Goal: Task Accomplishment & Management: Manage account settings

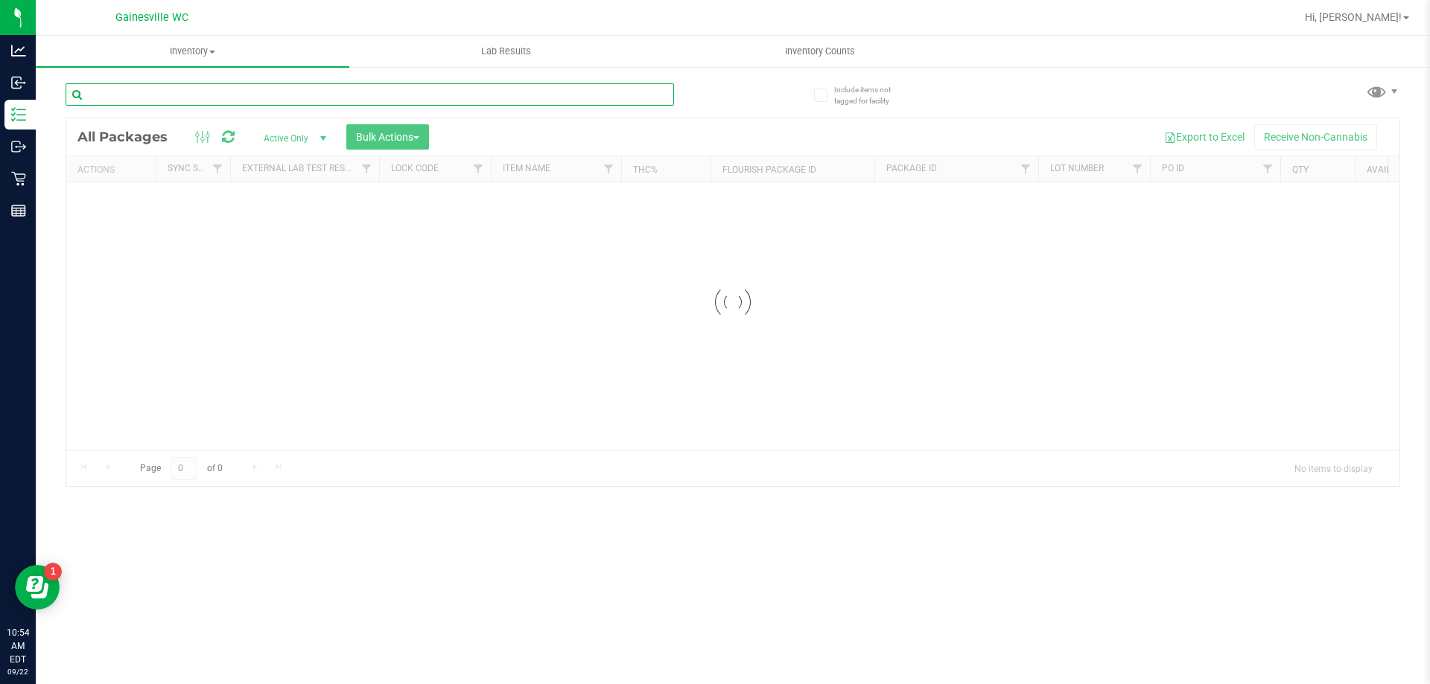
click at [363, 93] on input "text" at bounding box center [370, 94] width 608 height 22
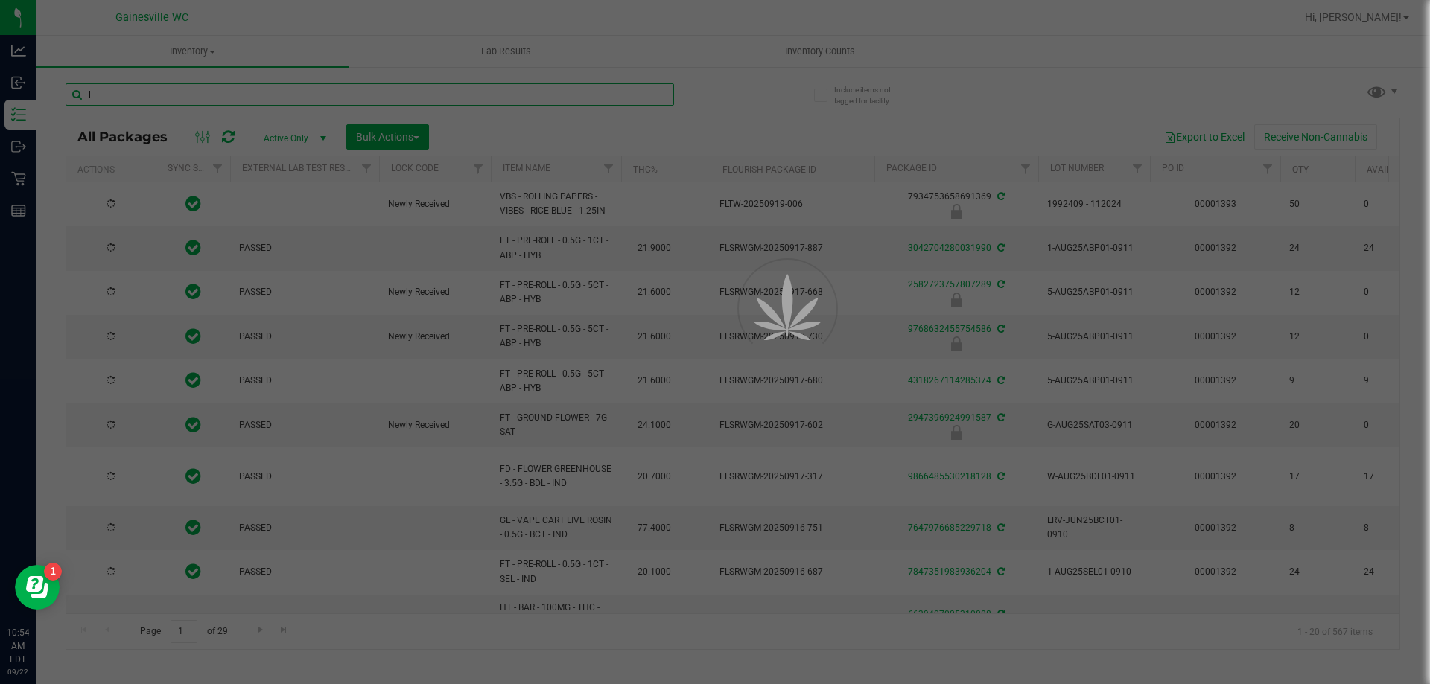
type input "la"
type input "[DATE]"
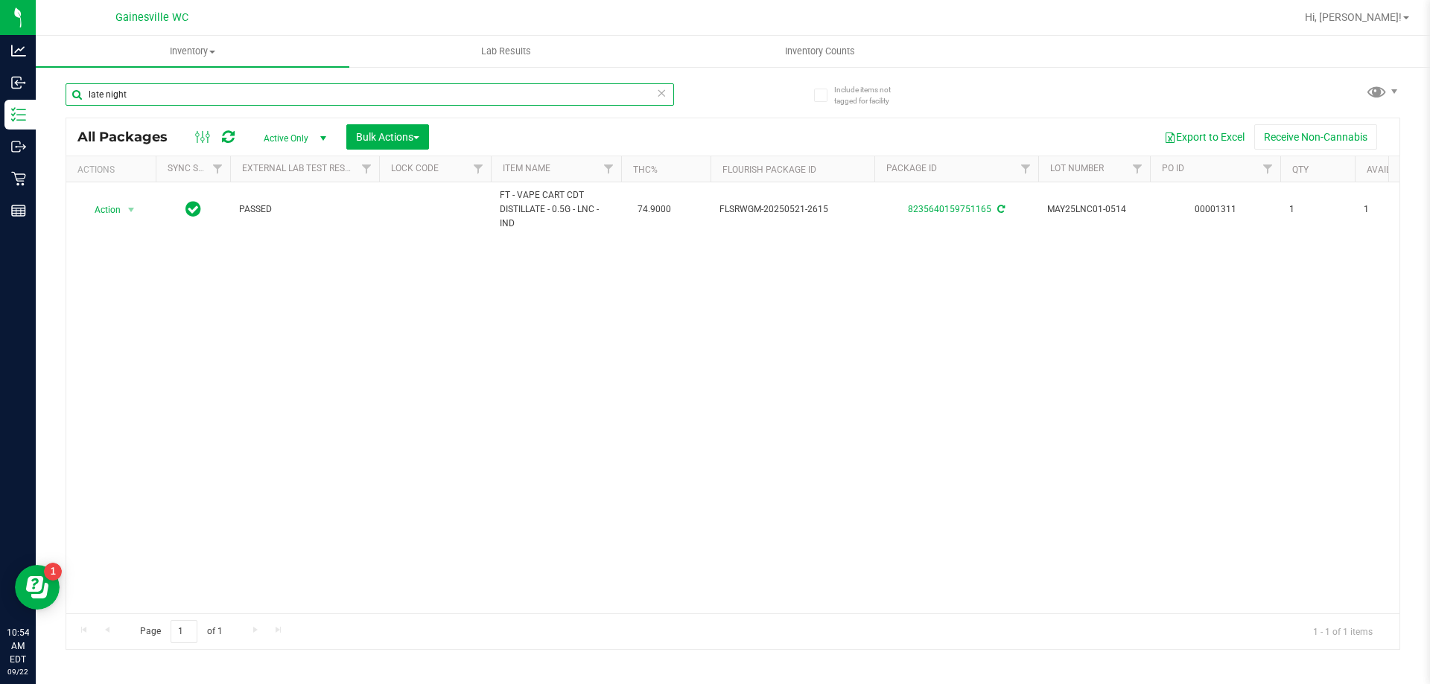
type input "late night"
drag, startPoint x: 171, startPoint y: 90, endPoint x: 46, endPoint y: 95, distance: 125.2
click at [46, 95] on div "Include items not tagged for facility late night All Packages Active Only Activ…" at bounding box center [733, 293] width 1394 height 454
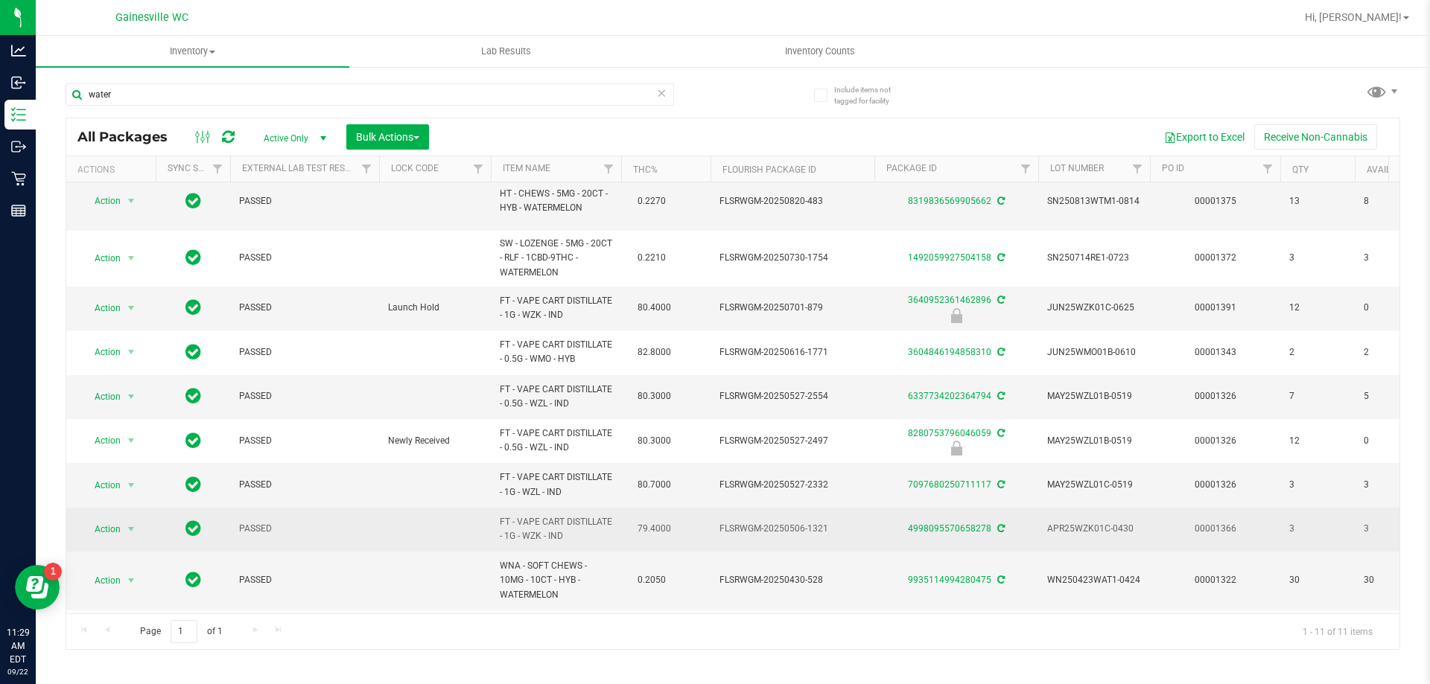
scroll to position [131, 0]
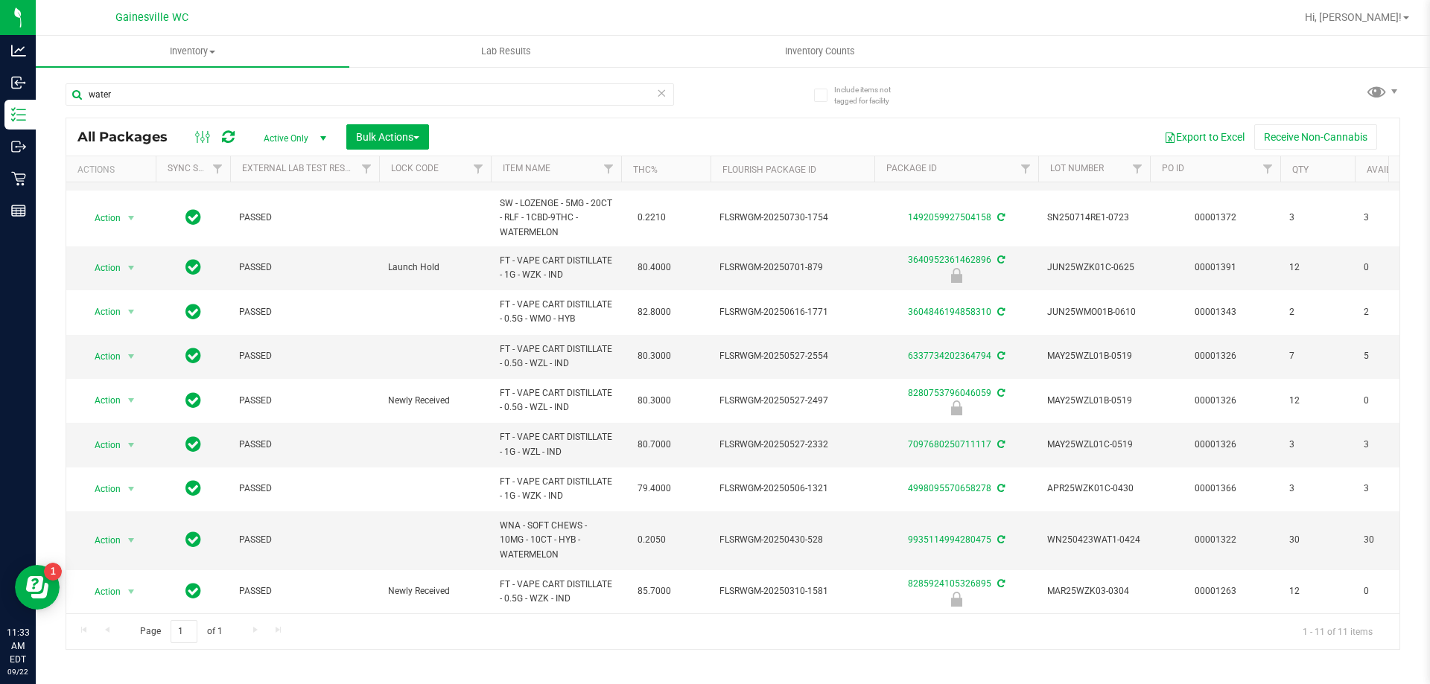
type input "water"
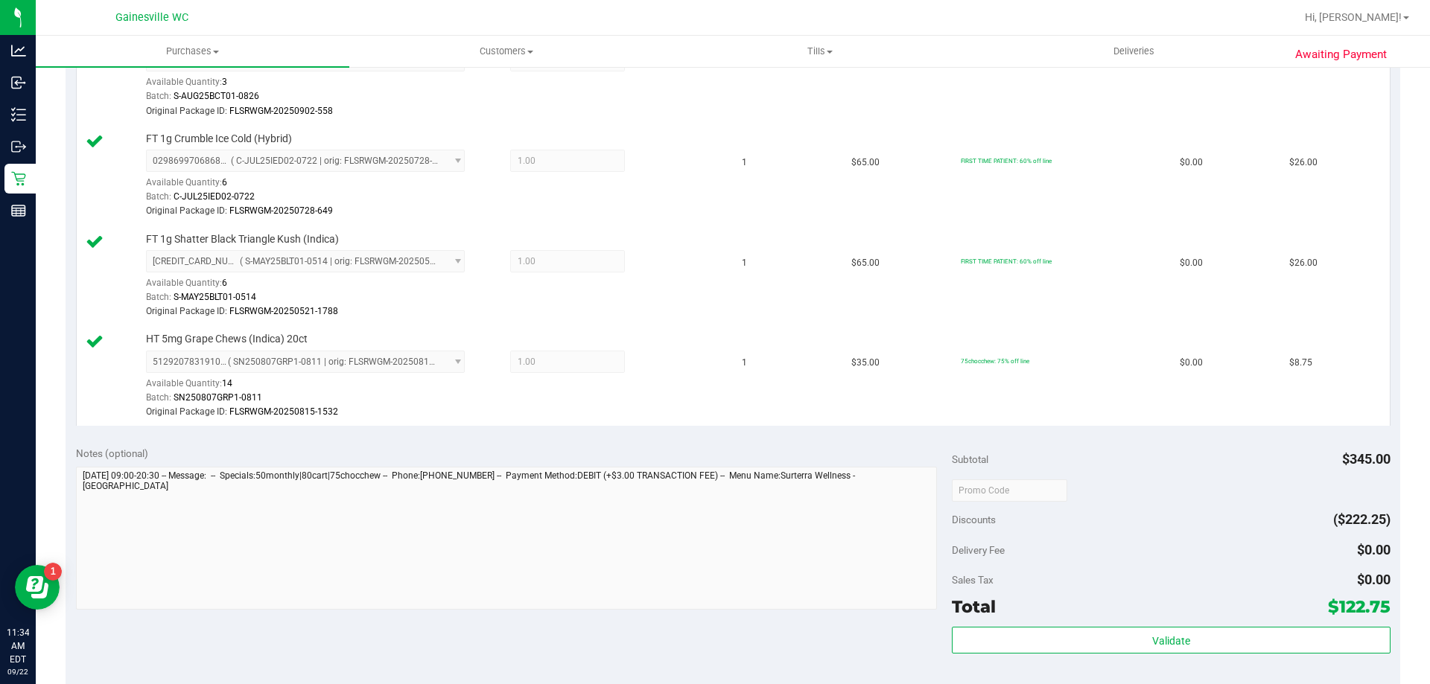
scroll to position [819, 0]
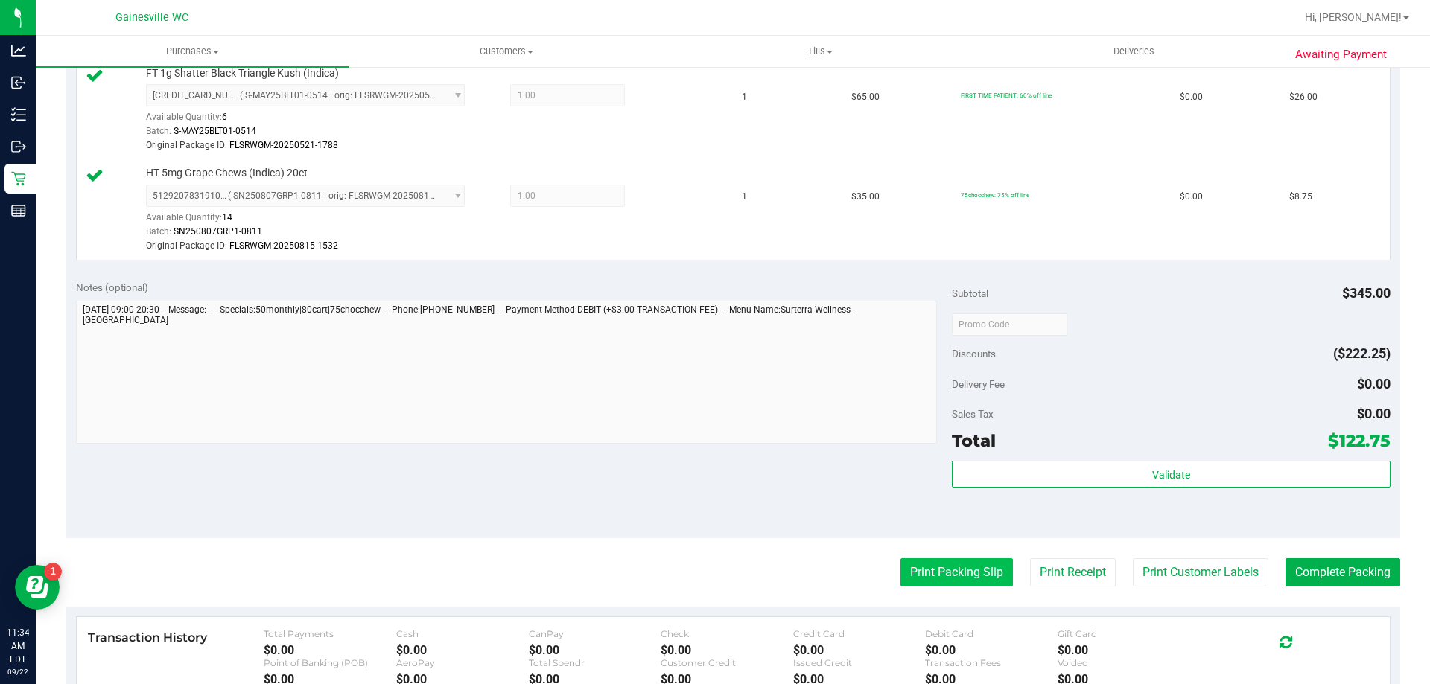
click at [975, 564] on button "Print Packing Slip" at bounding box center [956, 573] width 112 height 28
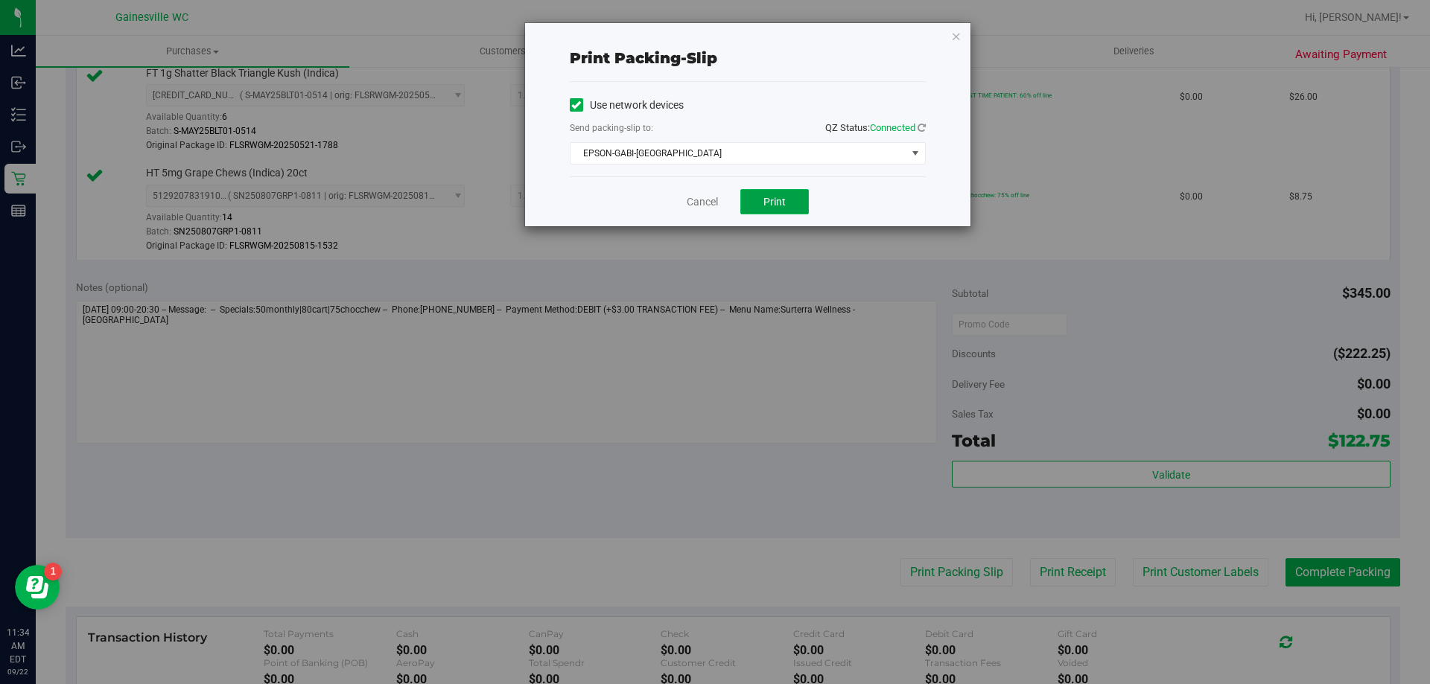
click at [769, 201] on span "Print" at bounding box center [774, 202] width 22 height 12
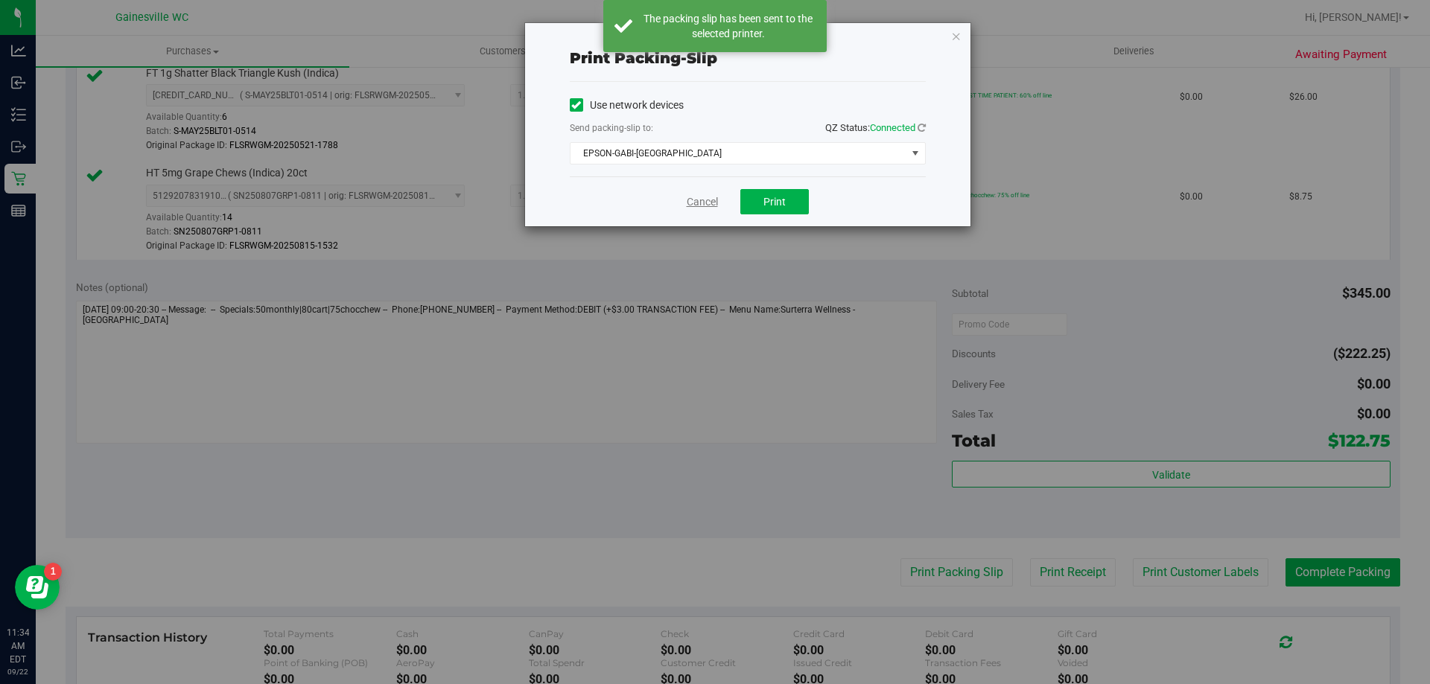
click at [706, 206] on link "Cancel" at bounding box center [702, 202] width 31 height 16
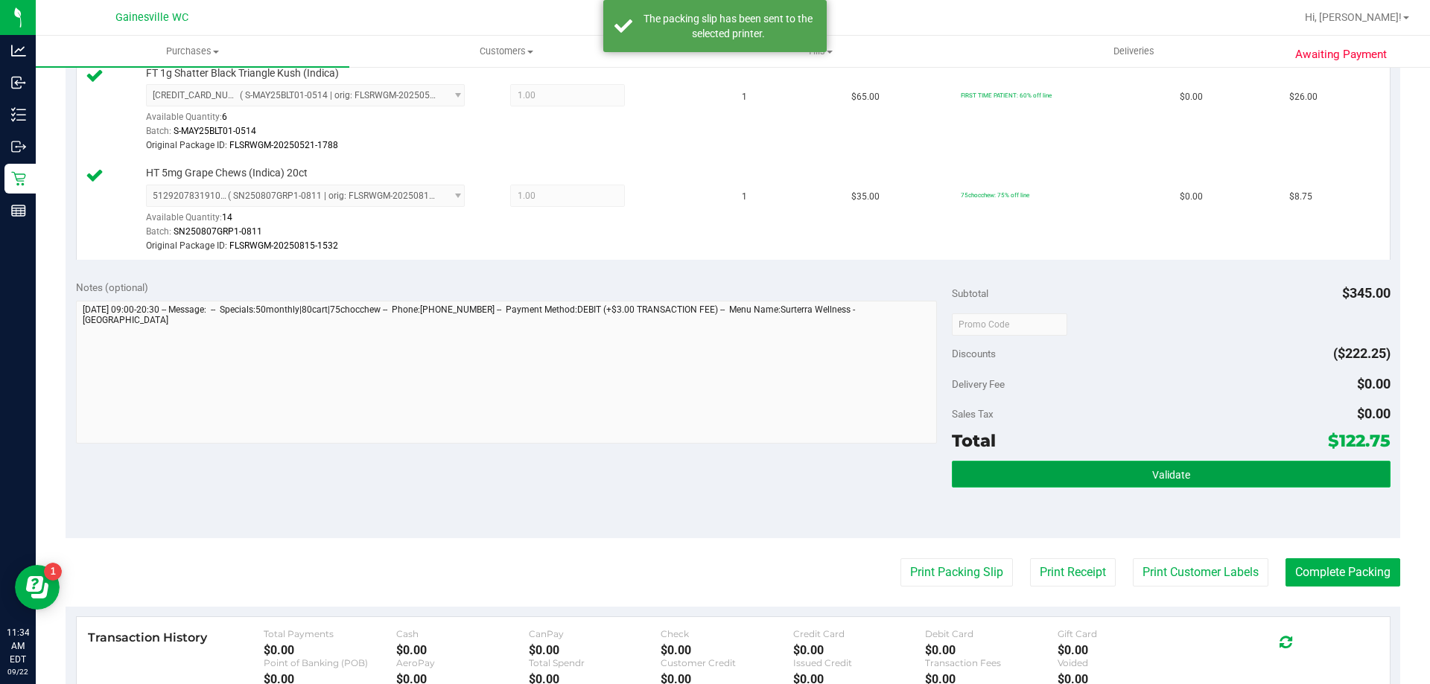
click at [1117, 472] on button "Validate" at bounding box center [1171, 474] width 438 height 27
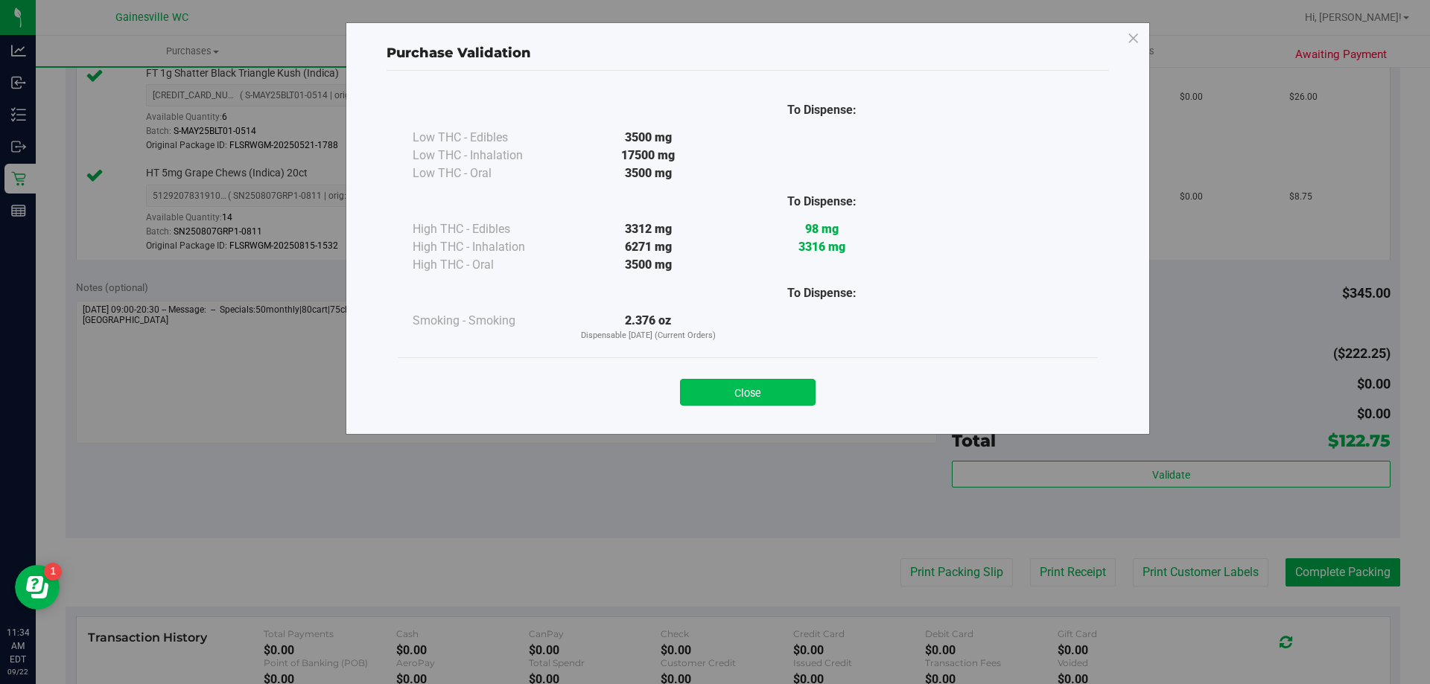
click at [729, 395] on button "Close" at bounding box center [748, 392] width 136 height 27
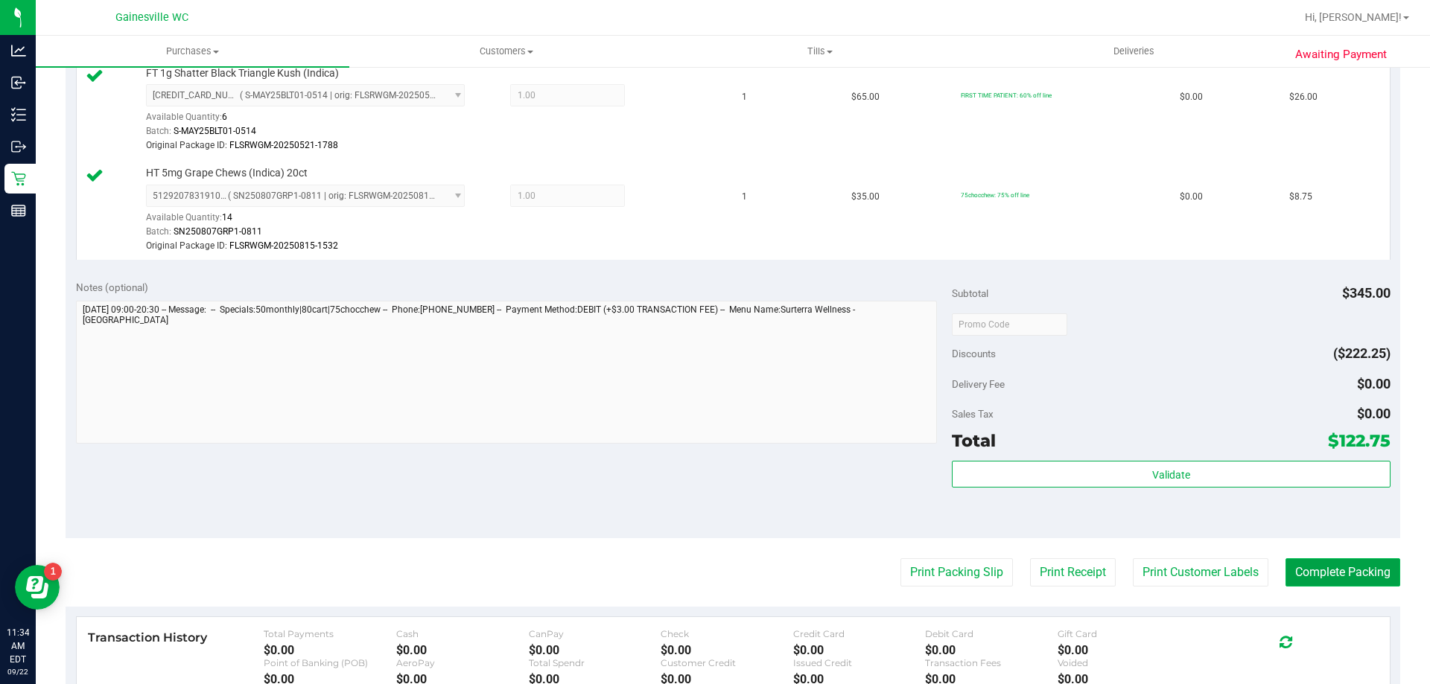
click at [1335, 576] on button "Complete Packing" at bounding box center [1342, 573] width 115 height 28
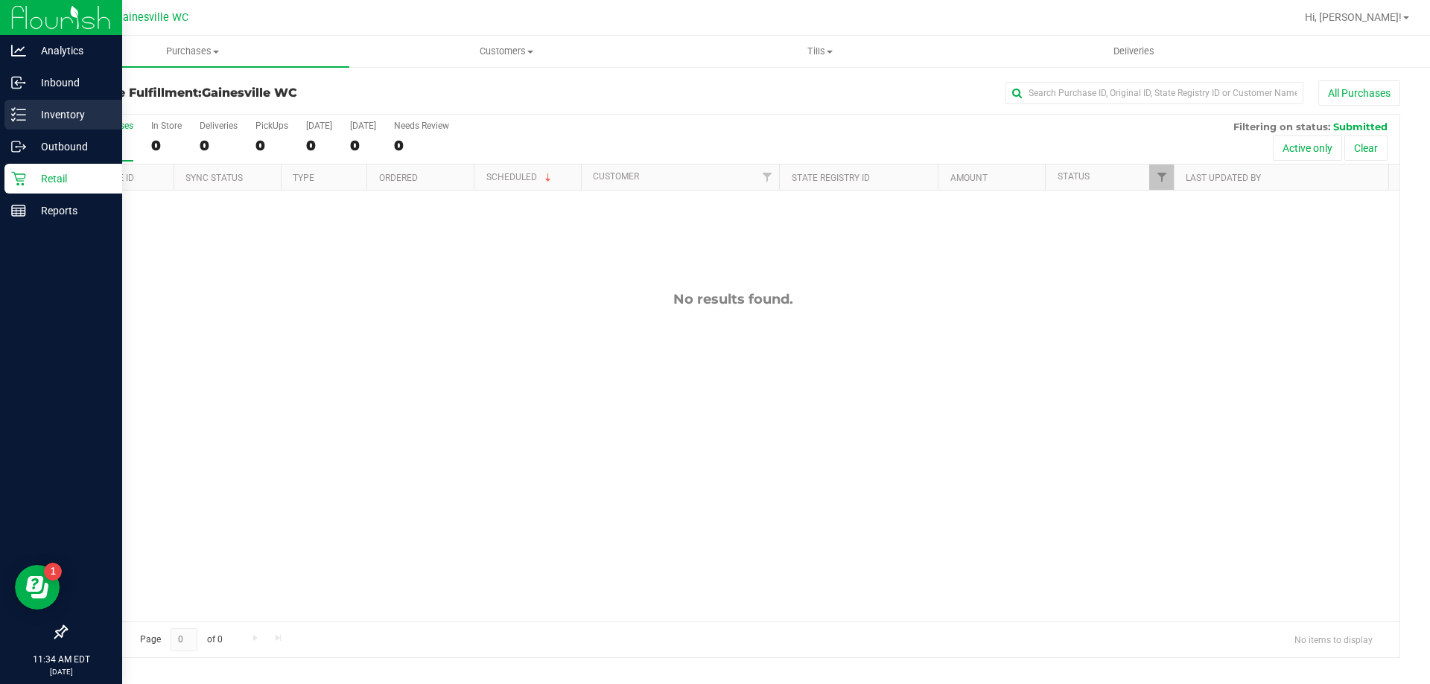
click at [48, 123] on p "Inventory" at bounding box center [70, 115] width 89 height 18
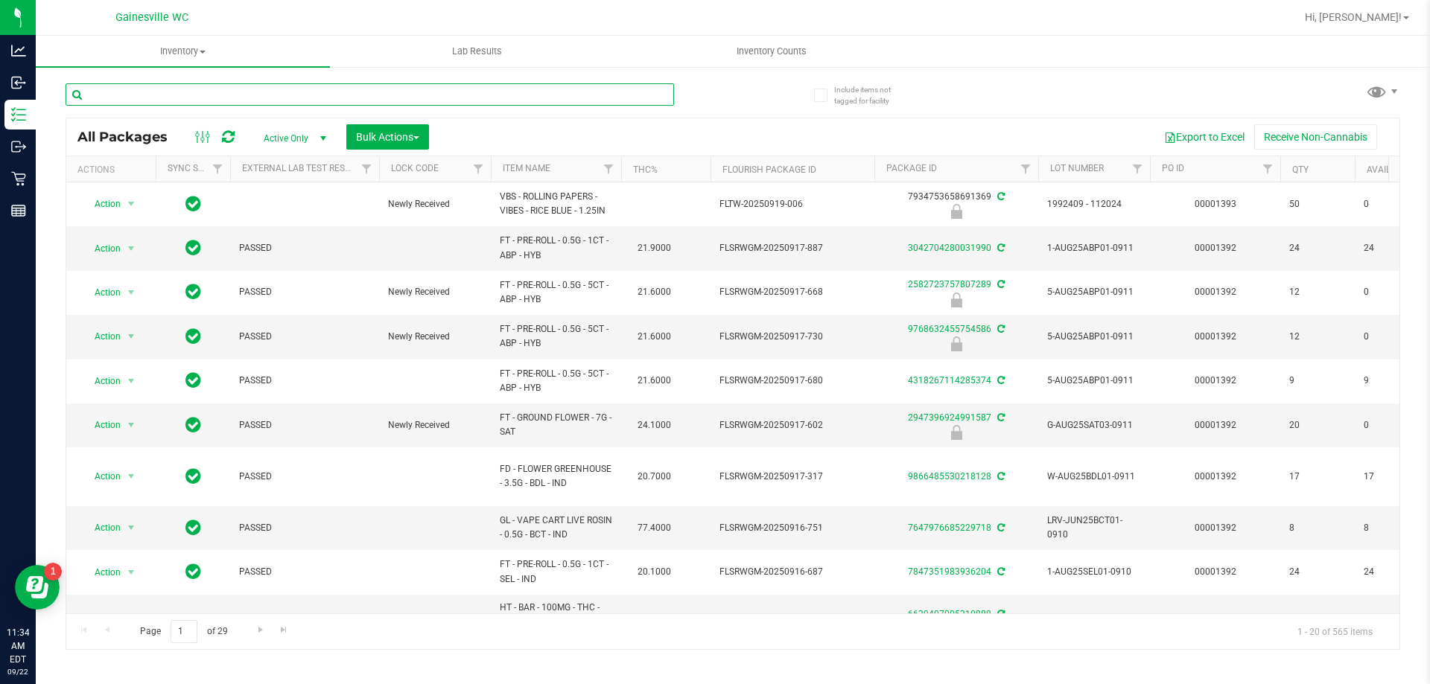
click at [197, 94] on input "text" at bounding box center [370, 94] width 608 height 22
type input "8285924105326895"
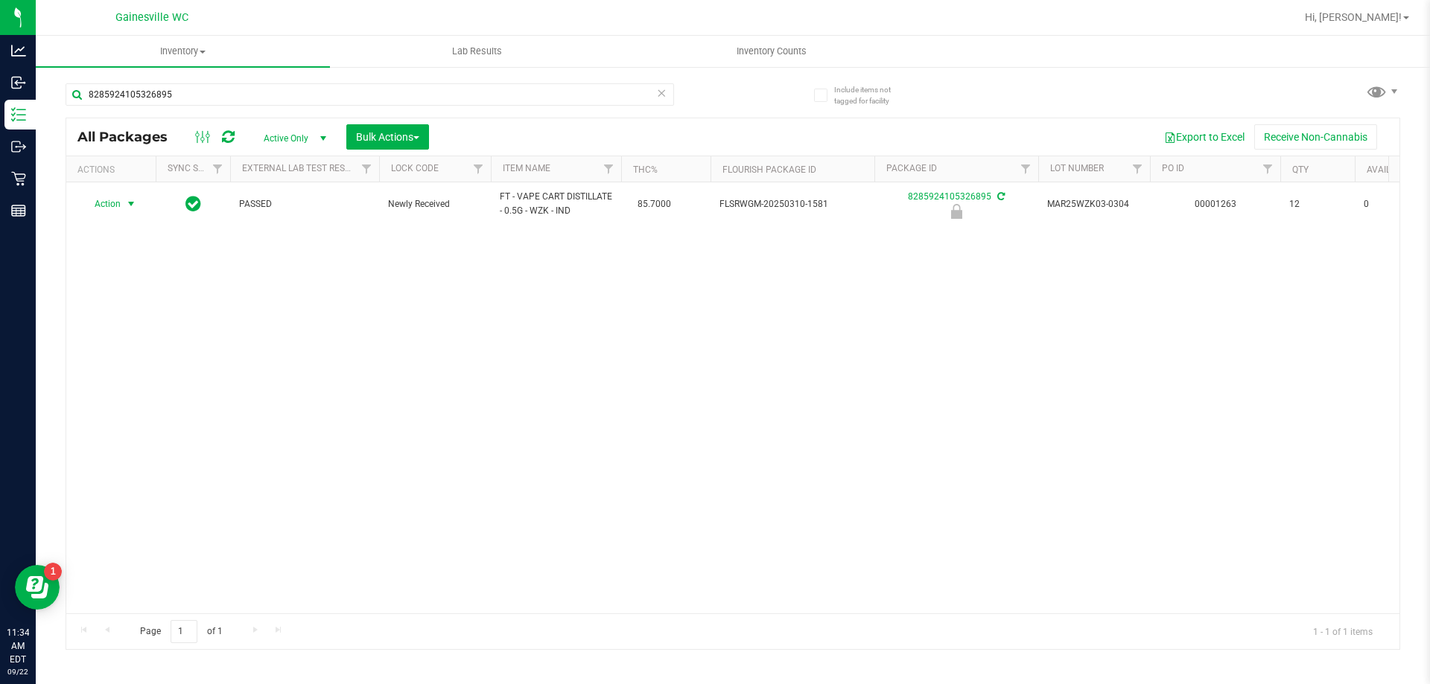
click at [101, 206] on span "Action" at bounding box center [101, 204] width 40 height 21
click at [130, 370] on li "Unlock package" at bounding box center [129, 381] width 95 height 22
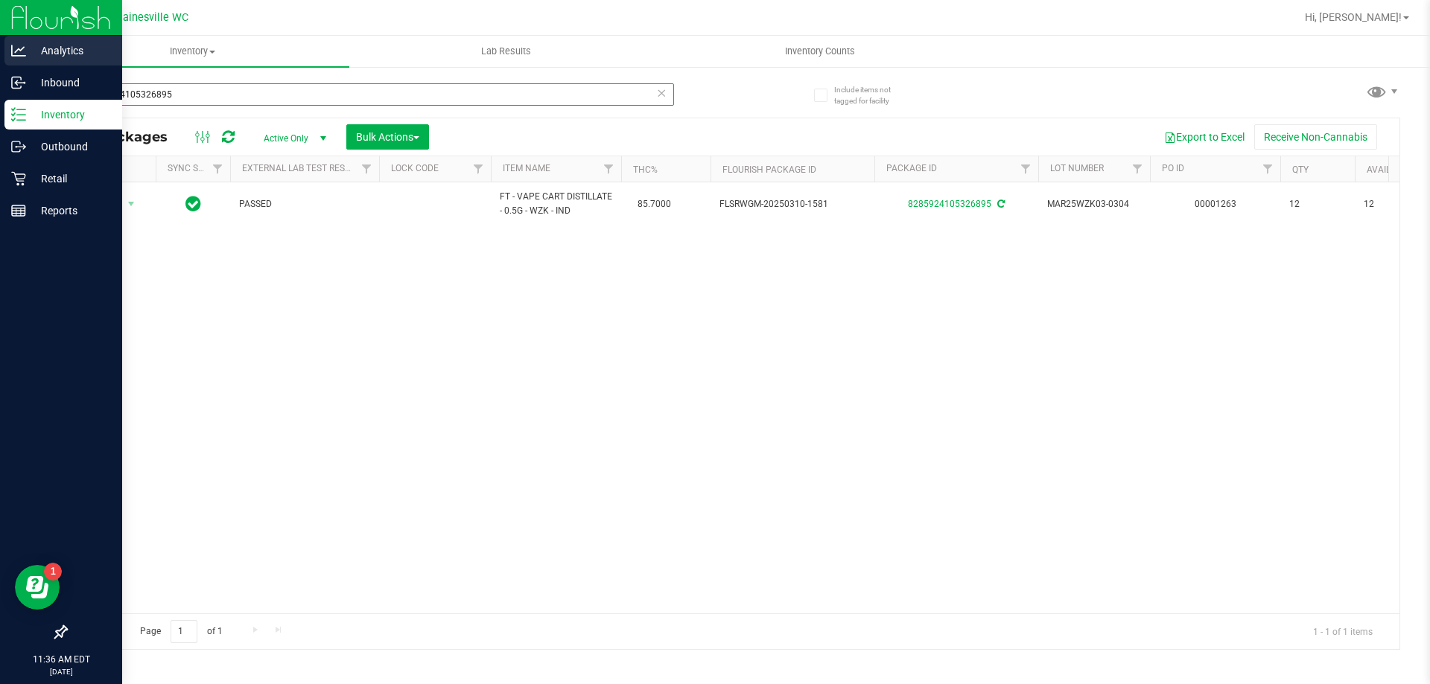
drag, startPoint x: 144, startPoint y: 89, endPoint x: 30, endPoint y: 67, distance: 116.0
click at [54, 90] on div "Include items not tagged for facility 8285924105326895 All Packages Active Only…" at bounding box center [733, 293] width 1394 height 454
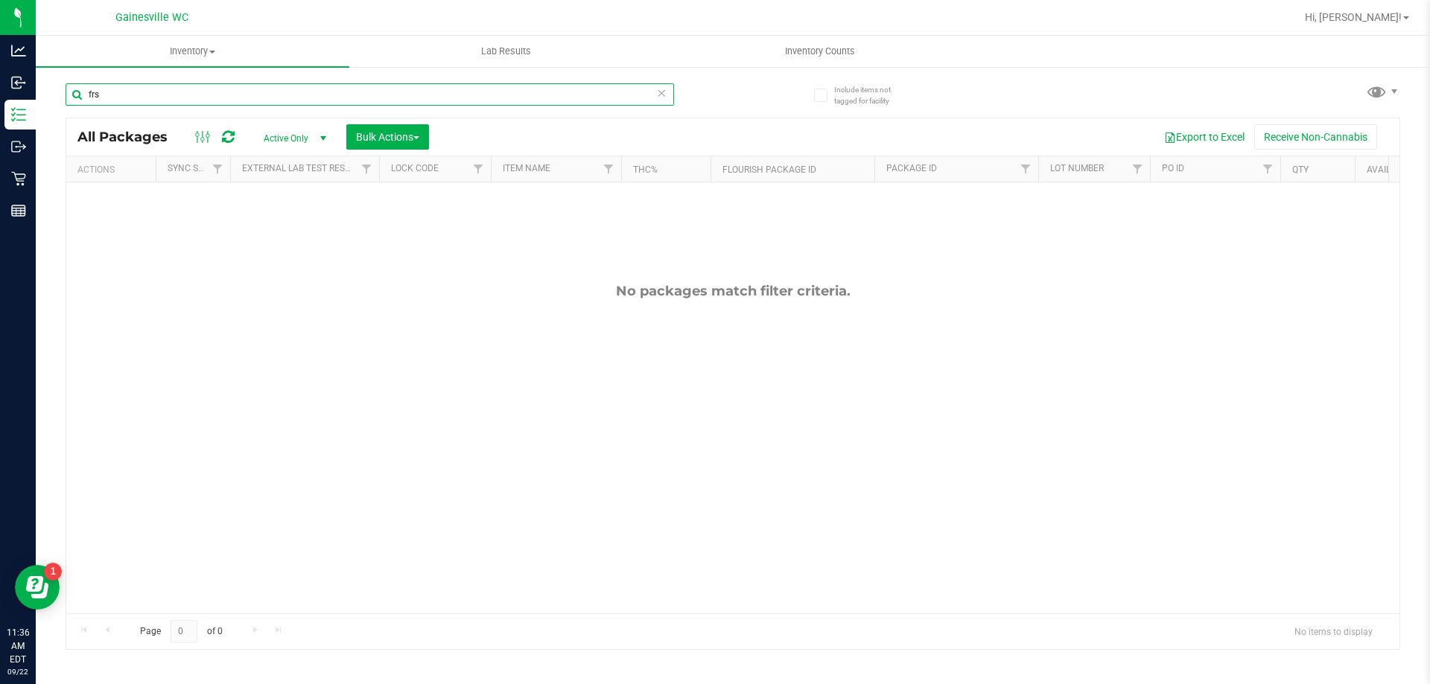
drag, startPoint x: 142, startPoint y: 96, endPoint x: 49, endPoint y: 101, distance: 93.2
click at [49, 101] on div "Include items not tagged for facility frs All Packages Active Only Active Only …" at bounding box center [733, 293] width 1394 height 454
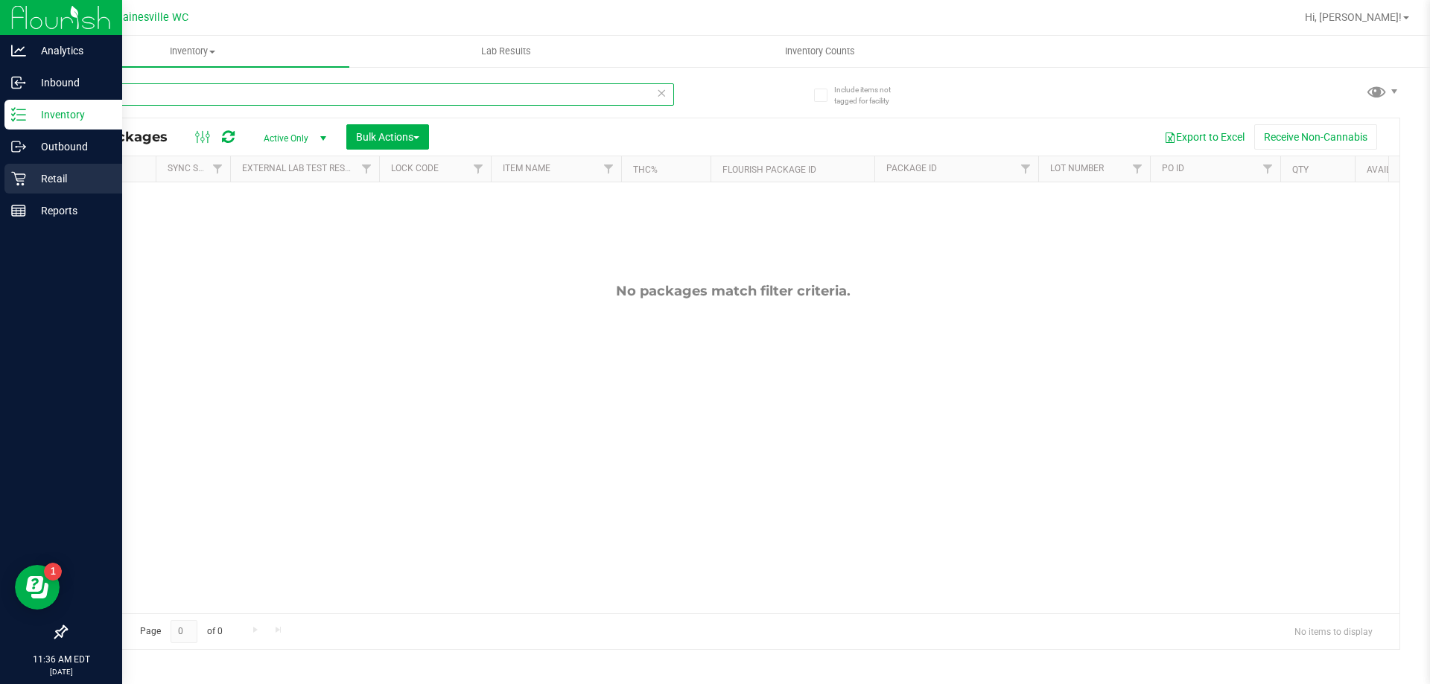
type input "atm"
click at [23, 178] on icon at bounding box center [18, 178] width 15 height 15
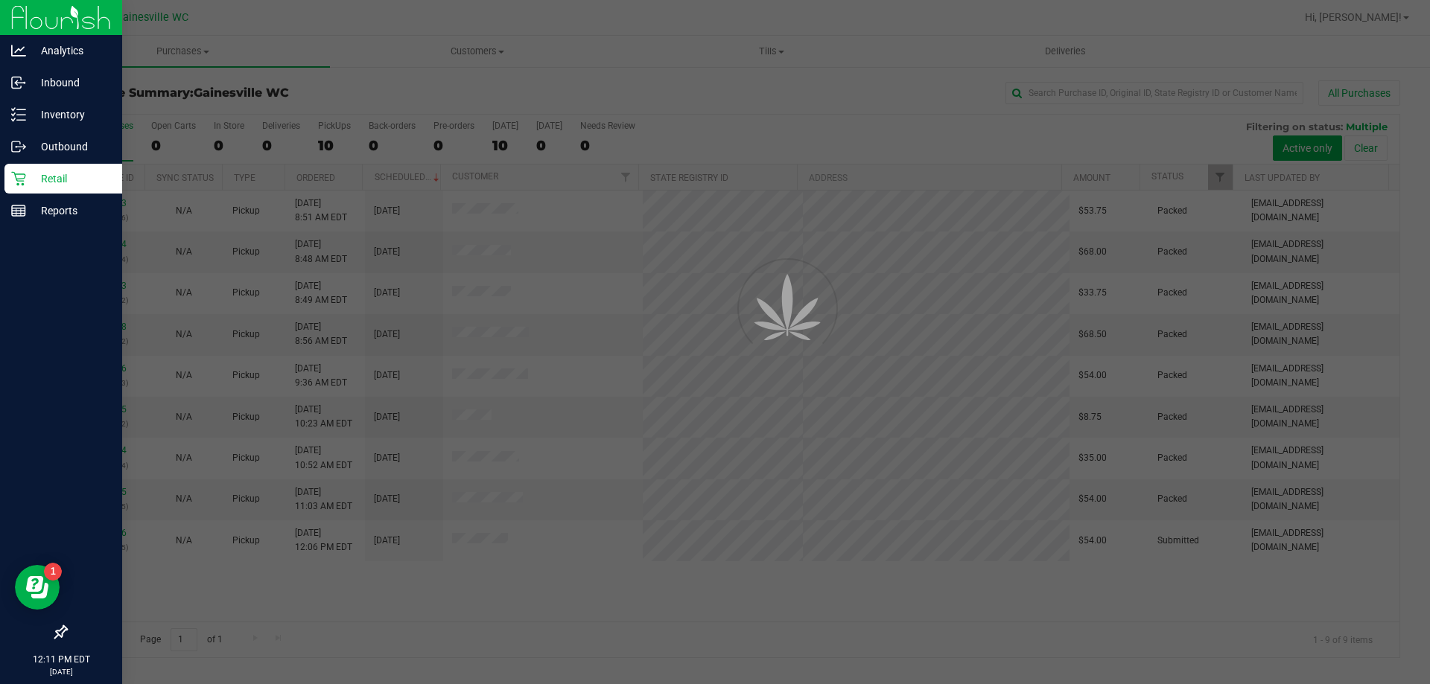
click at [97, 535] on div at bounding box center [715, 342] width 1430 height 684
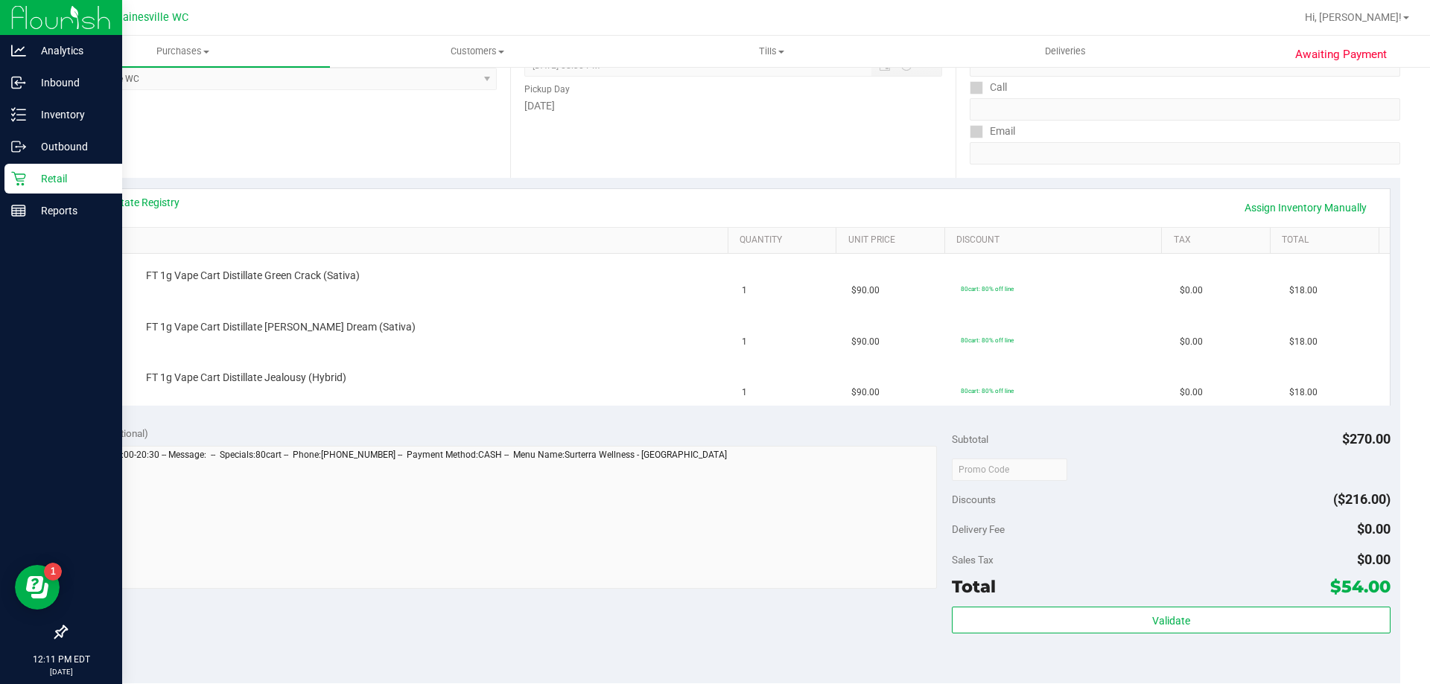
scroll to position [298, 0]
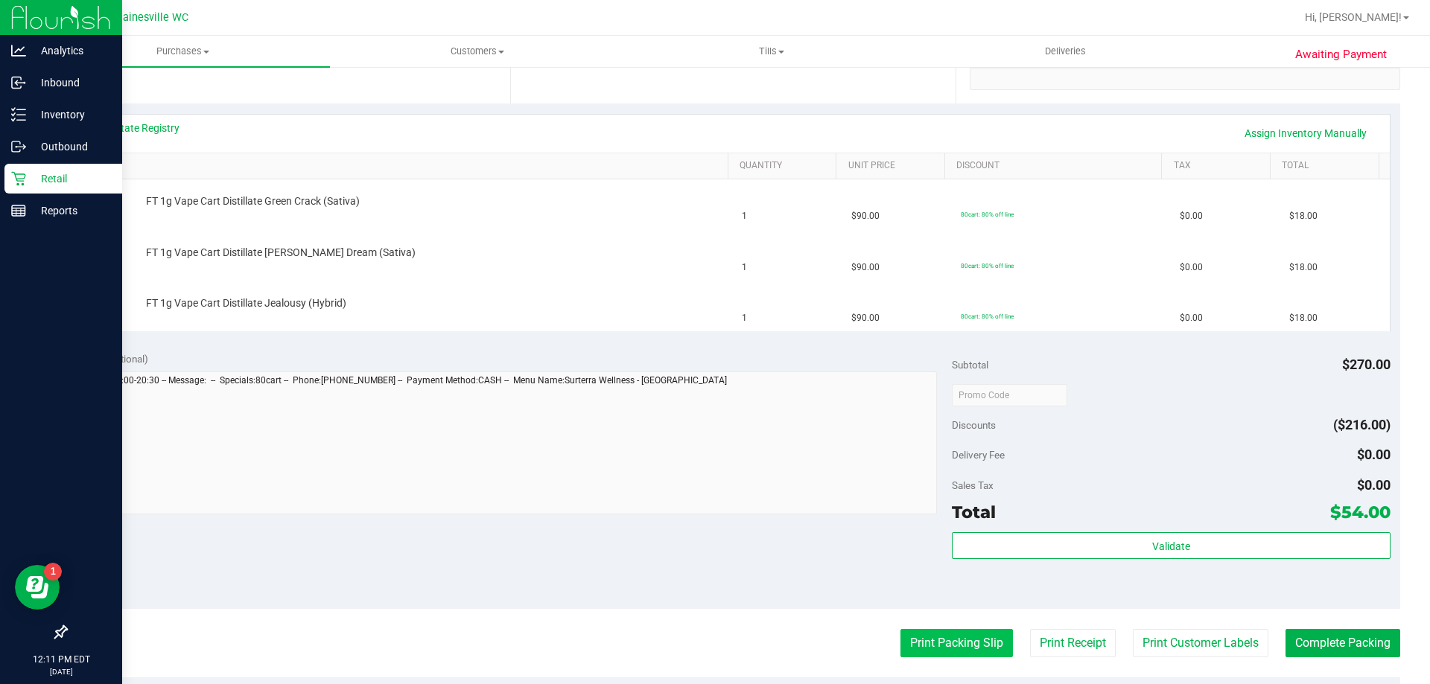
click at [965, 648] on button "Print Packing Slip" at bounding box center [956, 643] width 112 height 28
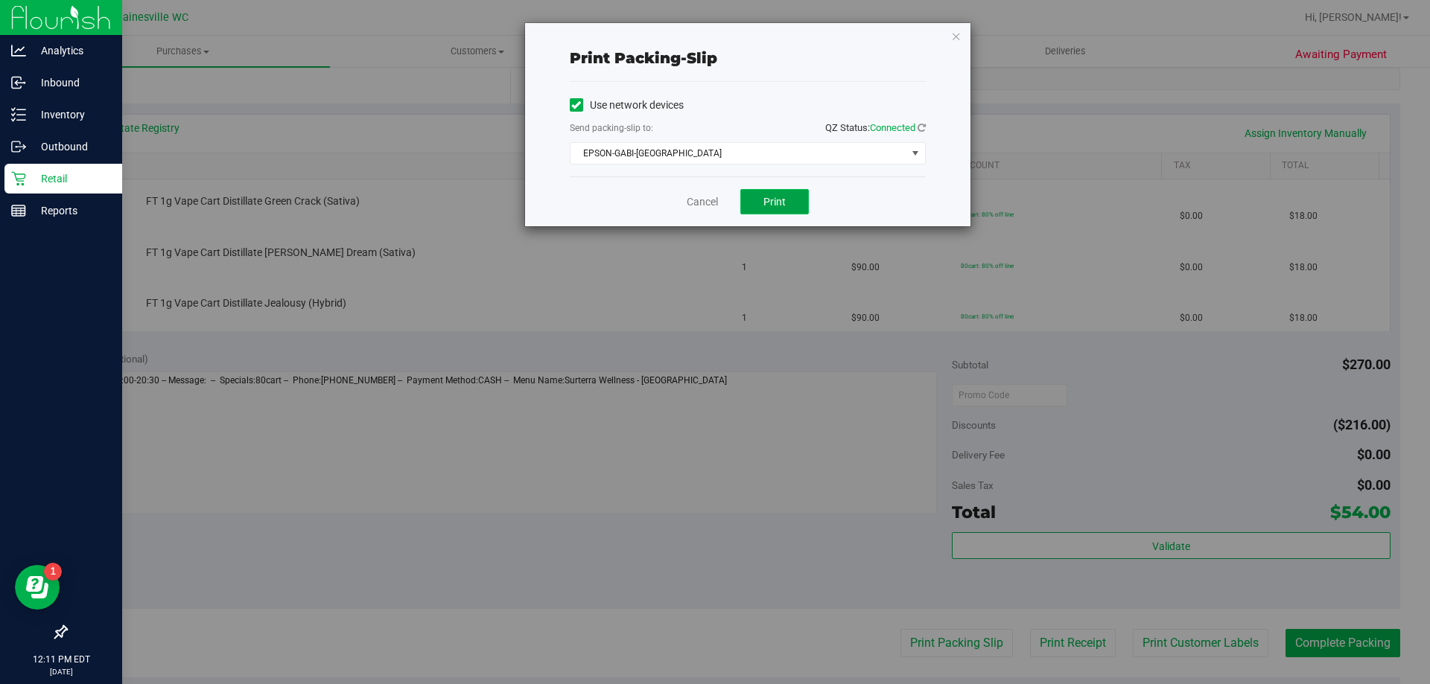
click at [796, 200] on button "Print" at bounding box center [774, 201] width 69 height 25
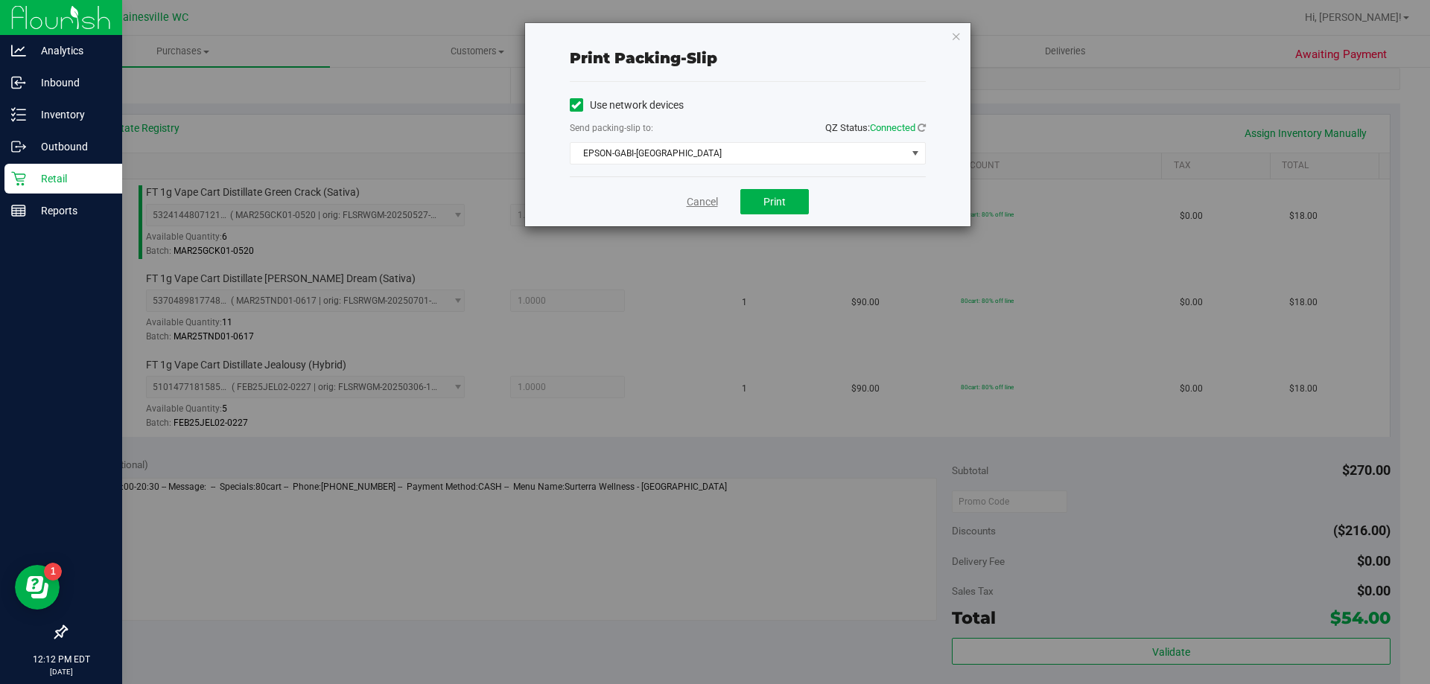
click at [715, 203] on link "Cancel" at bounding box center [702, 202] width 31 height 16
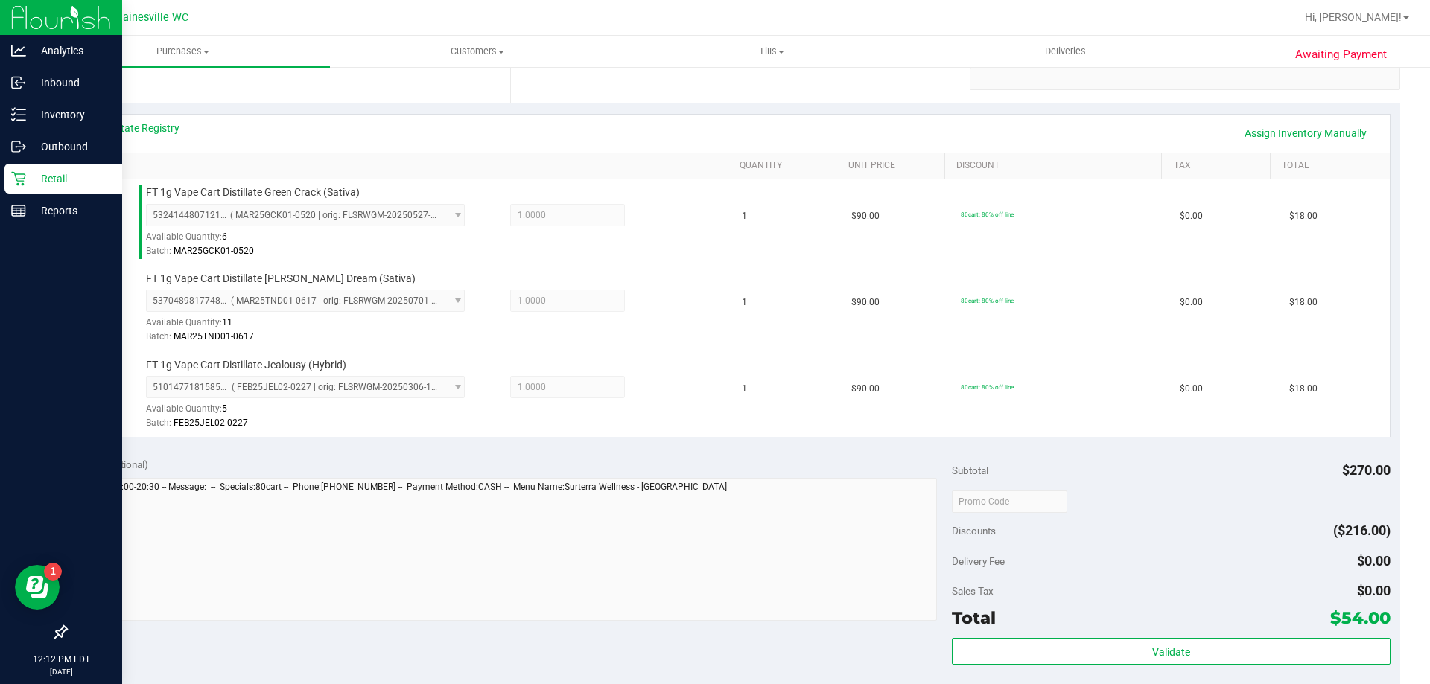
scroll to position [687, 0]
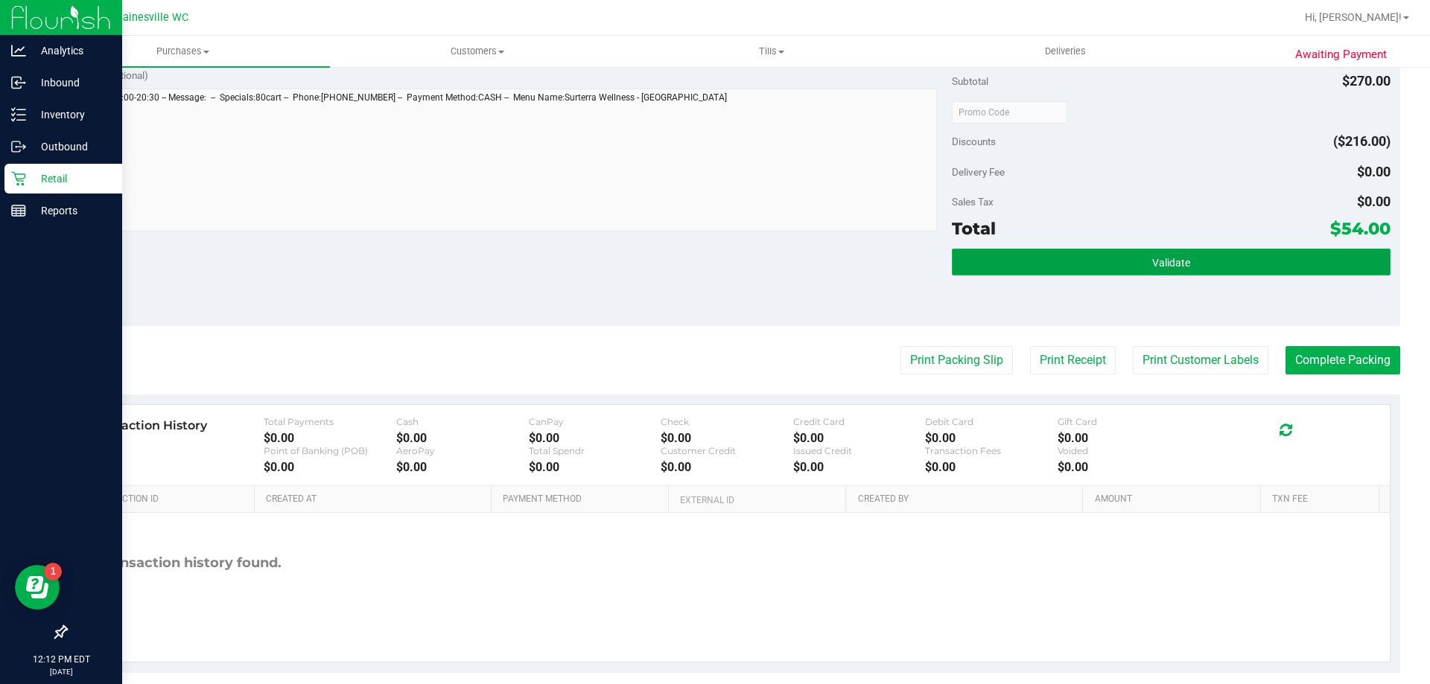
click at [1183, 257] on button "Validate" at bounding box center [1171, 262] width 438 height 27
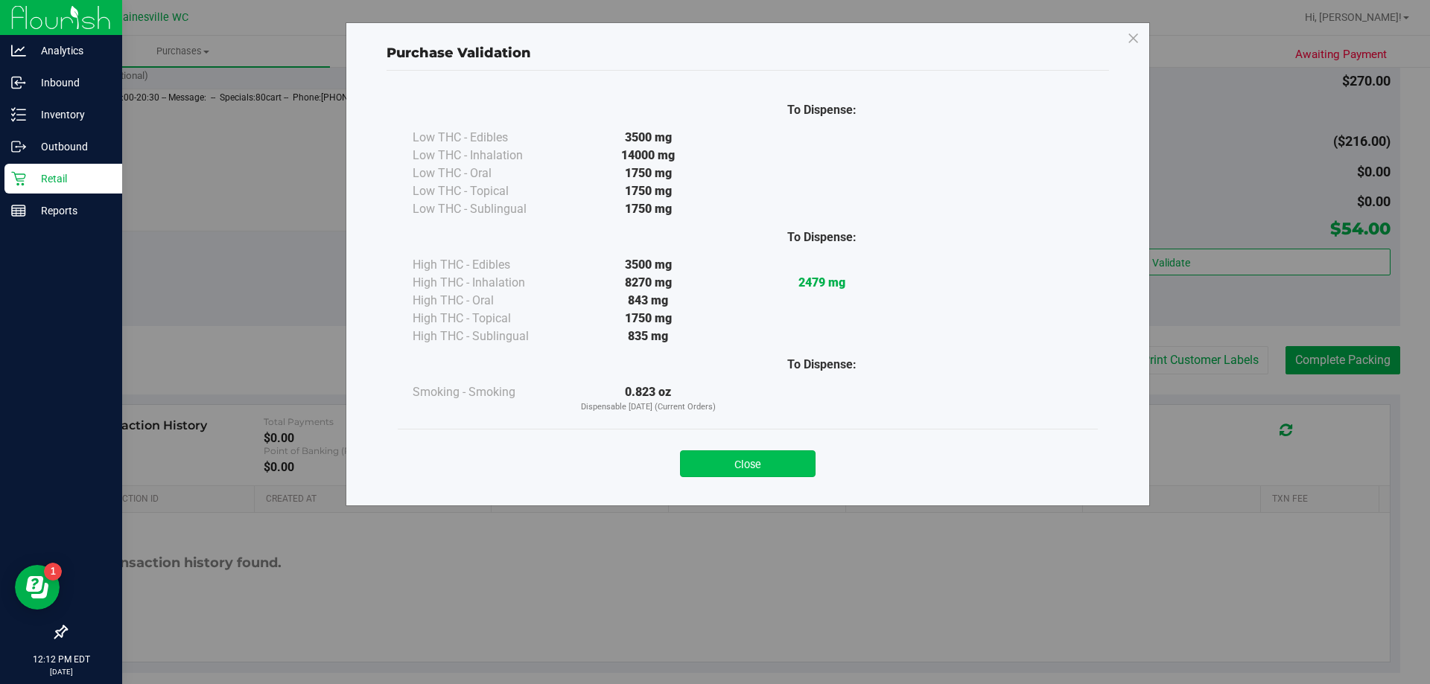
click at [714, 455] on button "Close" at bounding box center [748, 464] width 136 height 27
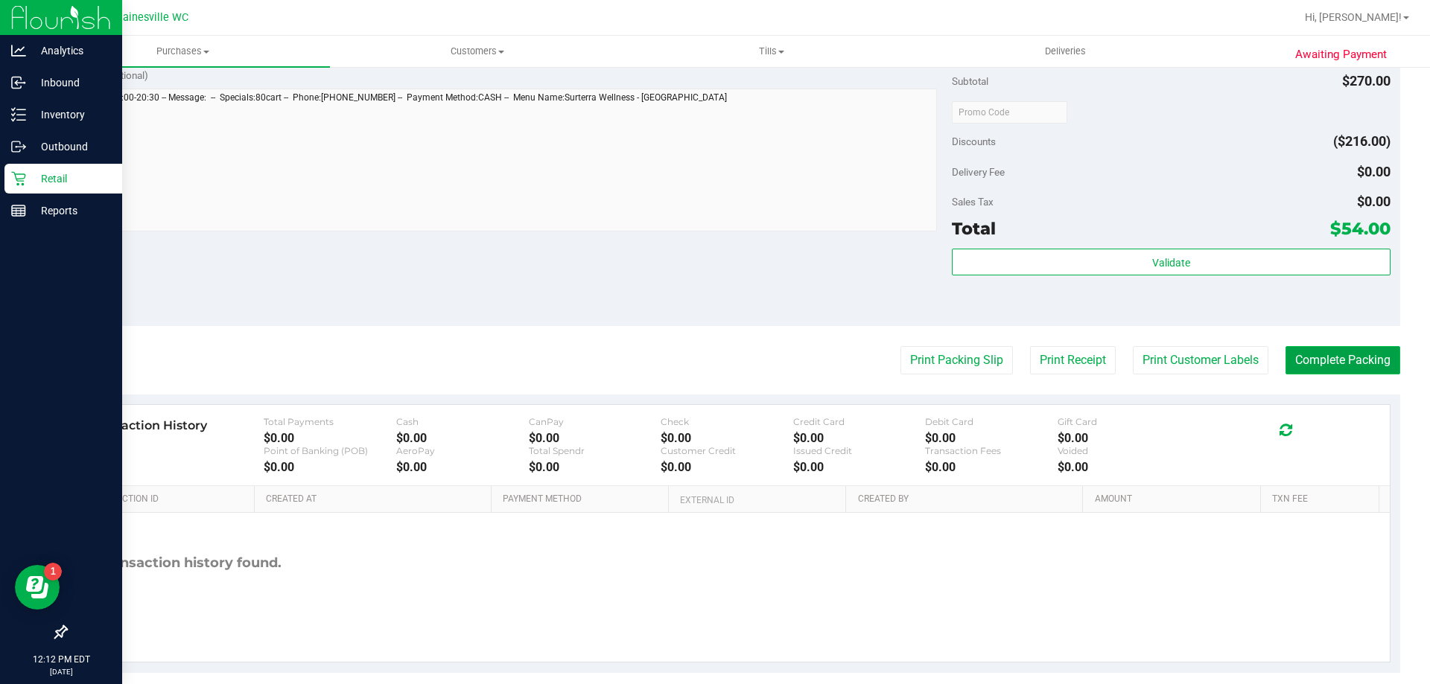
click at [1299, 353] on button "Complete Packing" at bounding box center [1342, 360] width 115 height 28
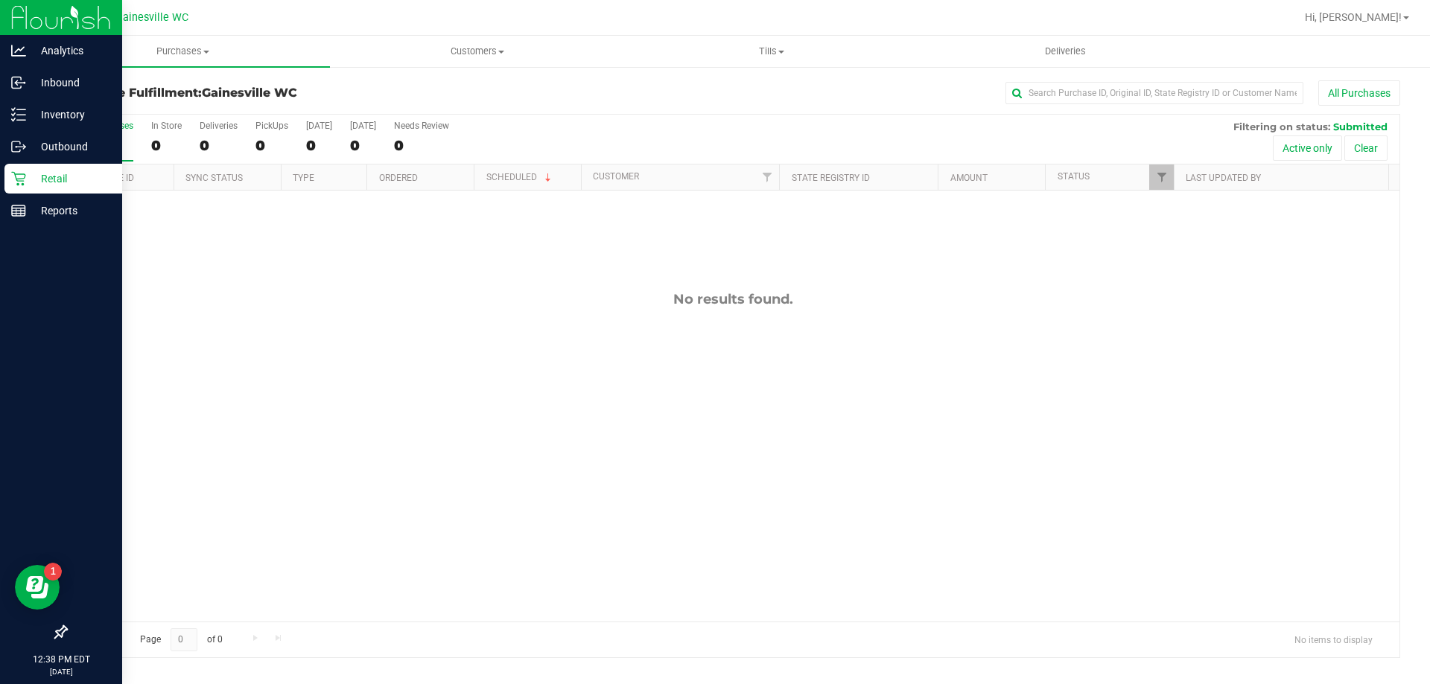
click at [36, 178] on p "Retail" at bounding box center [70, 179] width 89 height 18
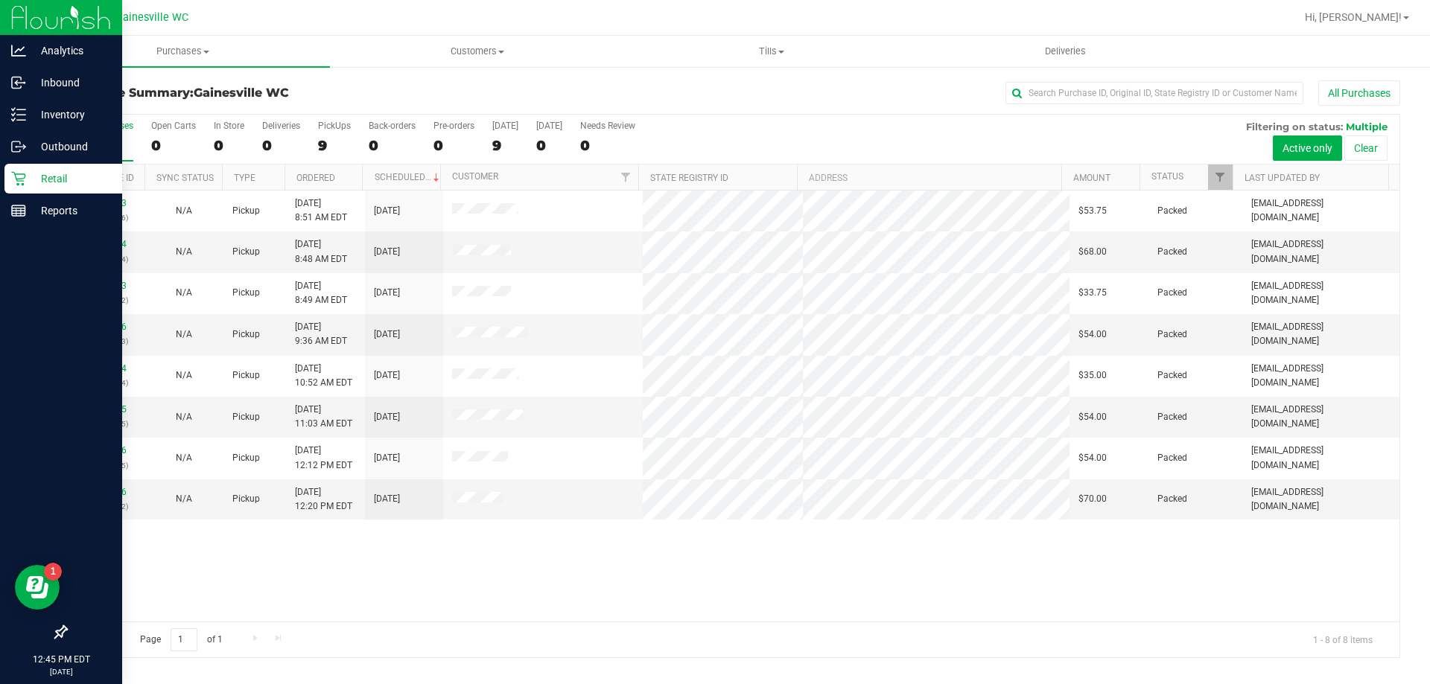
click at [24, 183] on icon at bounding box center [18, 178] width 15 height 15
click at [27, 178] on p "Retail" at bounding box center [70, 179] width 89 height 18
click at [10, 175] on div "Retail" at bounding box center [63, 179] width 118 height 30
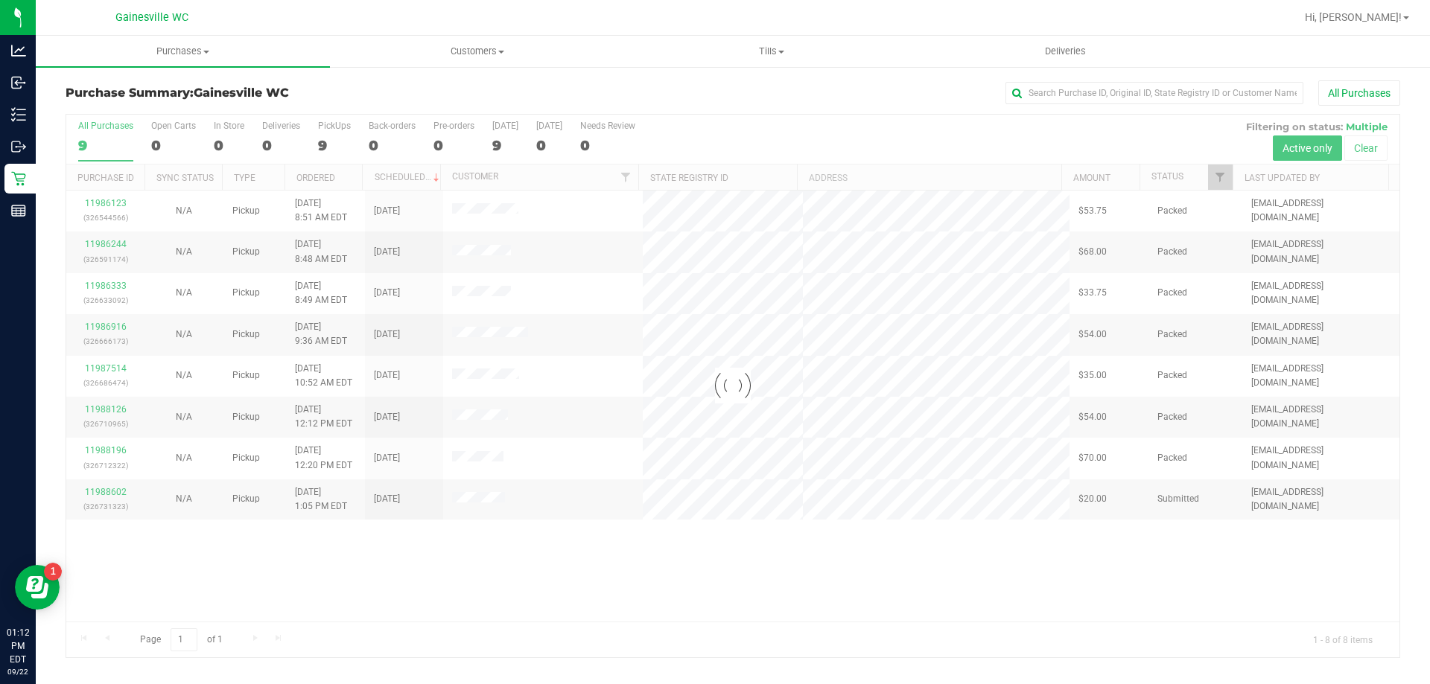
click at [111, 494] on div at bounding box center [732, 386] width 1333 height 543
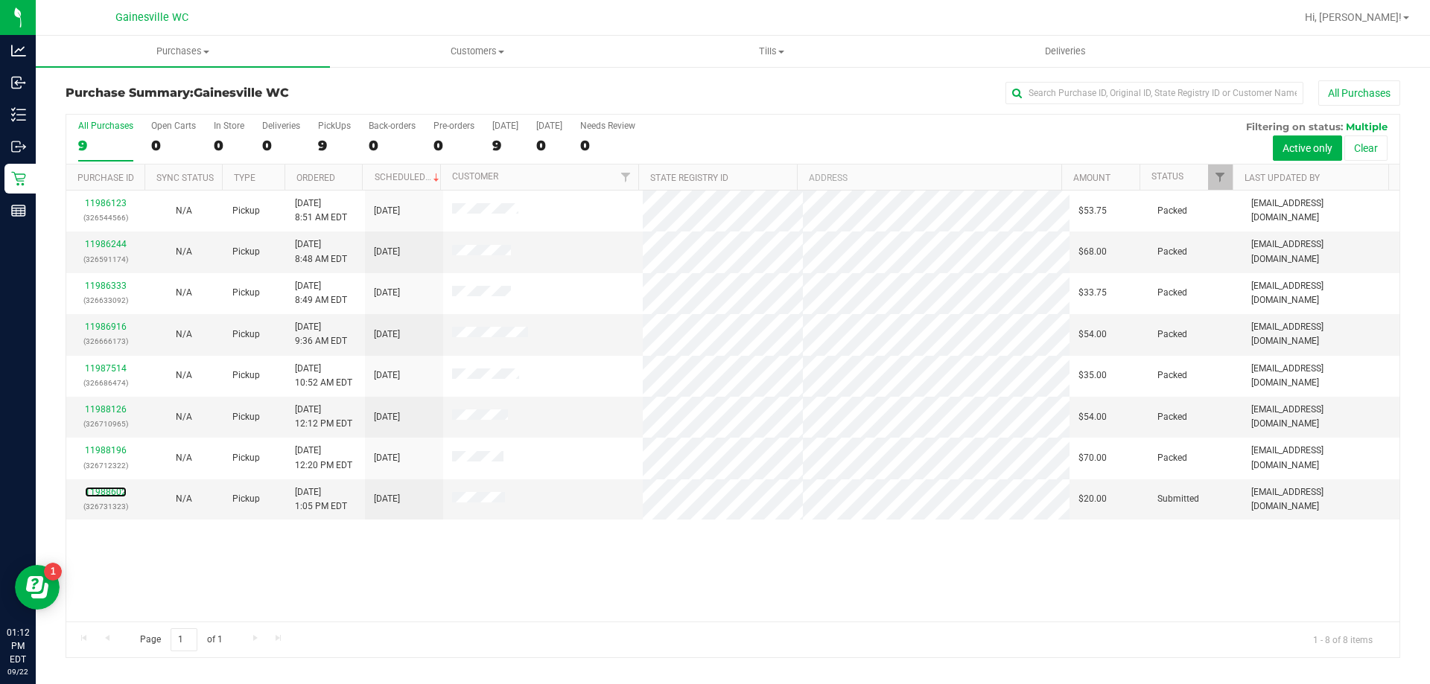
click at [111, 494] on link "11988602" at bounding box center [106, 492] width 42 height 10
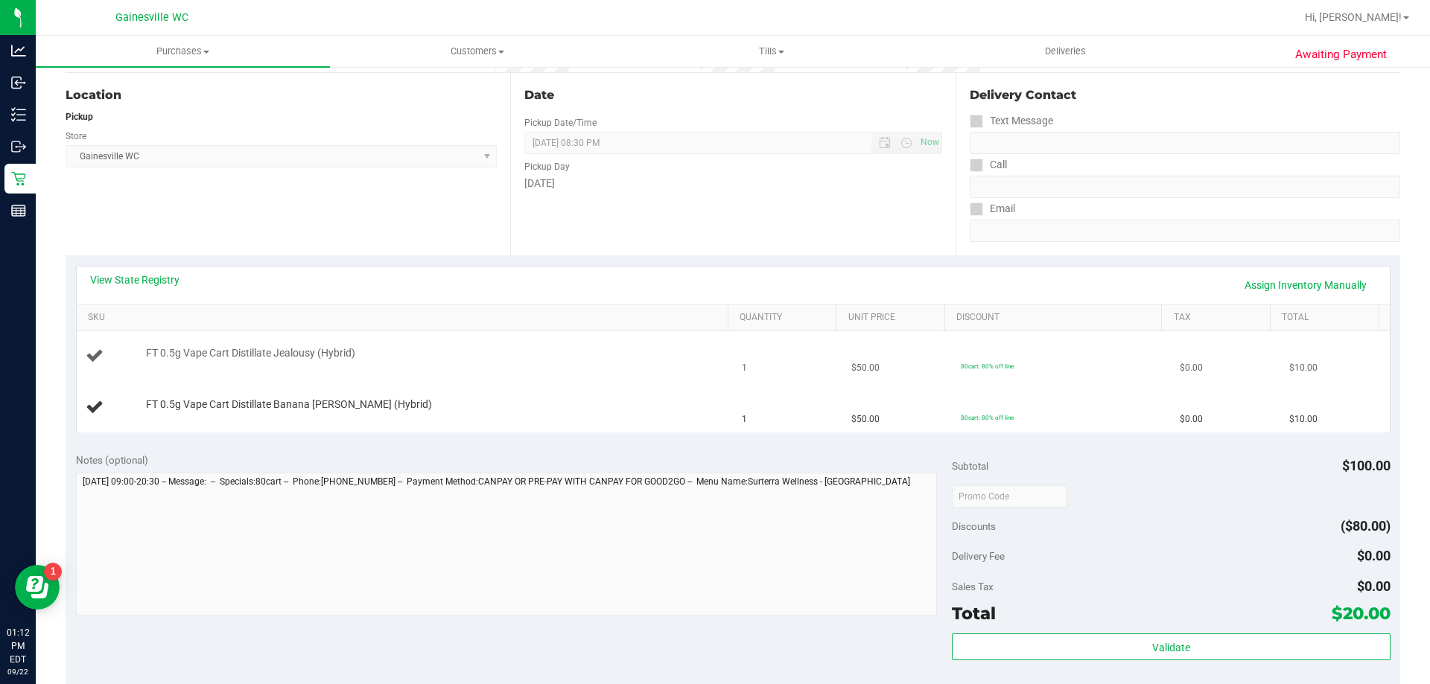
scroll to position [149, 0]
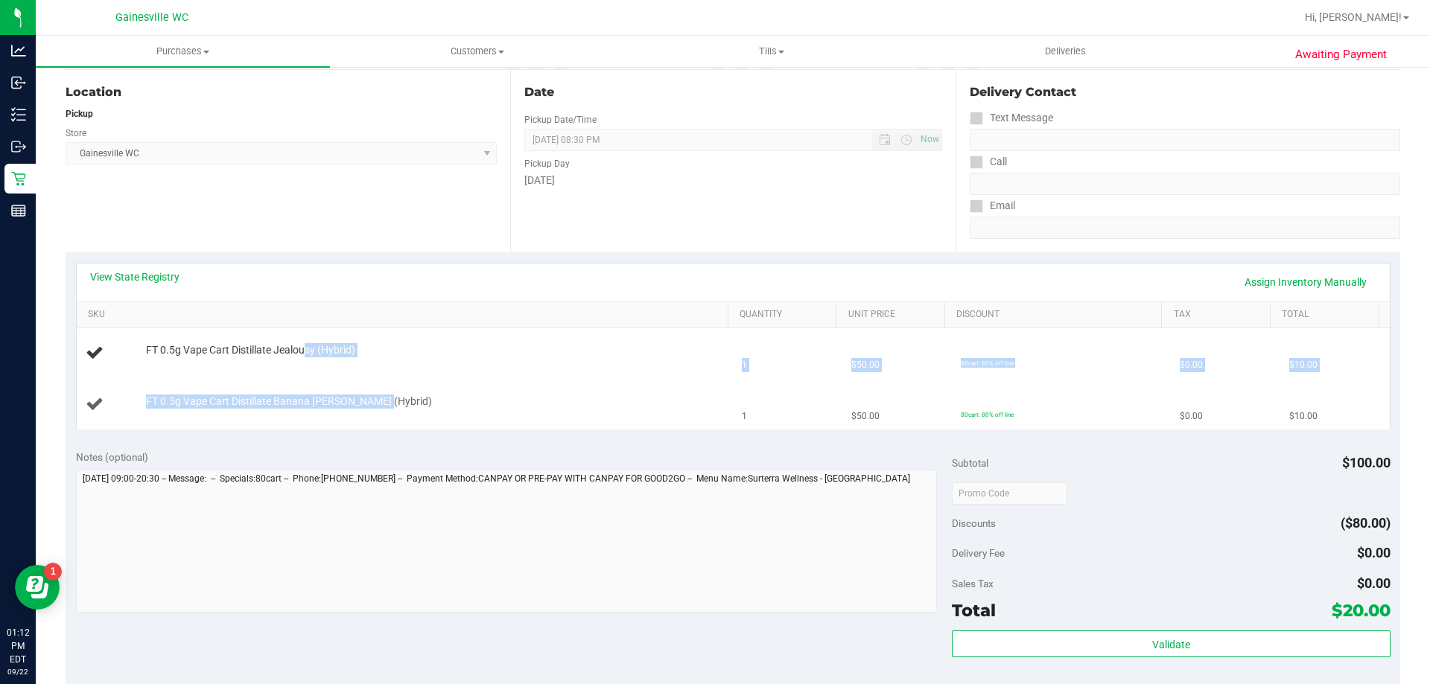
drag, startPoint x: 306, startPoint y: 355, endPoint x: 390, endPoint y: 392, distance: 91.7
click at [390, 392] on tbody "FT 0.5g Vape Cart Distillate Jealousy (Hybrid) 1 $50.00 80cart: 80% off line $0…" at bounding box center [733, 378] width 1313 height 101
click at [390, 392] on td "FT 0.5g Vape Cart Distillate Banana Runtz (Hybrid)" at bounding box center [405, 405] width 657 height 50
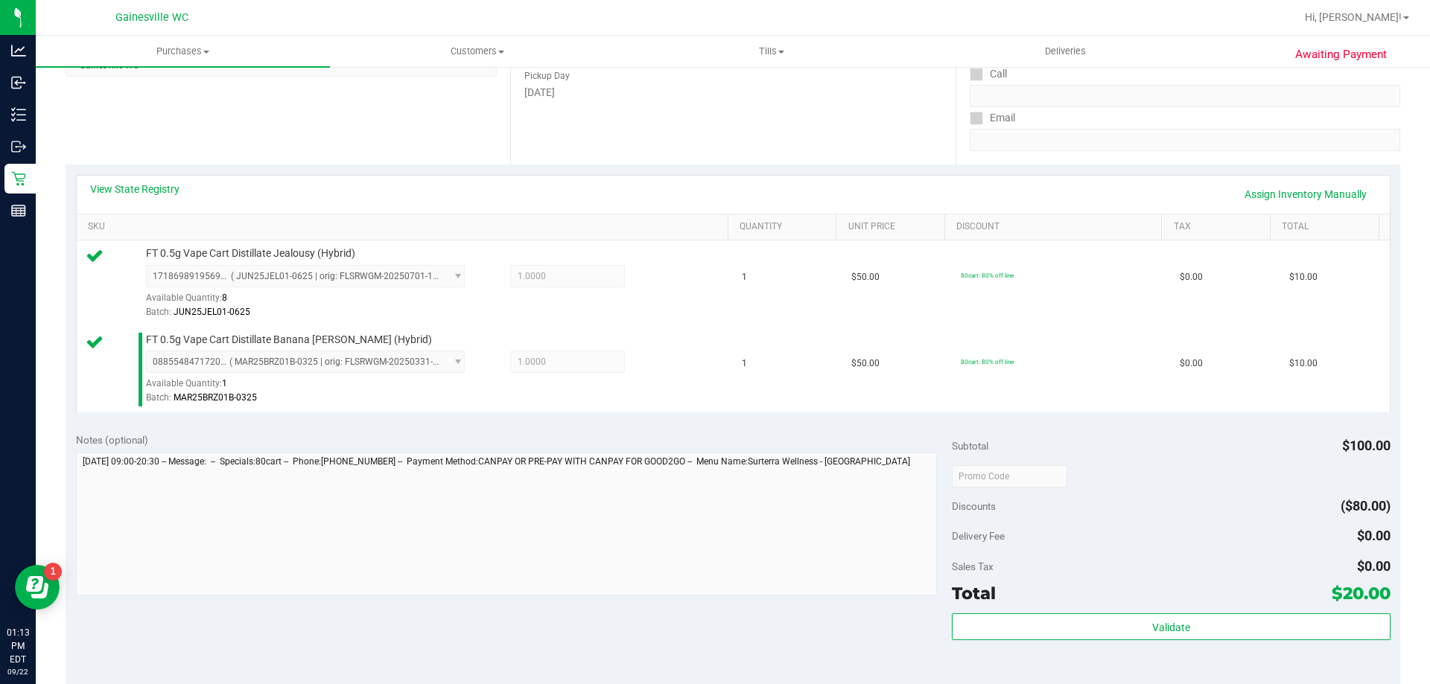
scroll to position [372, 0]
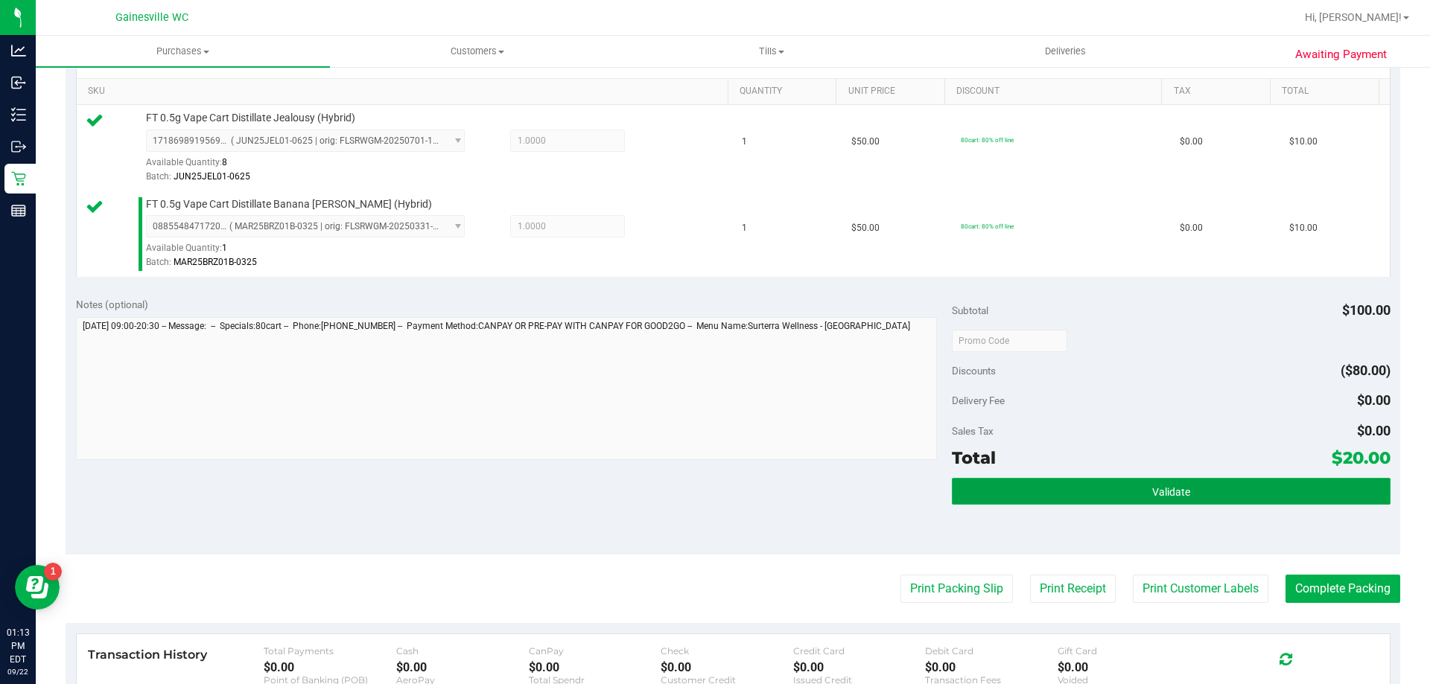
click at [1168, 481] on button "Validate" at bounding box center [1171, 491] width 438 height 27
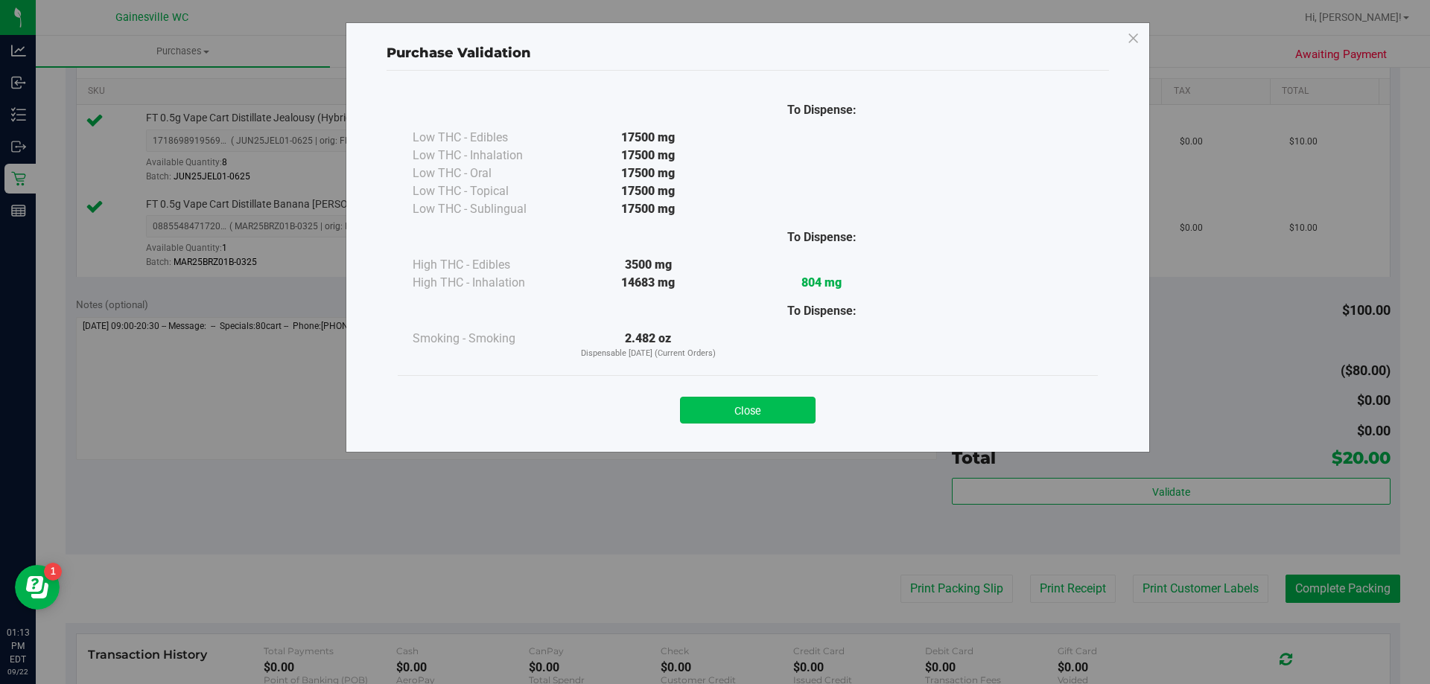
click at [803, 398] on button "Close" at bounding box center [748, 410] width 136 height 27
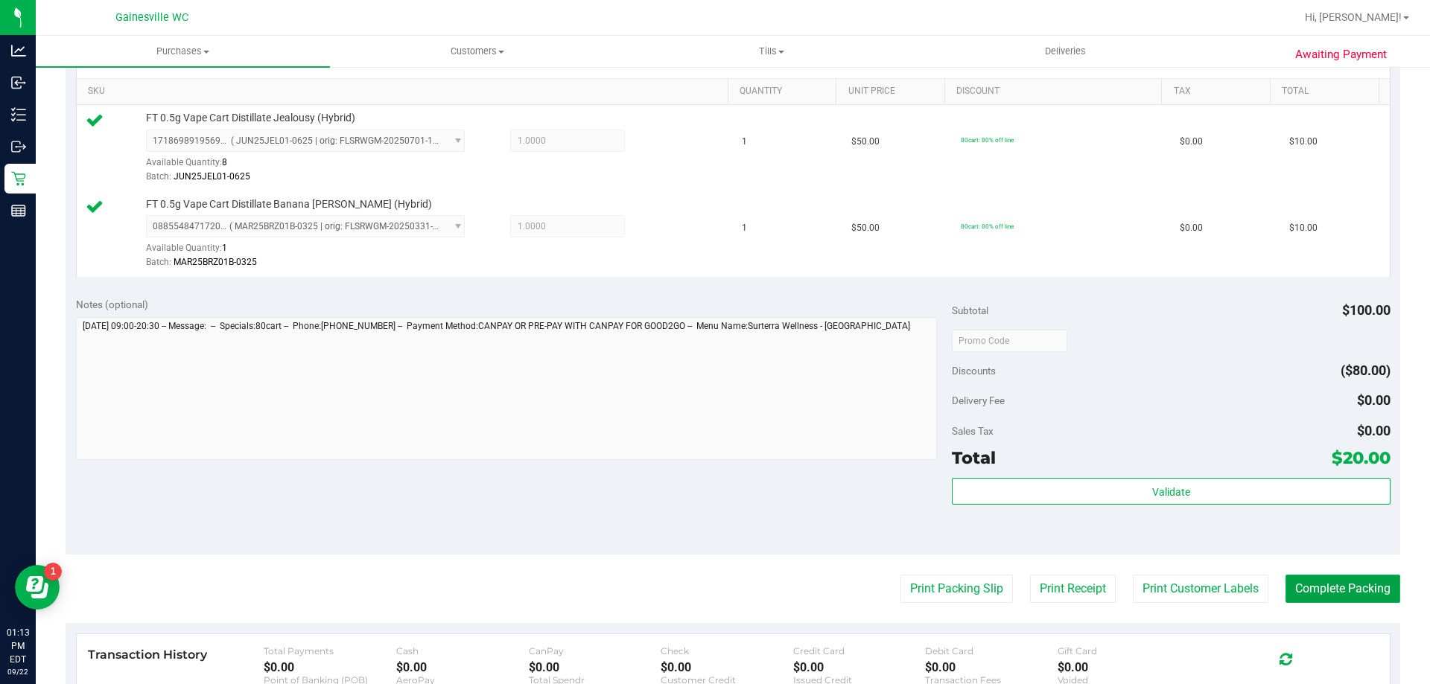
click at [1363, 589] on button "Complete Packing" at bounding box center [1342, 589] width 115 height 28
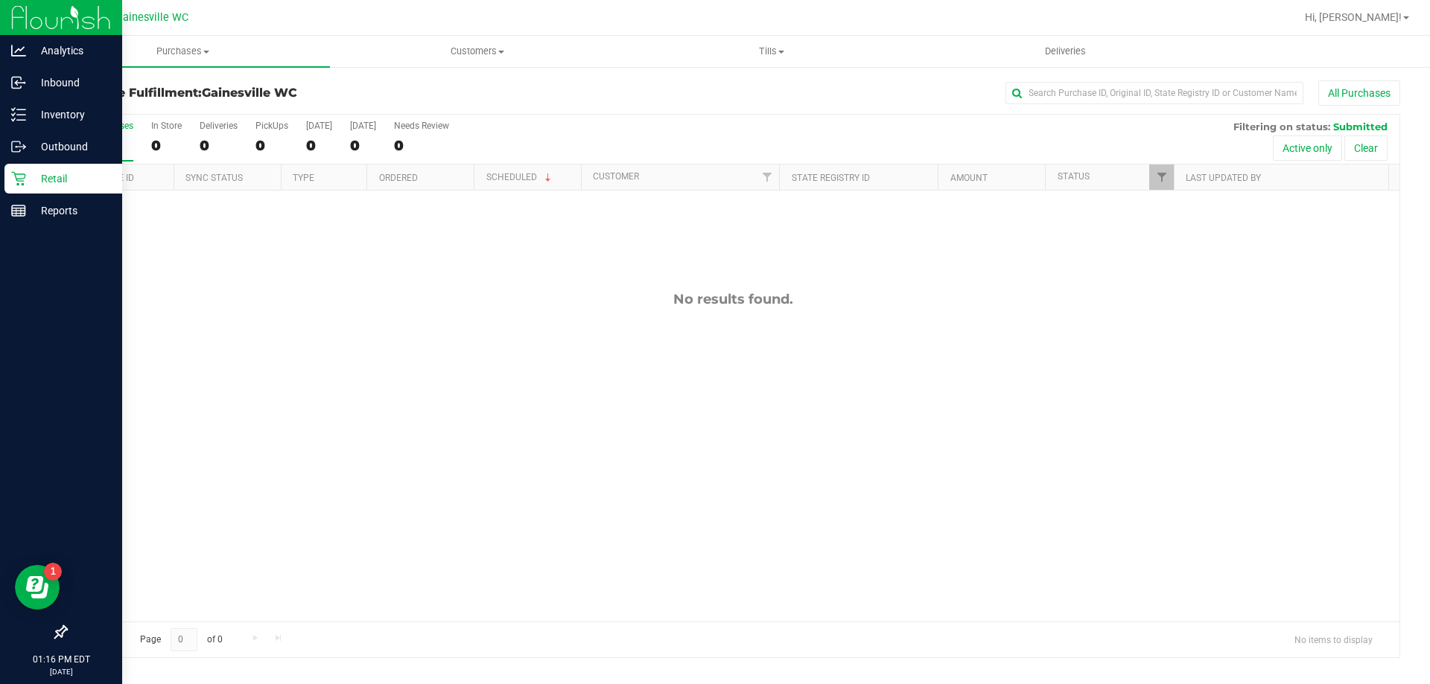
click at [28, 180] on p "Retail" at bounding box center [70, 179] width 89 height 18
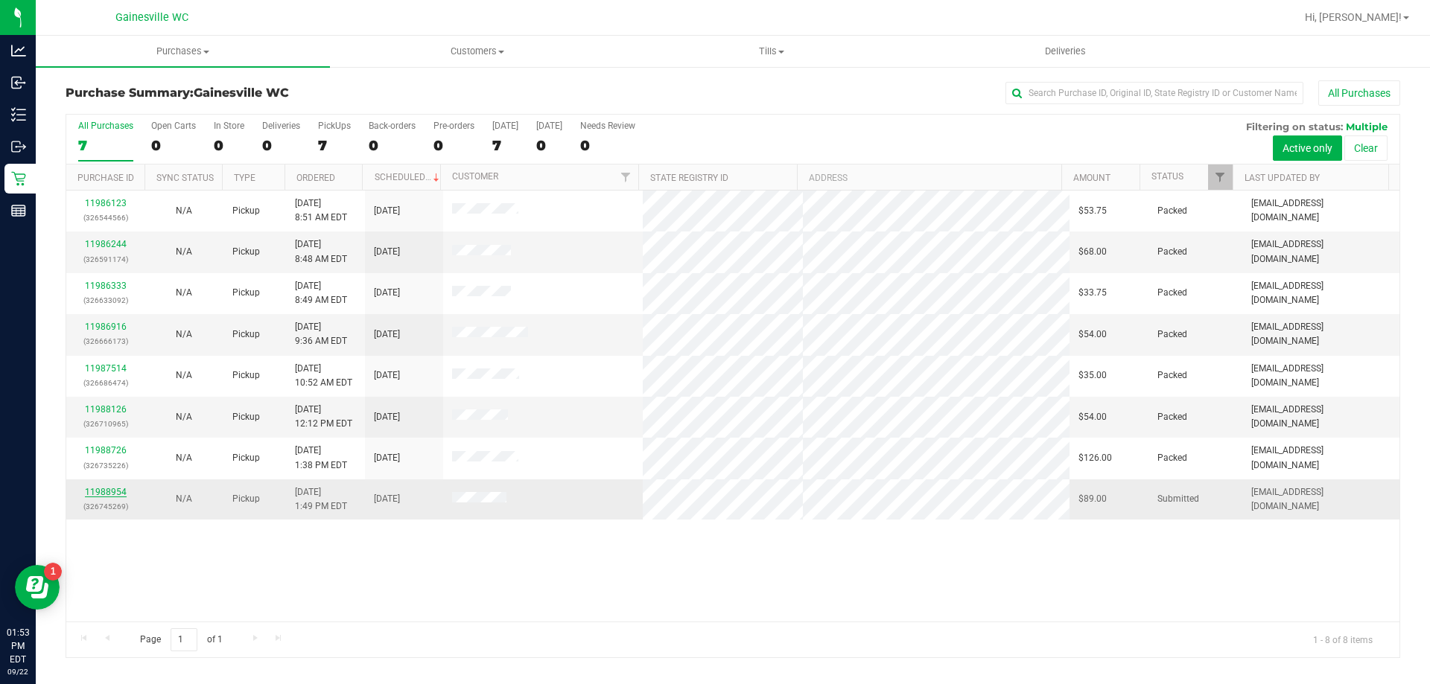
click at [118, 494] on link "11988954" at bounding box center [106, 492] width 42 height 10
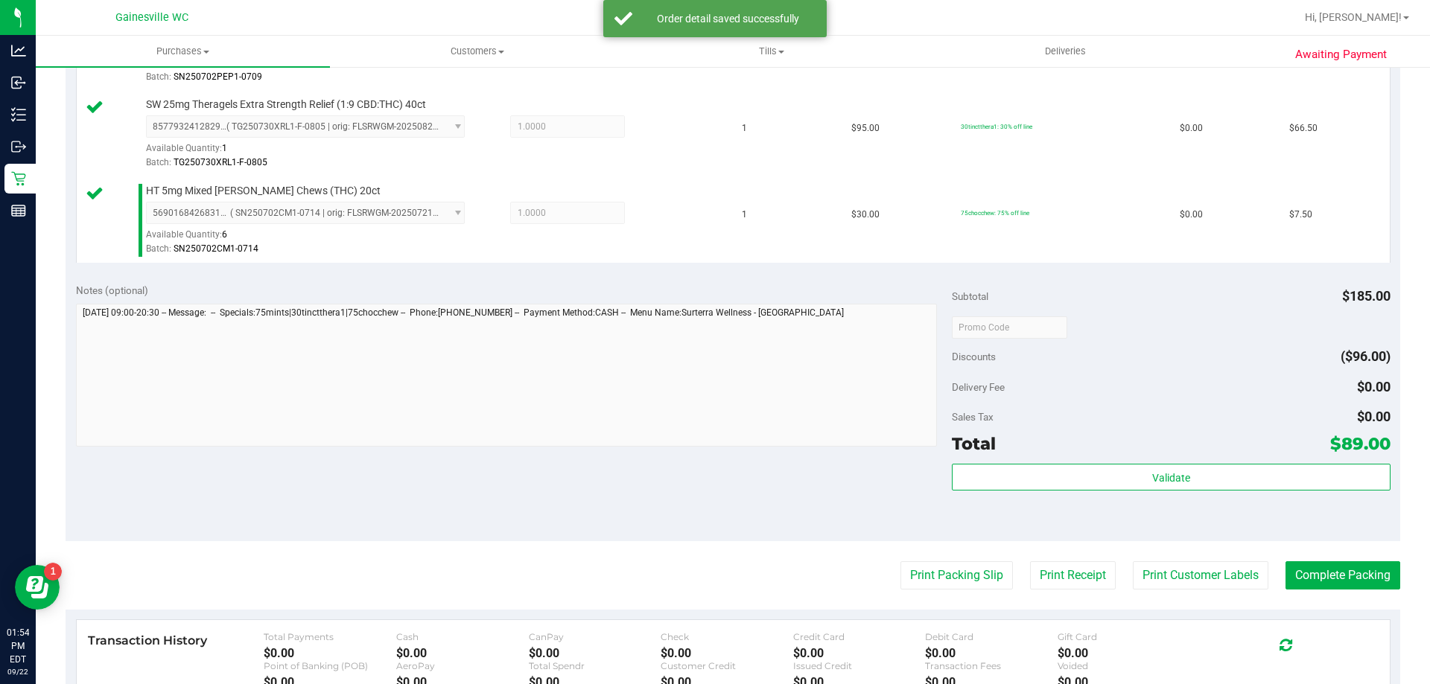
scroll to position [670, 0]
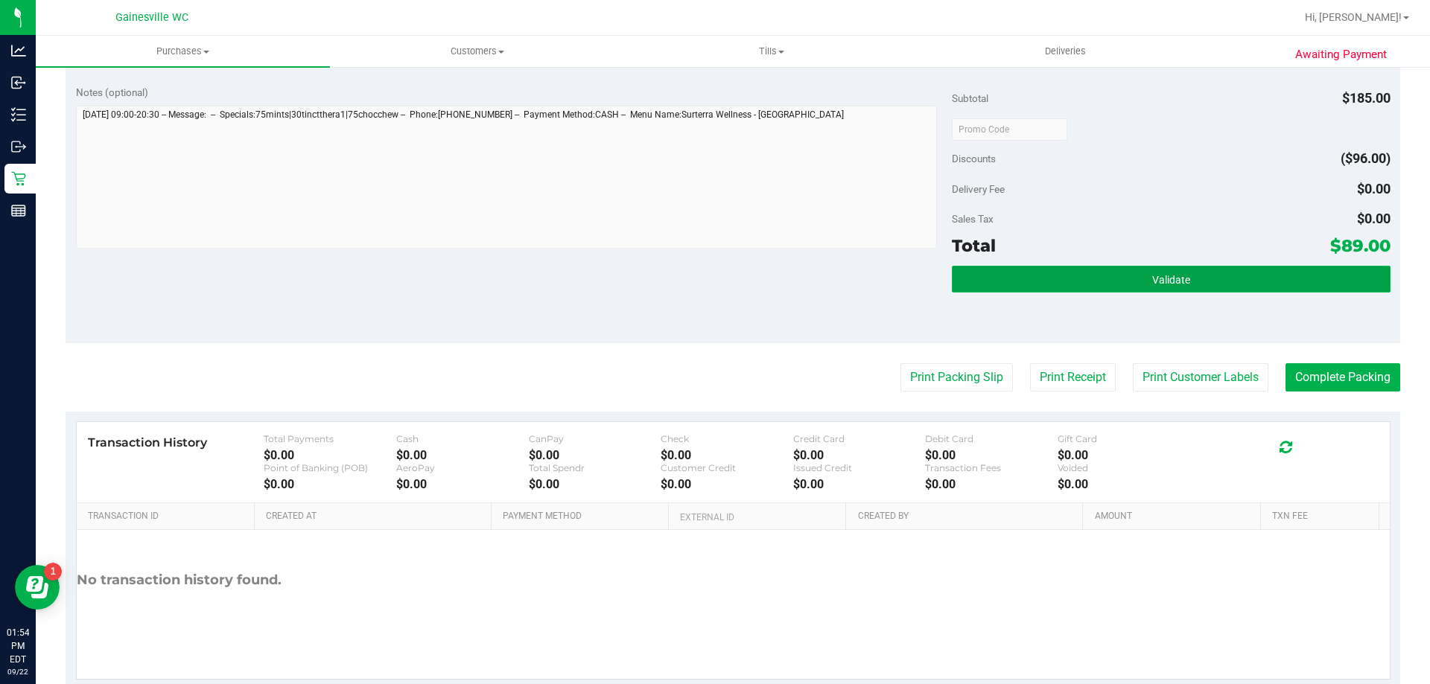
click at [1028, 280] on button "Validate" at bounding box center [1171, 279] width 438 height 27
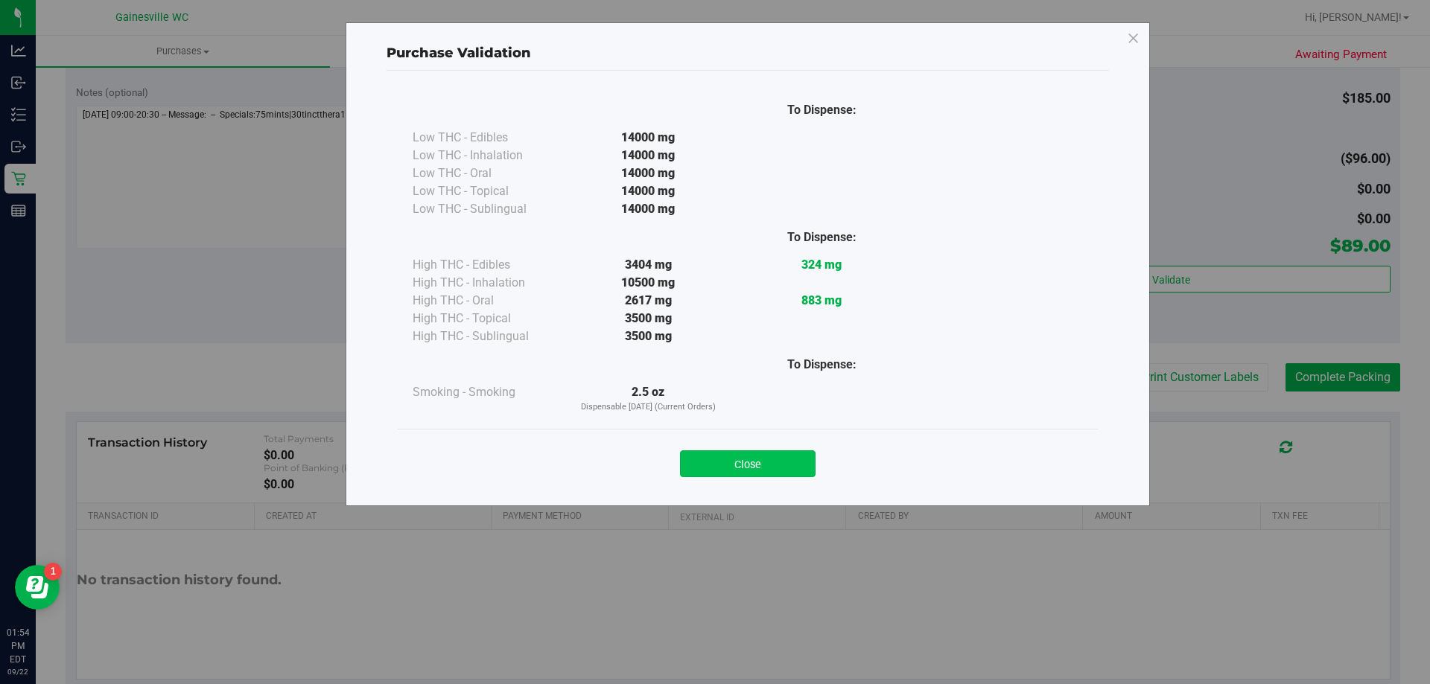
click at [734, 462] on button "Close" at bounding box center [748, 464] width 136 height 27
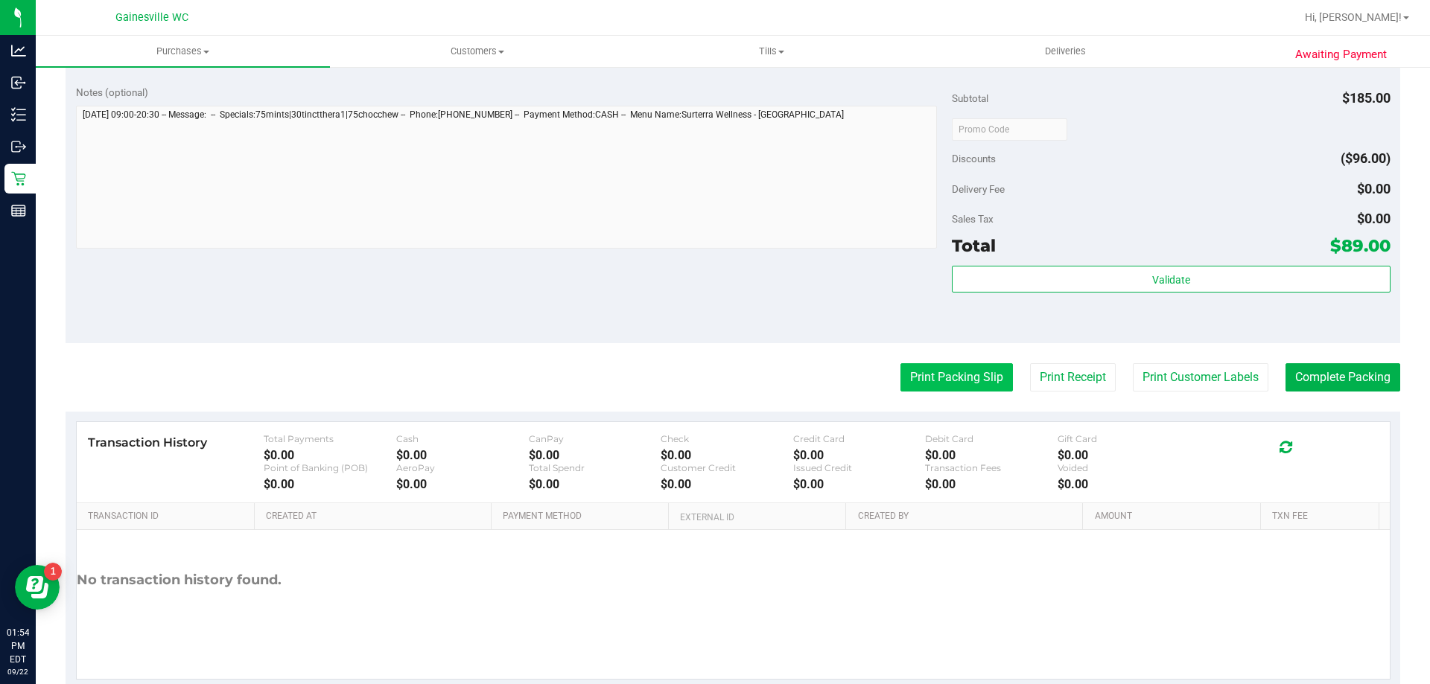
click at [906, 374] on button "Print Packing Slip" at bounding box center [956, 377] width 112 height 28
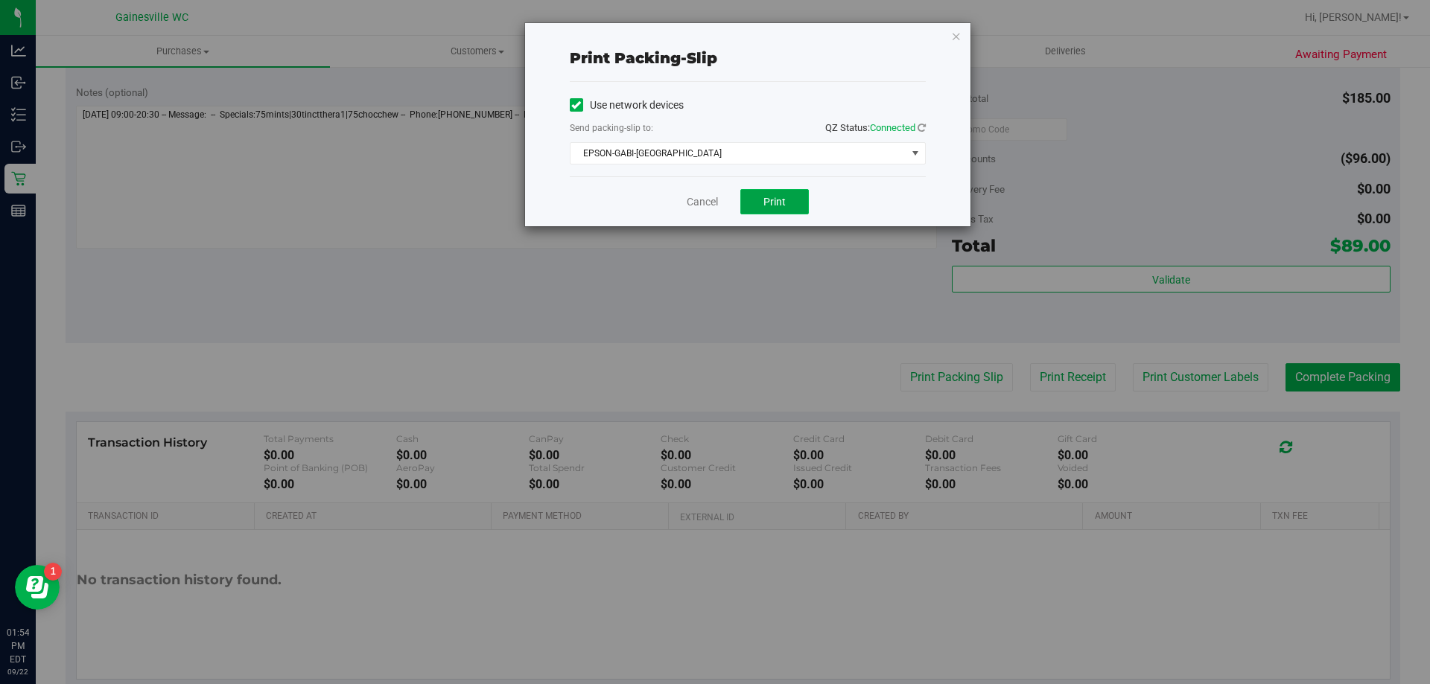
click at [794, 197] on button "Print" at bounding box center [774, 201] width 69 height 25
click at [692, 194] on link "Cancel" at bounding box center [702, 202] width 31 height 16
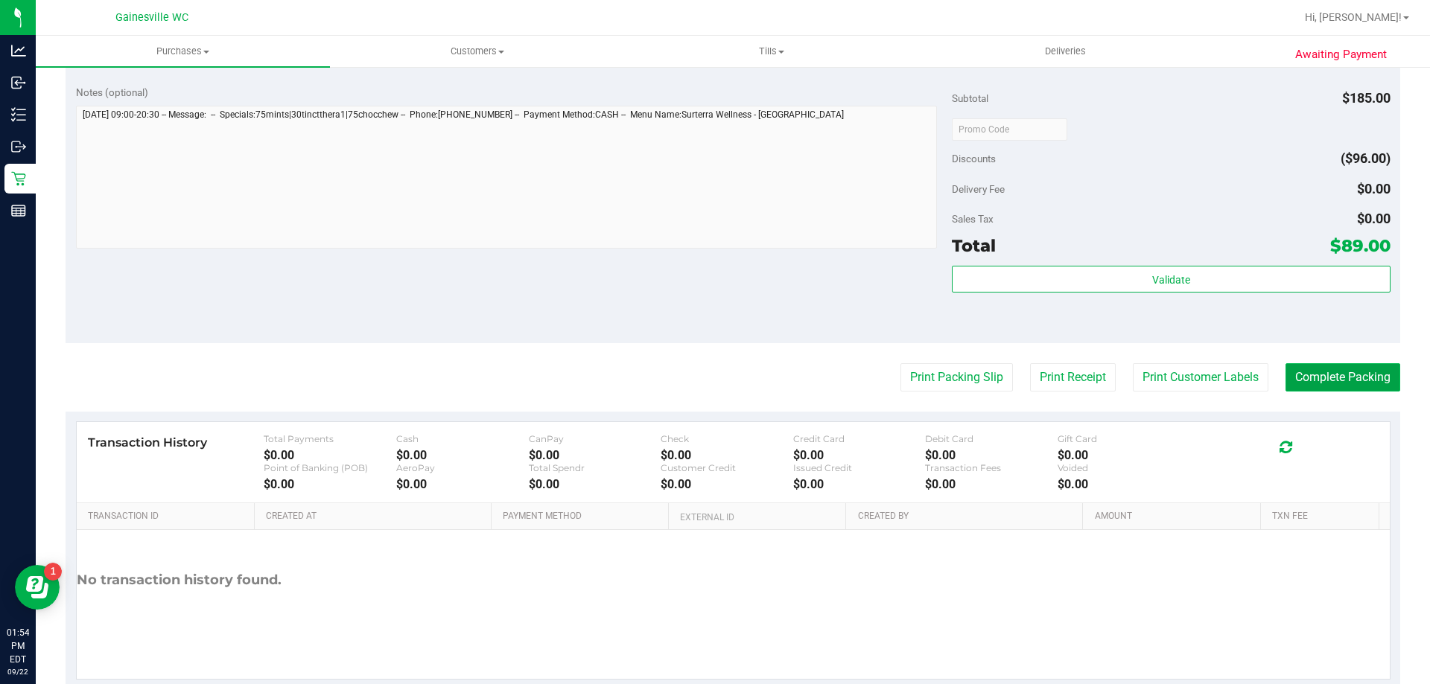
click at [1353, 375] on button "Complete Packing" at bounding box center [1342, 377] width 115 height 28
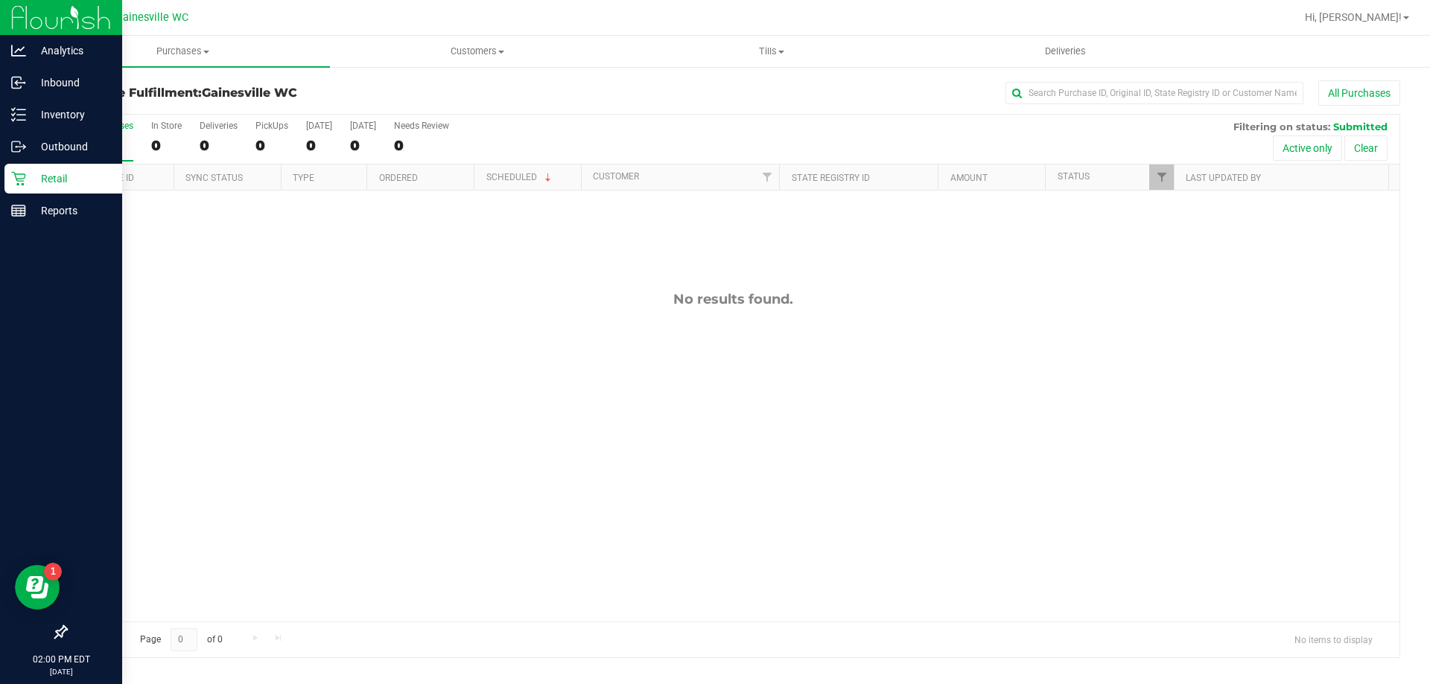
click at [60, 180] on p "Retail" at bounding box center [70, 179] width 89 height 18
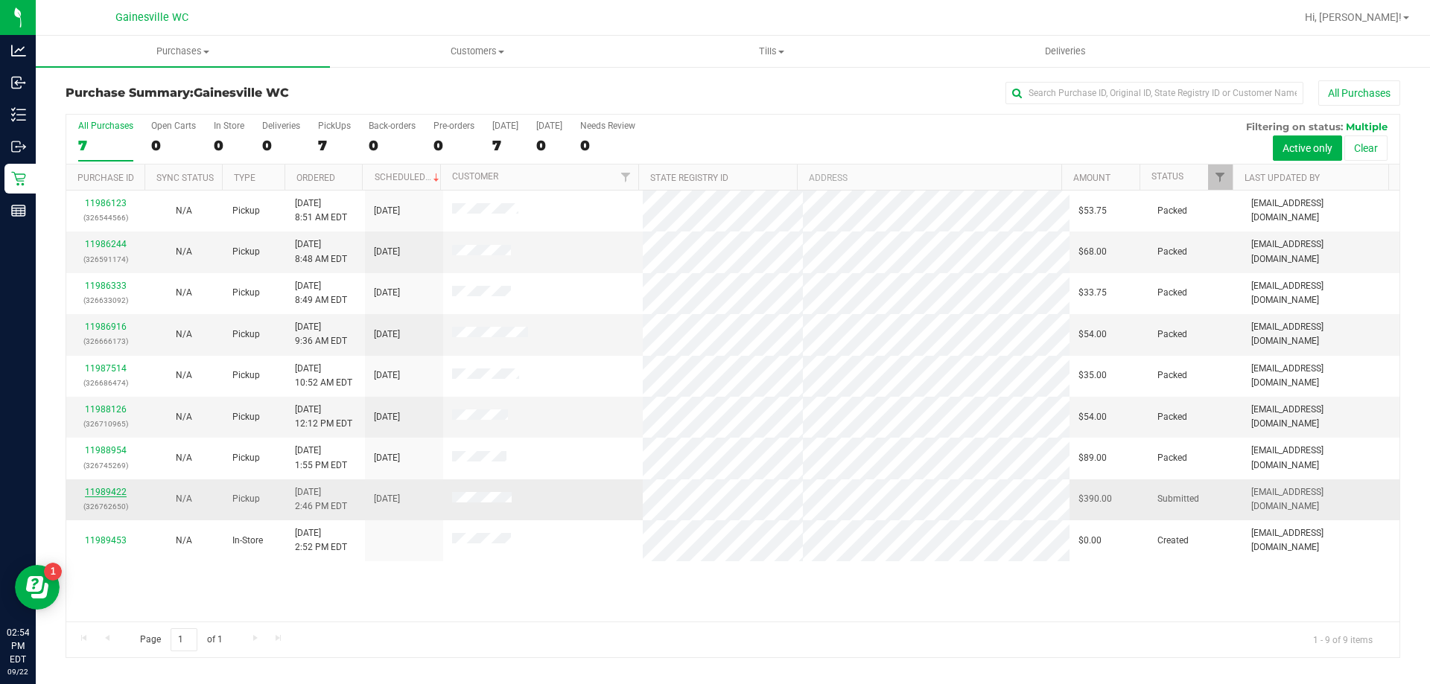
click at [112, 495] on link "11989422" at bounding box center [106, 492] width 42 height 10
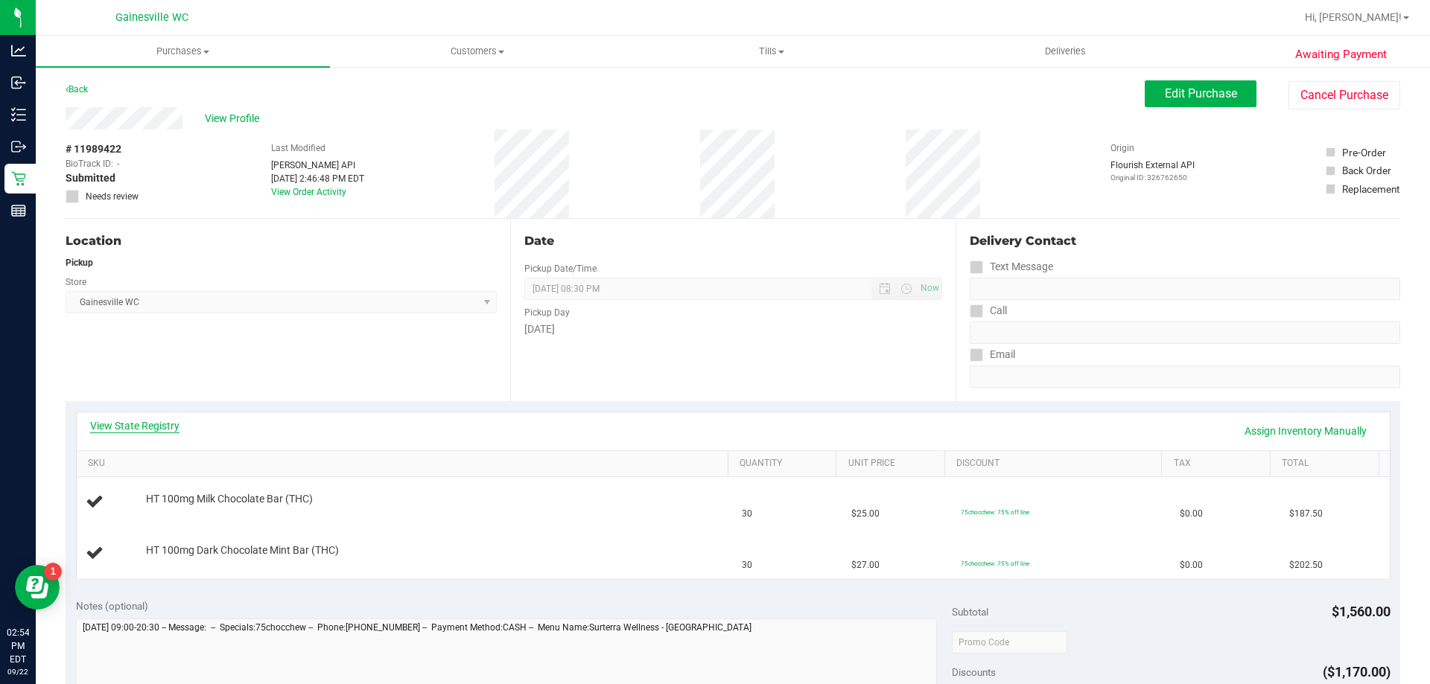
click at [149, 430] on link "View State Registry" at bounding box center [134, 426] width 89 height 15
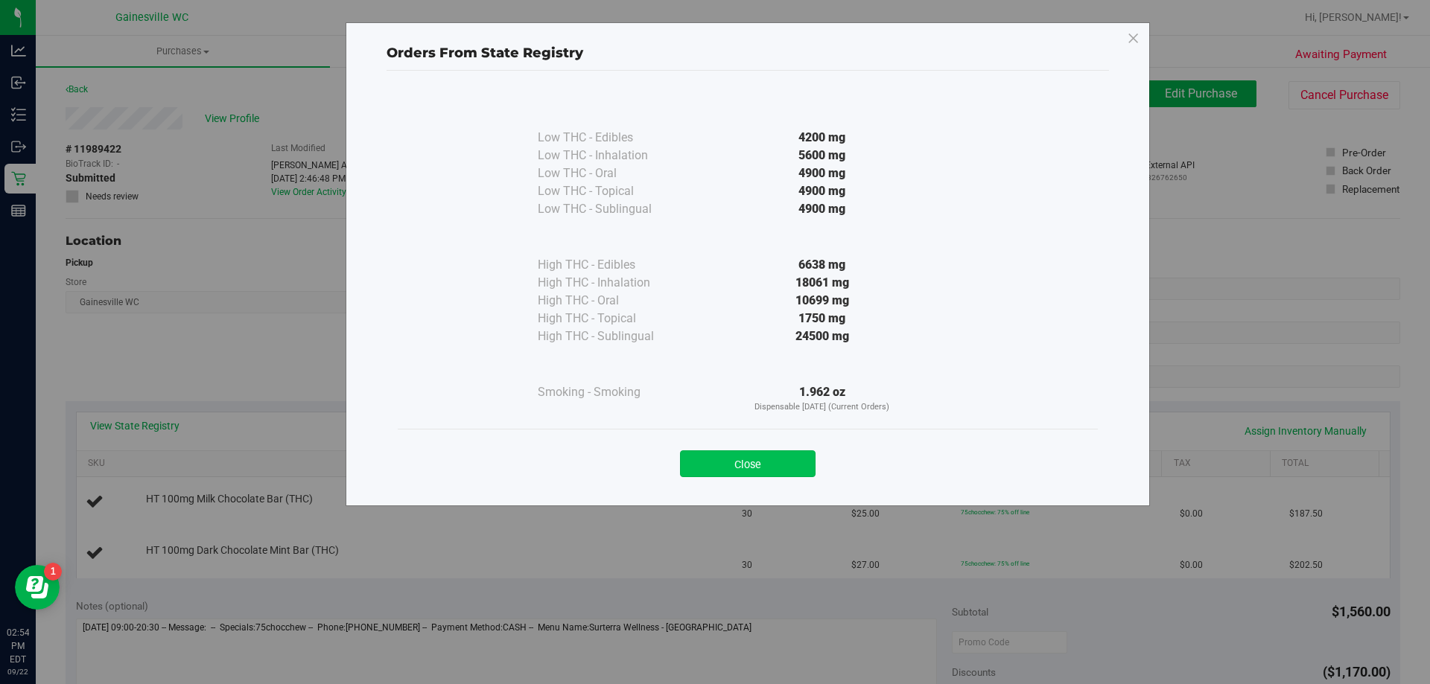
click at [752, 462] on button "Close" at bounding box center [748, 464] width 136 height 27
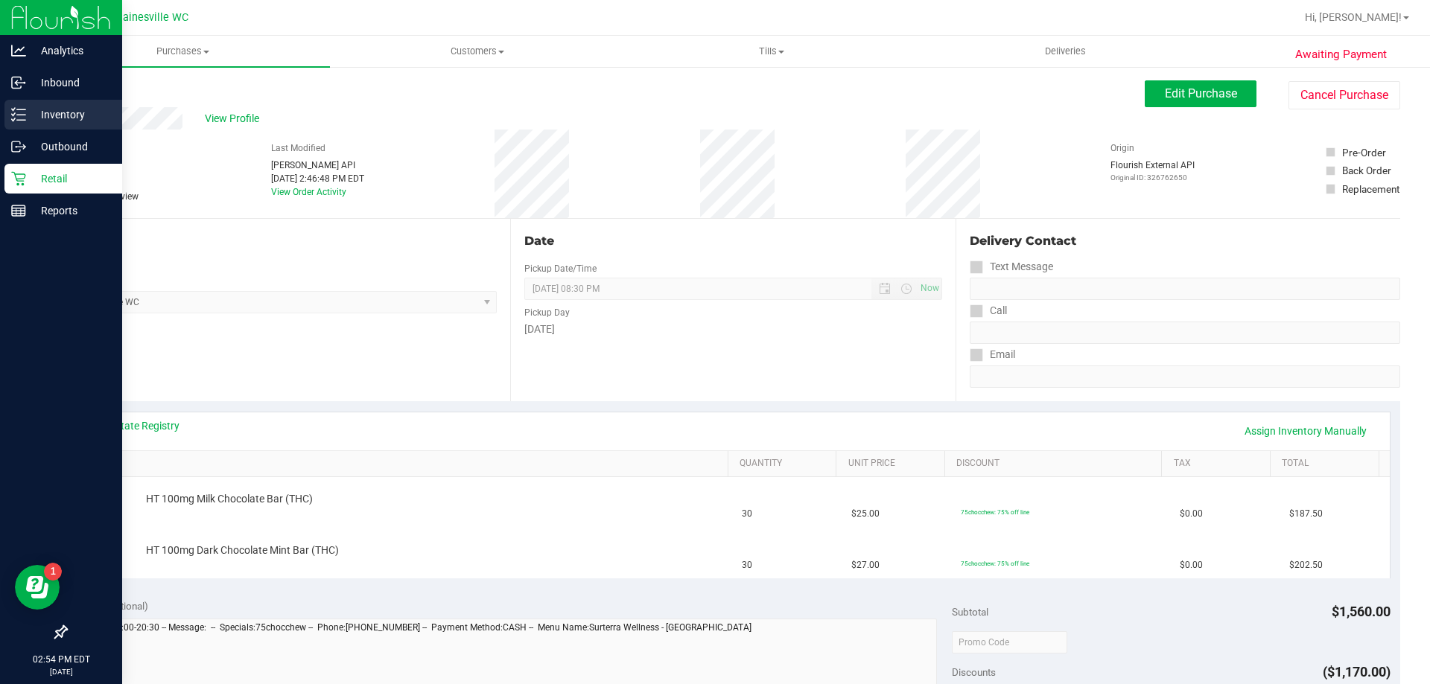
click at [44, 114] on p "Inventory" at bounding box center [70, 115] width 89 height 18
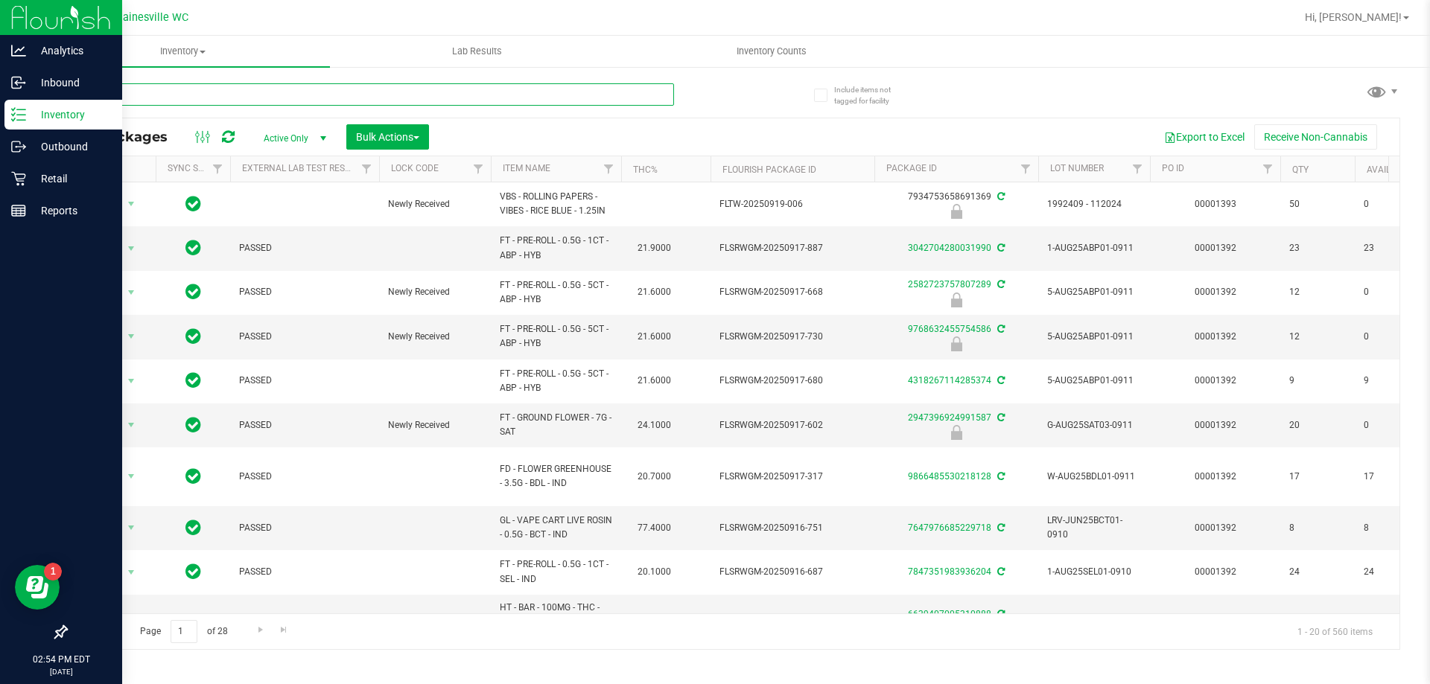
click at [198, 95] on input "text" at bounding box center [370, 94] width 608 height 22
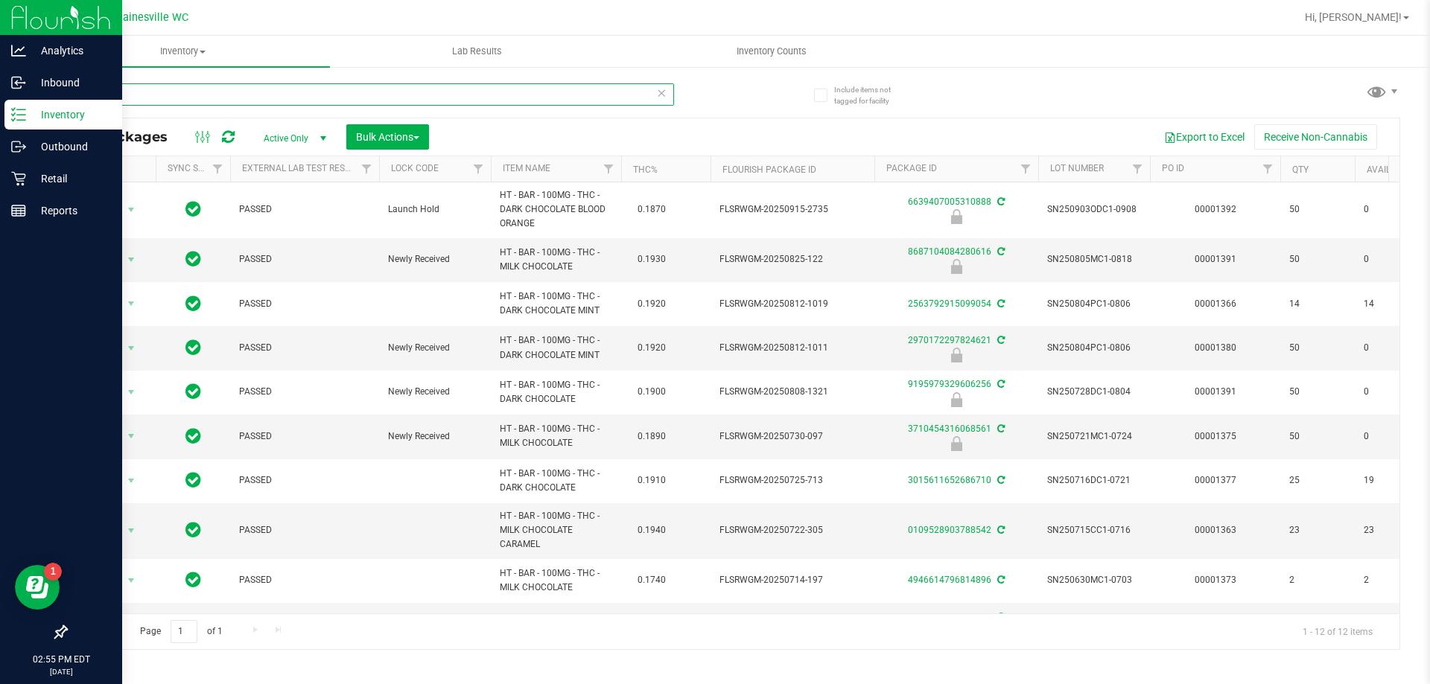
type input "choc"
drag, startPoint x: 155, startPoint y: 96, endPoint x: 422, endPoint y: 127, distance: 269.1
click at [422, 127] on div "choc All Packages Active Only Active Only Lab Samples Locked All External Inter…" at bounding box center [733, 359] width 1334 height 581
click at [124, 346] on span "select" at bounding box center [131, 348] width 19 height 21
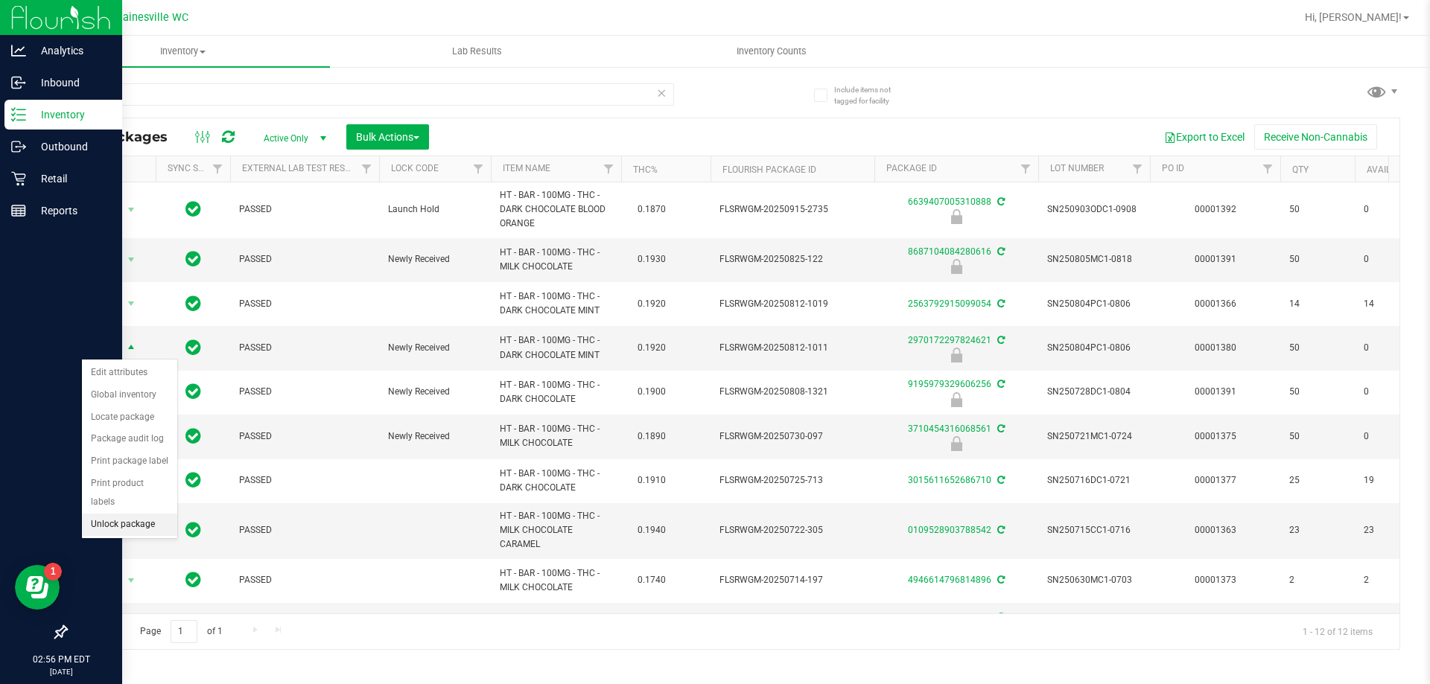
click at [145, 514] on li "Unlock package" at bounding box center [129, 525] width 95 height 22
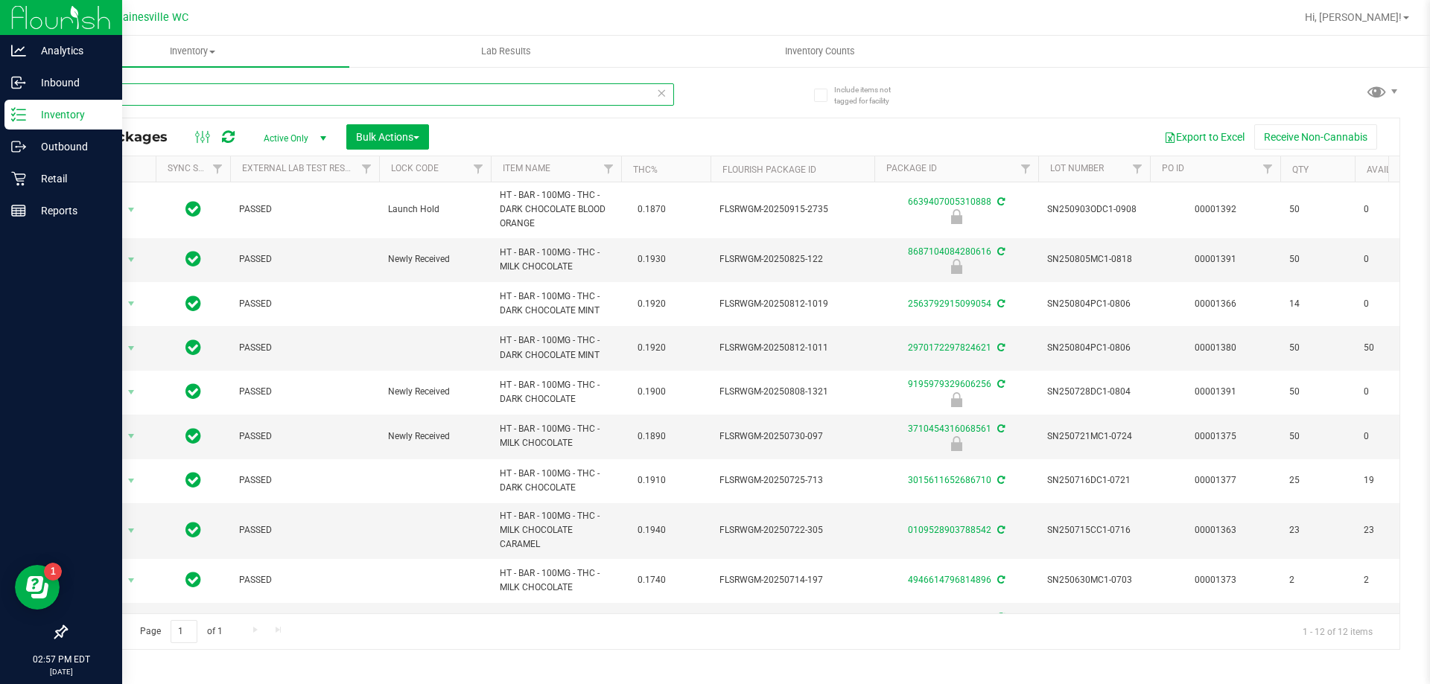
click at [123, 96] on input "choc" at bounding box center [370, 94] width 608 height 22
click at [106, 440] on span "Action" at bounding box center [101, 436] width 40 height 21
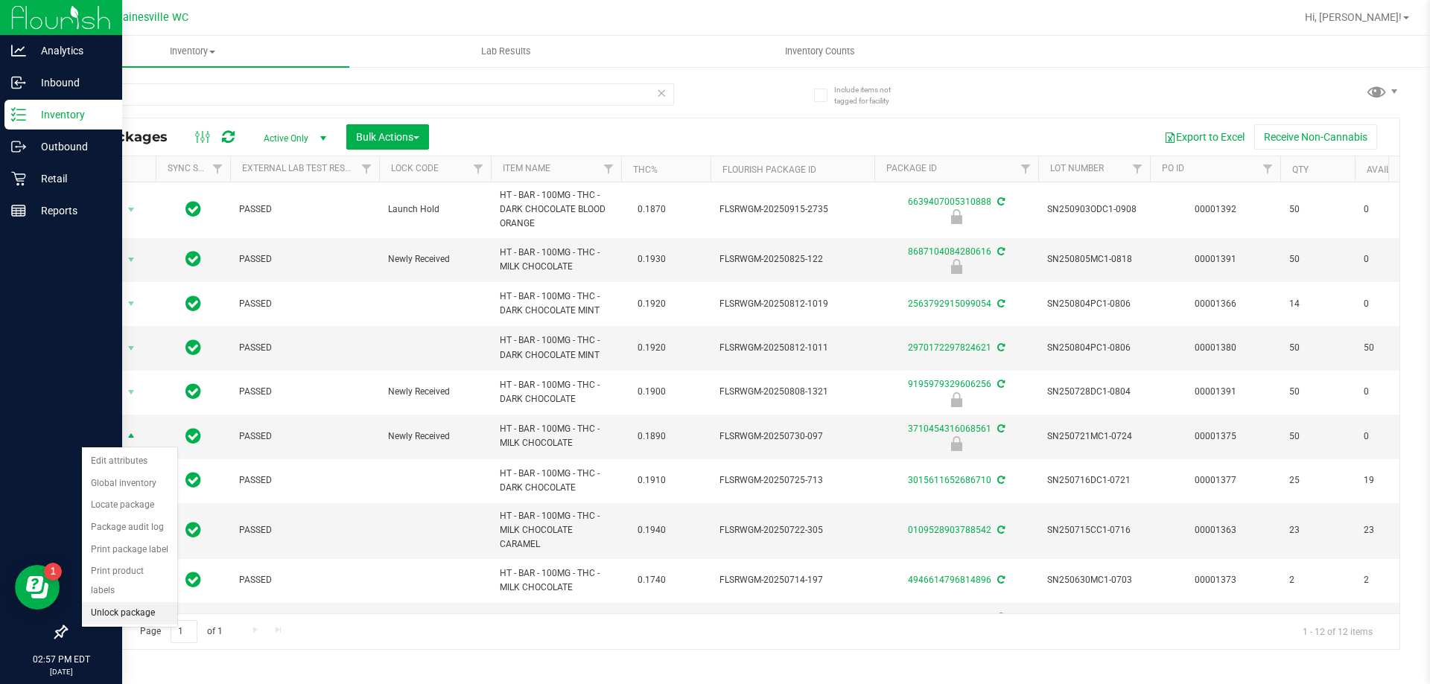
click at [94, 602] on li "Unlock package" at bounding box center [129, 613] width 95 height 22
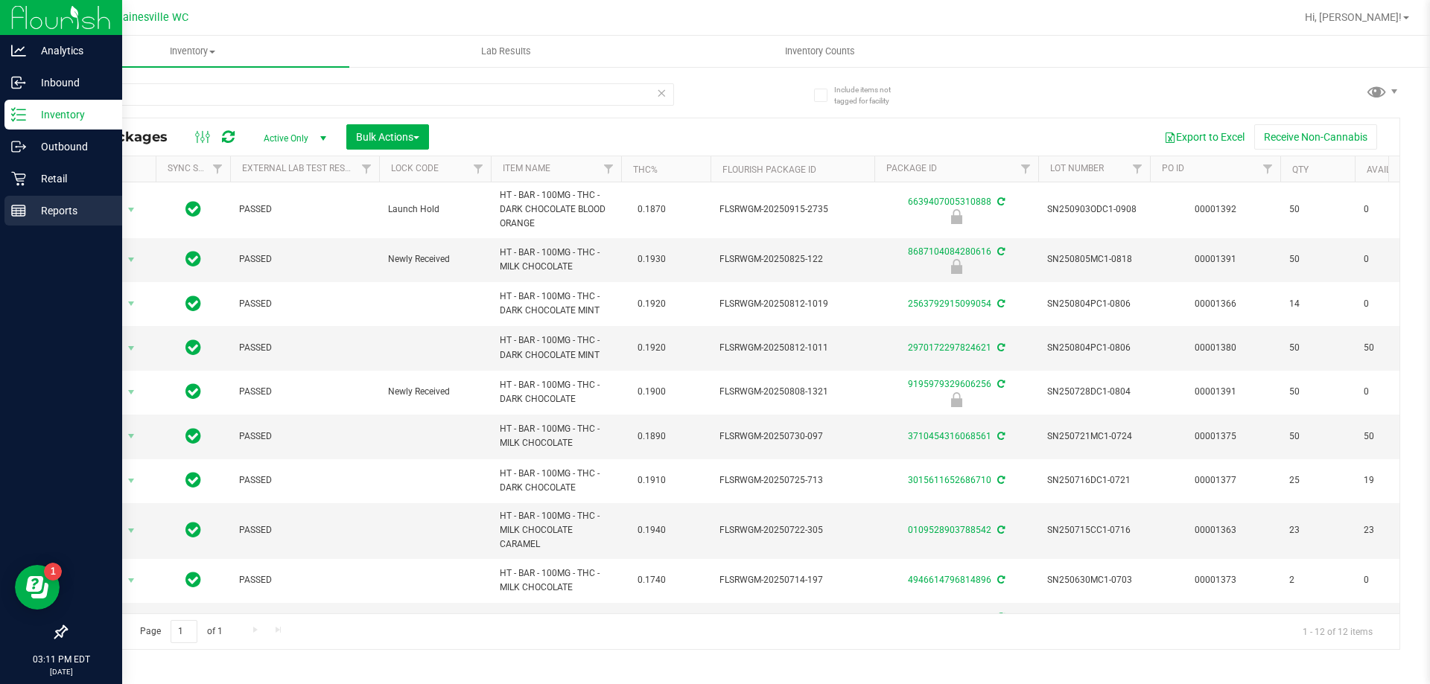
click at [12, 211] on line at bounding box center [18, 211] width 13 height 0
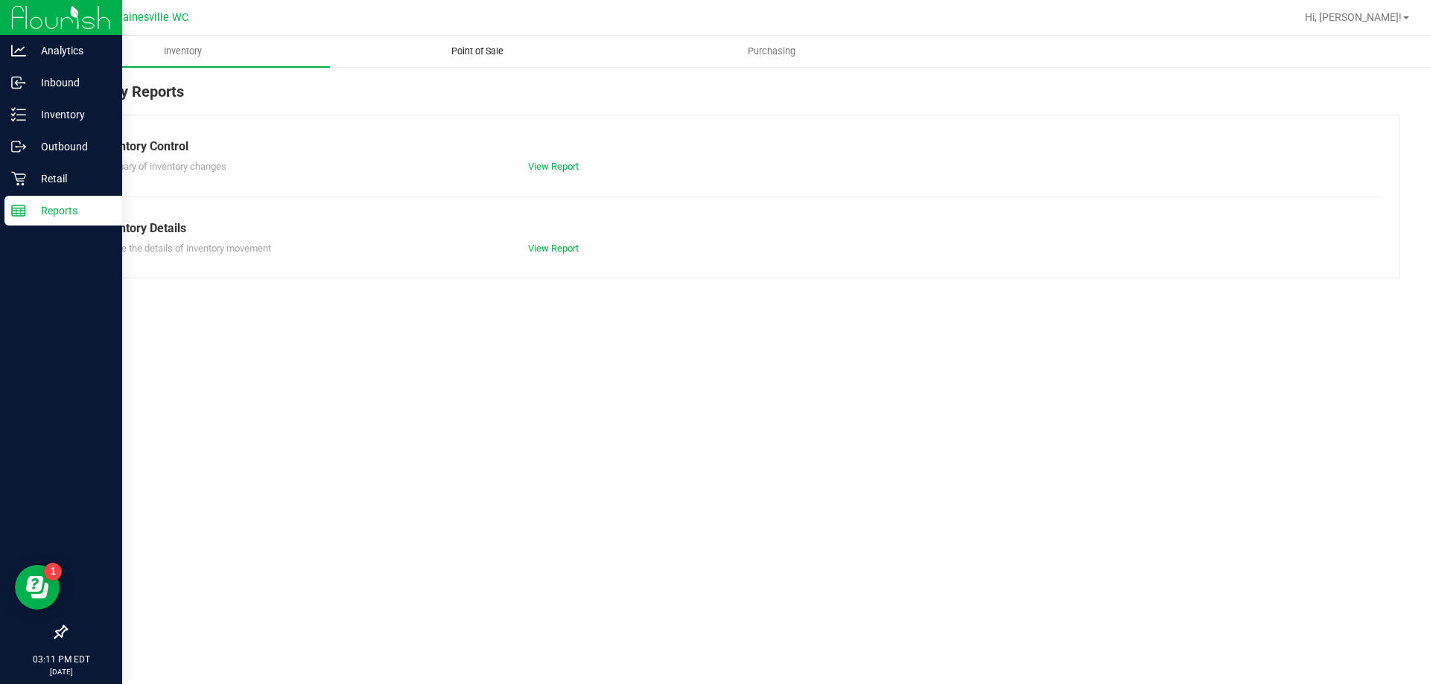
click at [491, 51] on span "Point of Sale" at bounding box center [477, 51] width 92 height 13
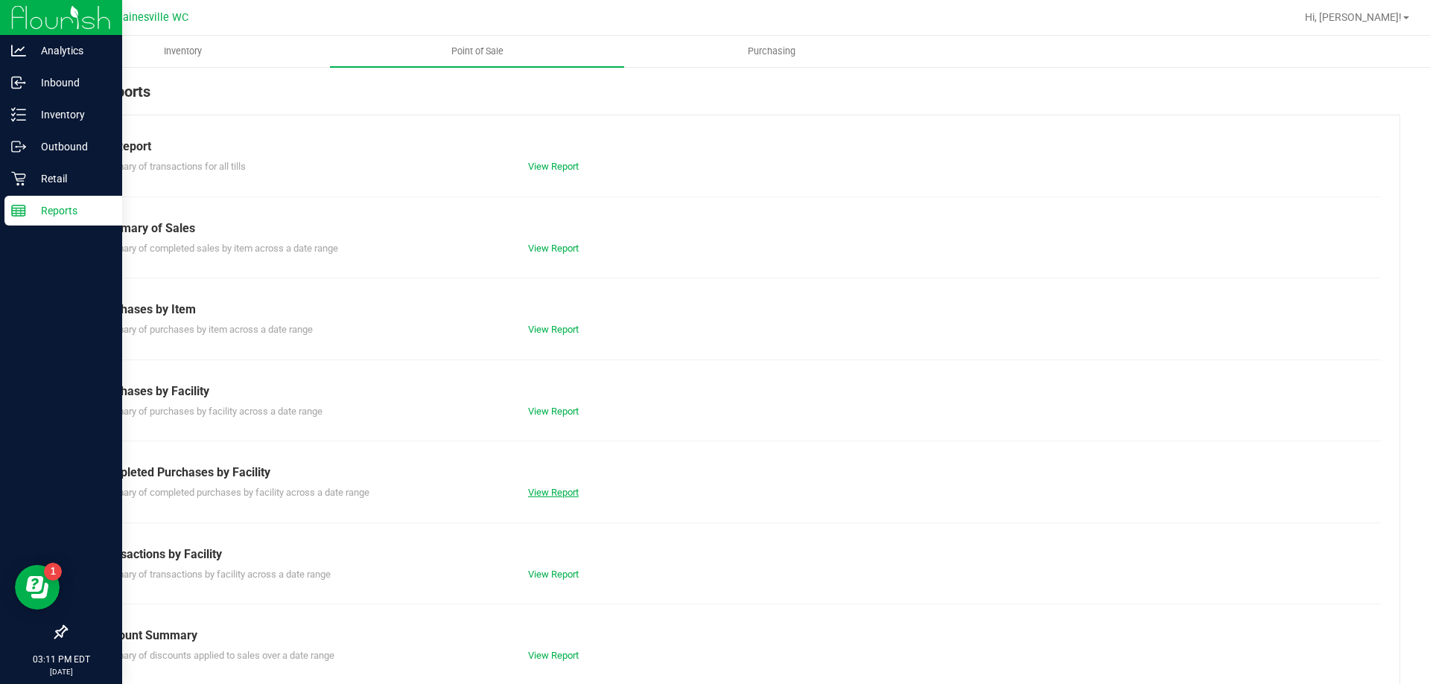
click at [532, 490] on link "View Report" at bounding box center [553, 492] width 51 height 11
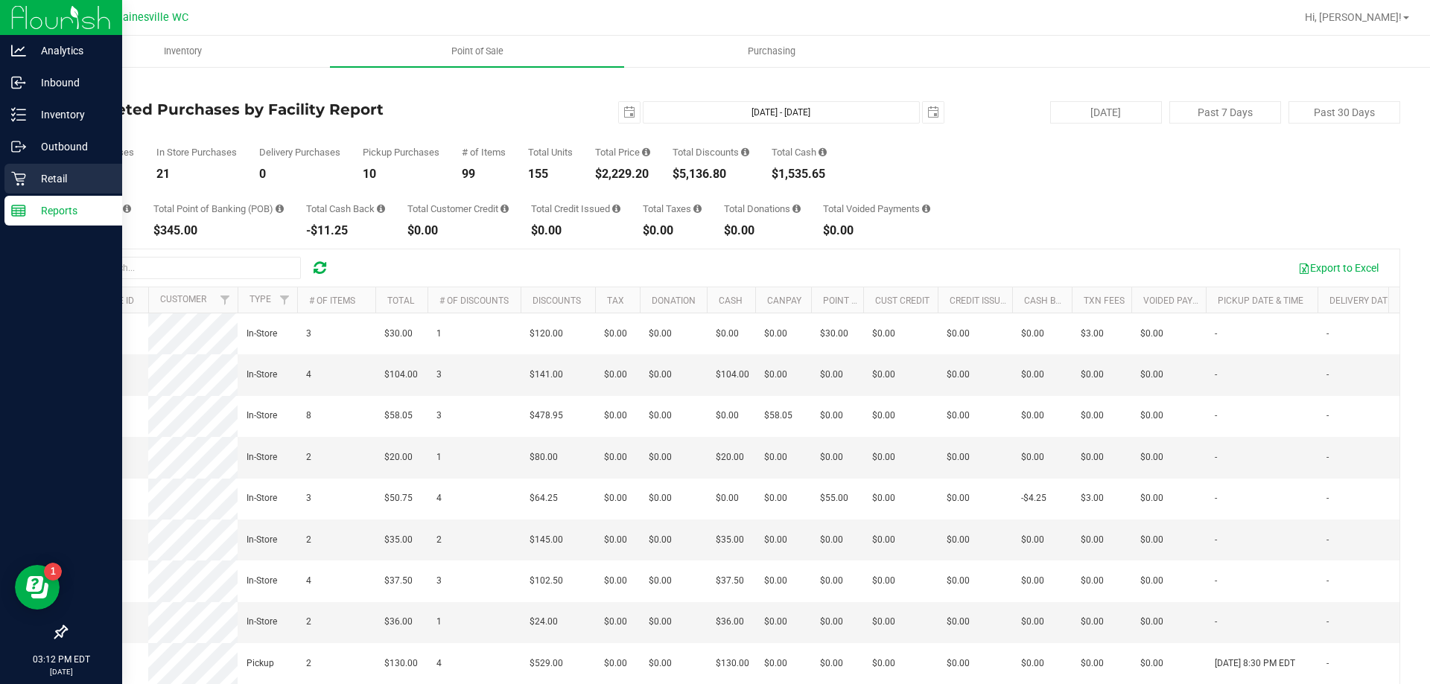
click at [19, 176] on icon at bounding box center [18, 178] width 15 height 15
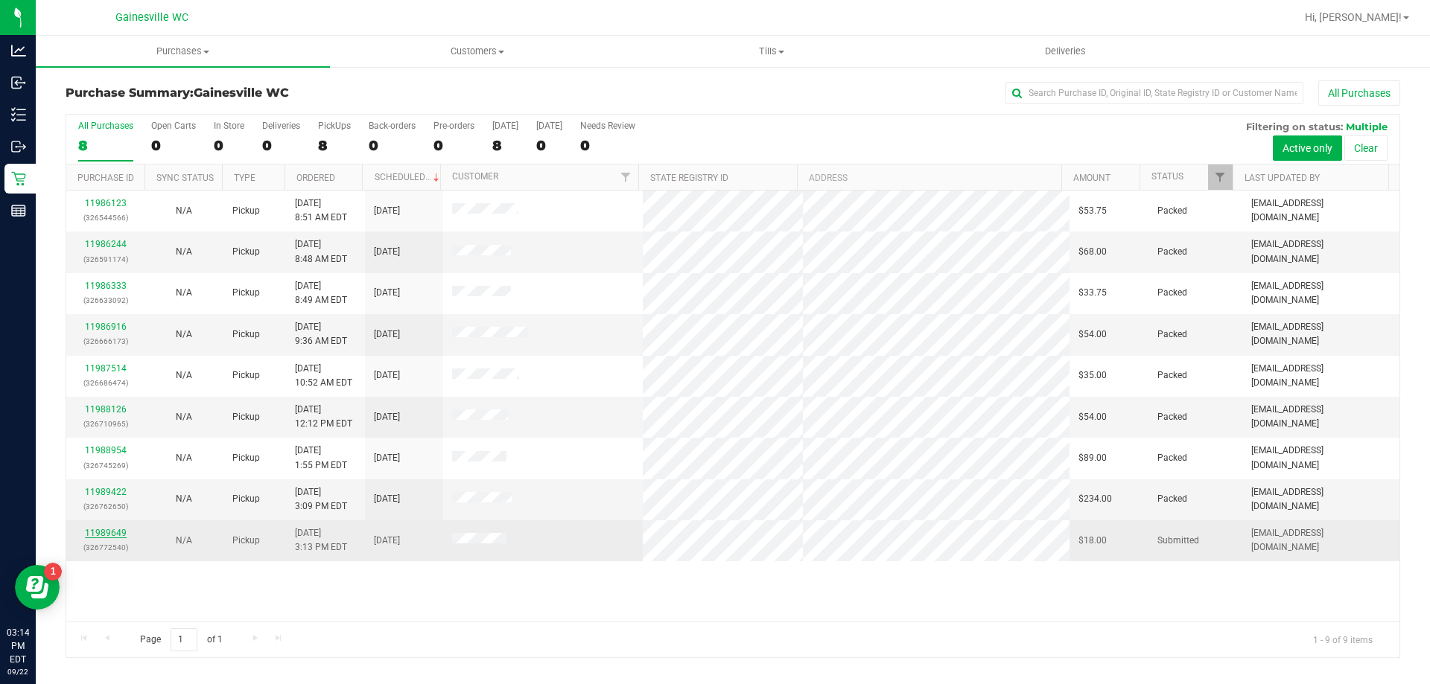
click at [113, 532] on link "11989649" at bounding box center [106, 533] width 42 height 10
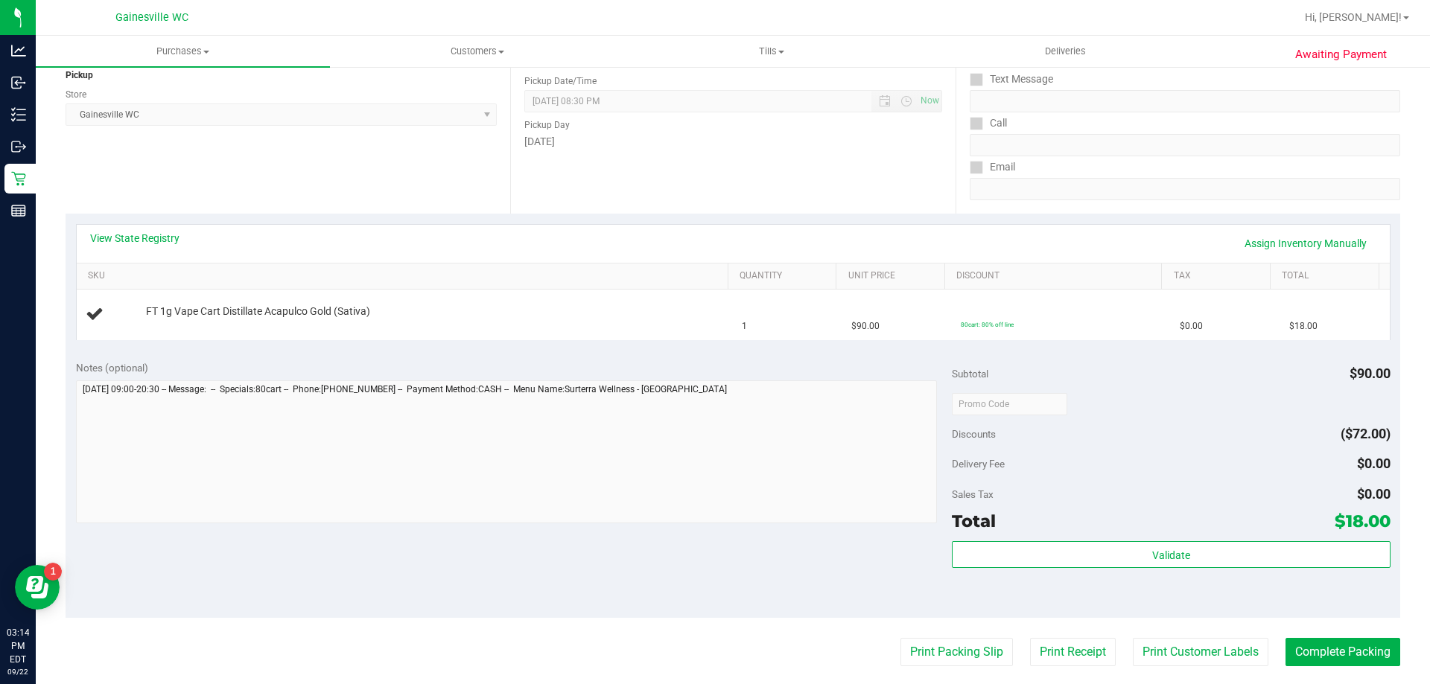
scroll to position [298, 0]
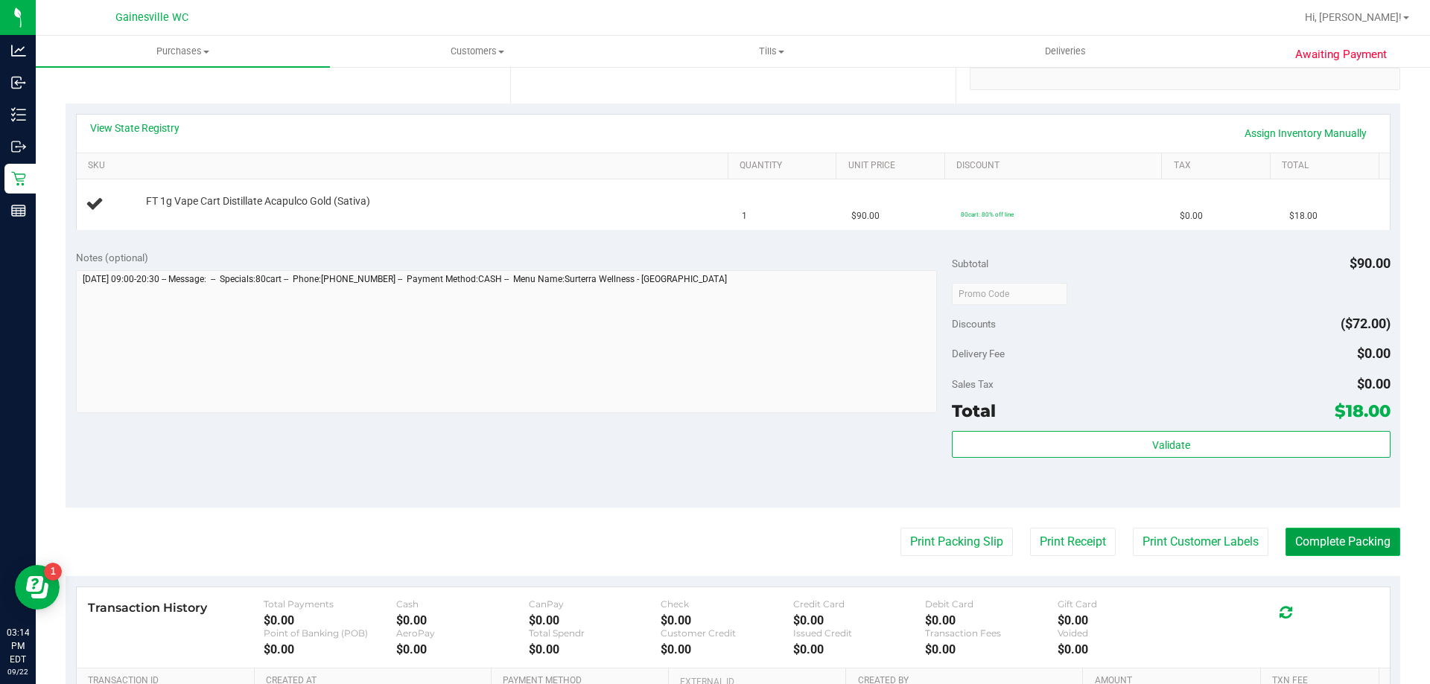
click at [1349, 532] on button "Complete Packing" at bounding box center [1342, 542] width 115 height 28
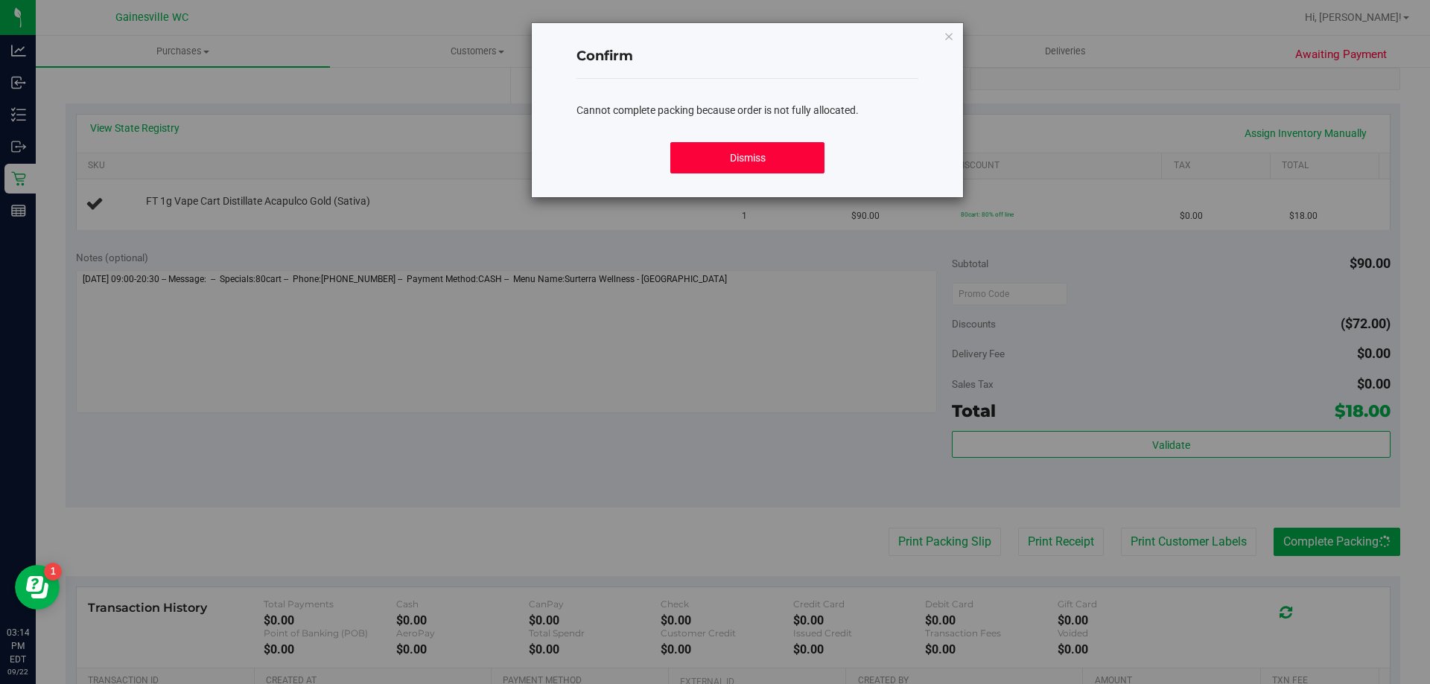
click at [772, 150] on button "Dismiss" at bounding box center [746, 157] width 153 height 31
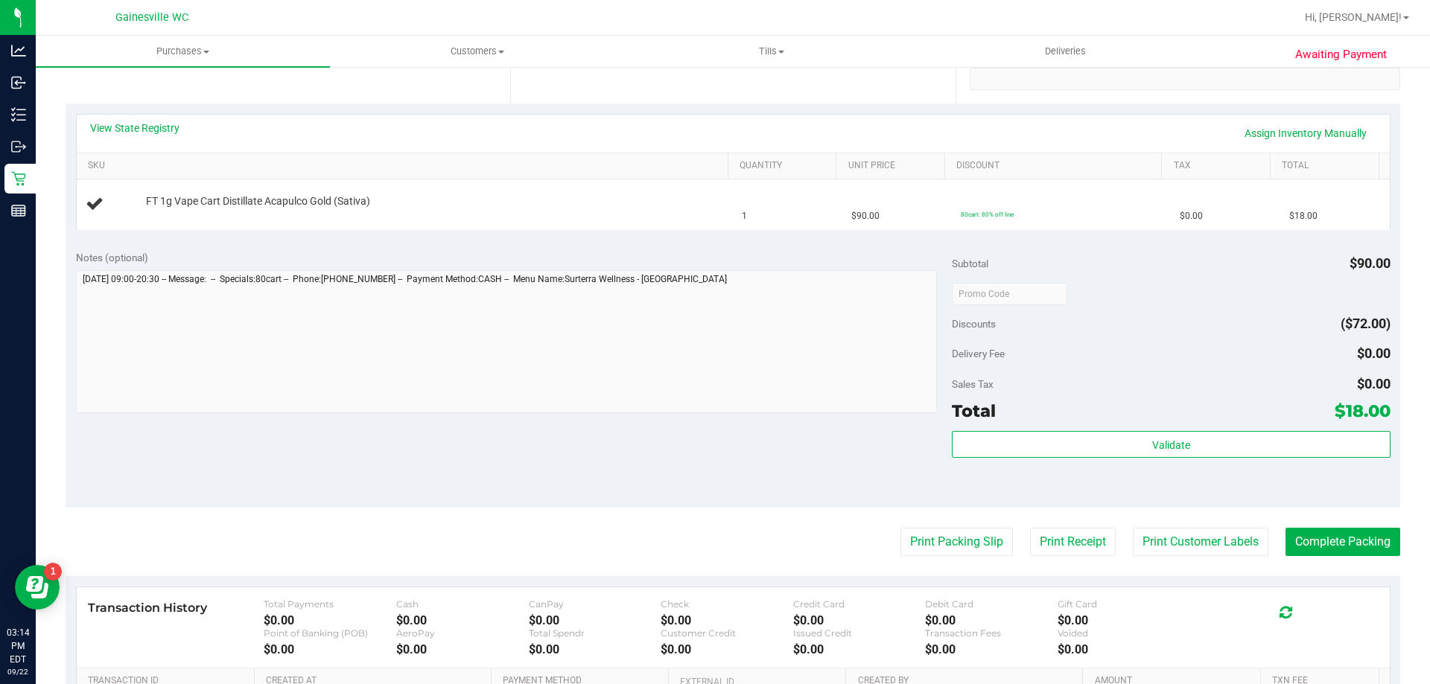
click at [967, 524] on purchase-details "Back Edit Purchase Cancel Purchase View Profile # 11989649 BioTrack ID: - Submi…" at bounding box center [733, 319] width 1334 height 1072
click at [955, 547] on button "Print Packing Slip" at bounding box center [956, 542] width 112 height 28
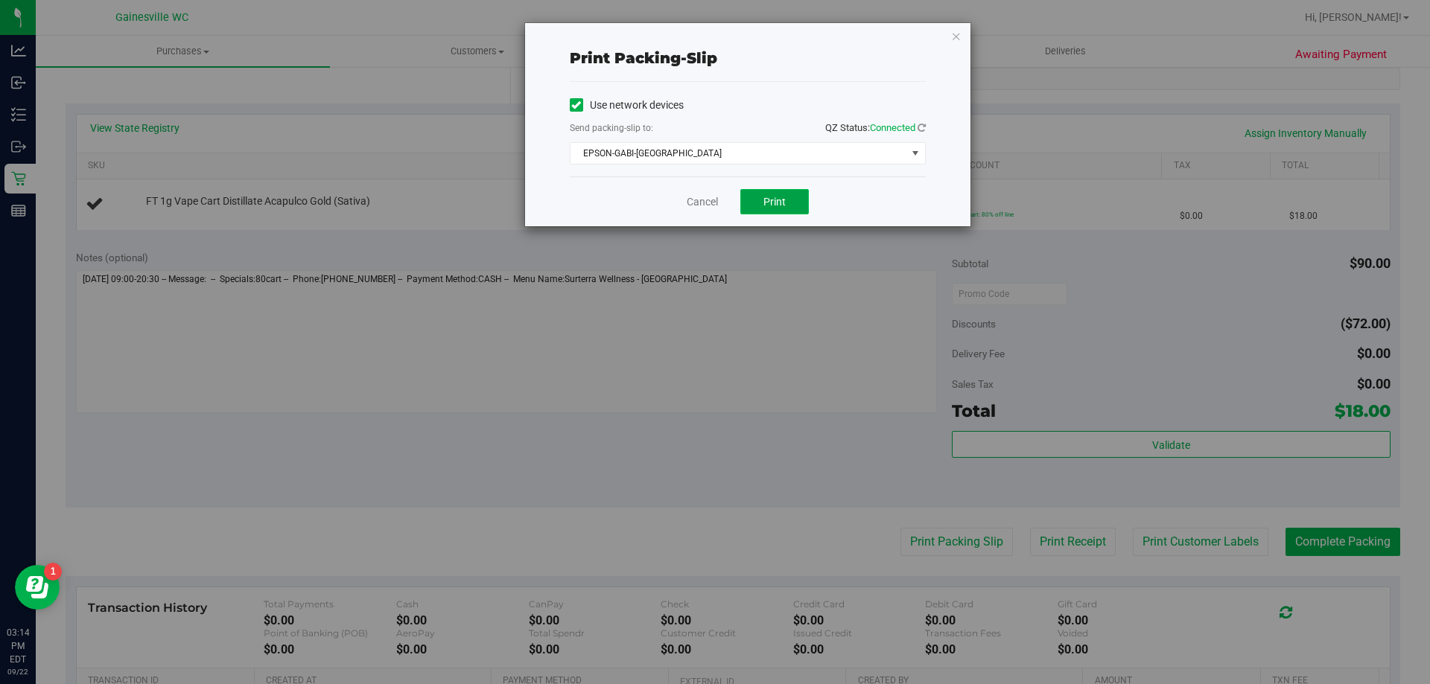
click at [774, 209] on button "Print" at bounding box center [774, 201] width 69 height 25
click at [725, 205] on div "Cancel Print" at bounding box center [748, 201] width 356 height 50
click at [716, 201] on link "Cancel" at bounding box center [702, 202] width 31 height 16
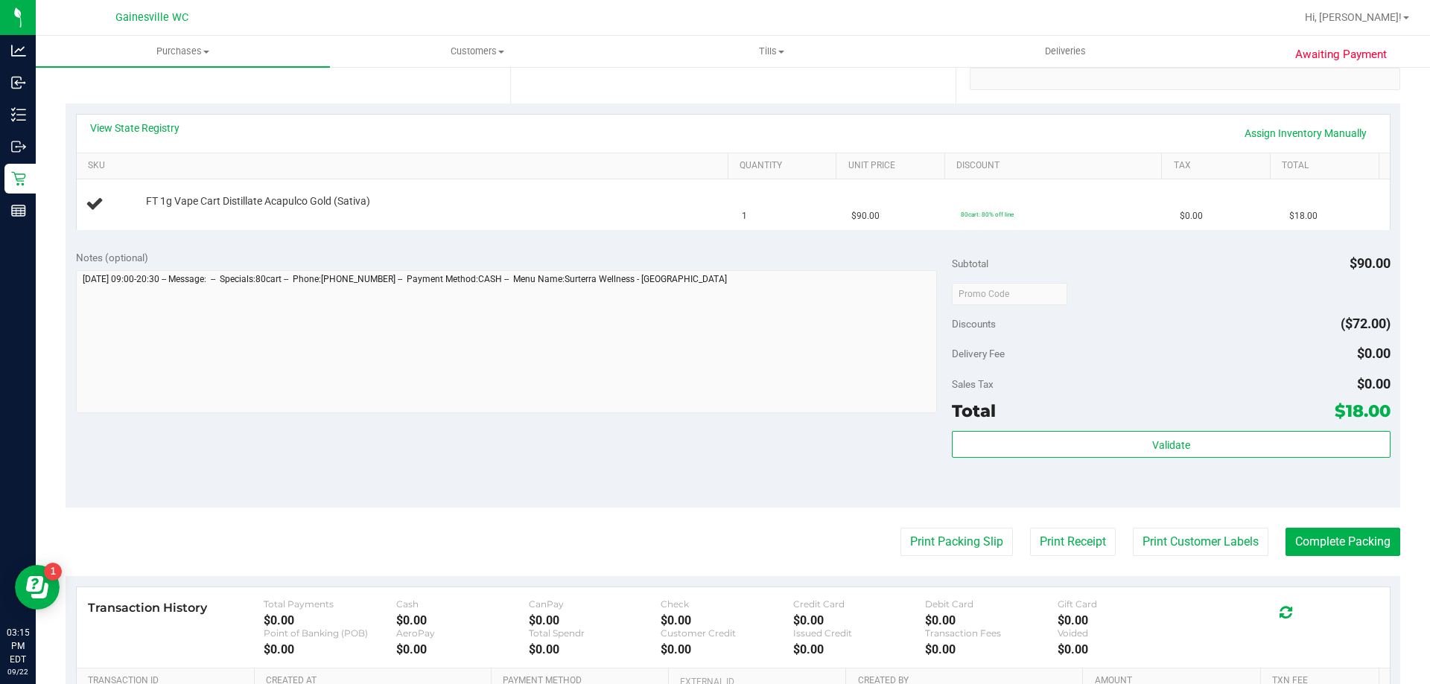
click at [773, 554] on div "Print Packing Slip Print Receipt Print Customer Labels Complete Packing" at bounding box center [733, 542] width 1334 height 28
click at [739, 514] on purchase-details "Back Edit Purchase Cancel Purchase View Profile # 11989649 BioTrack ID: - Submi…" at bounding box center [733, 319] width 1334 height 1072
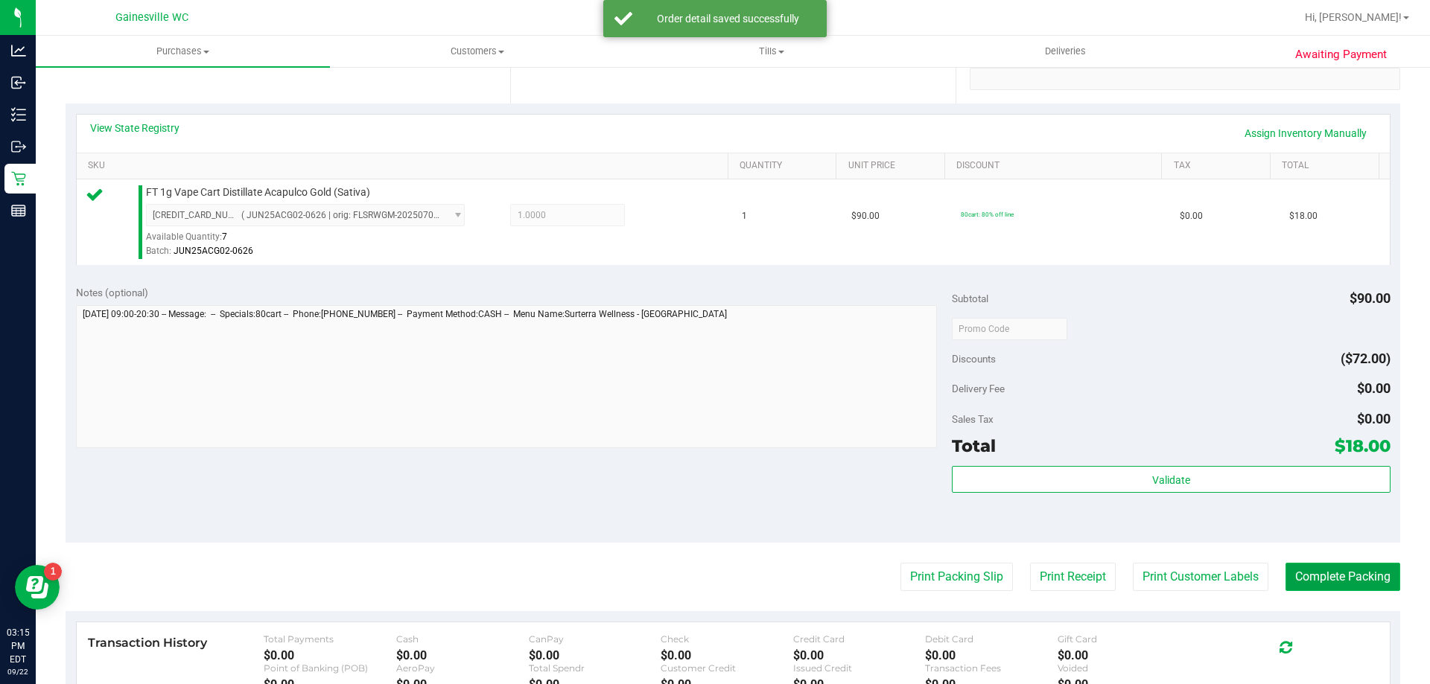
click at [1379, 567] on button "Complete Packing" at bounding box center [1342, 577] width 115 height 28
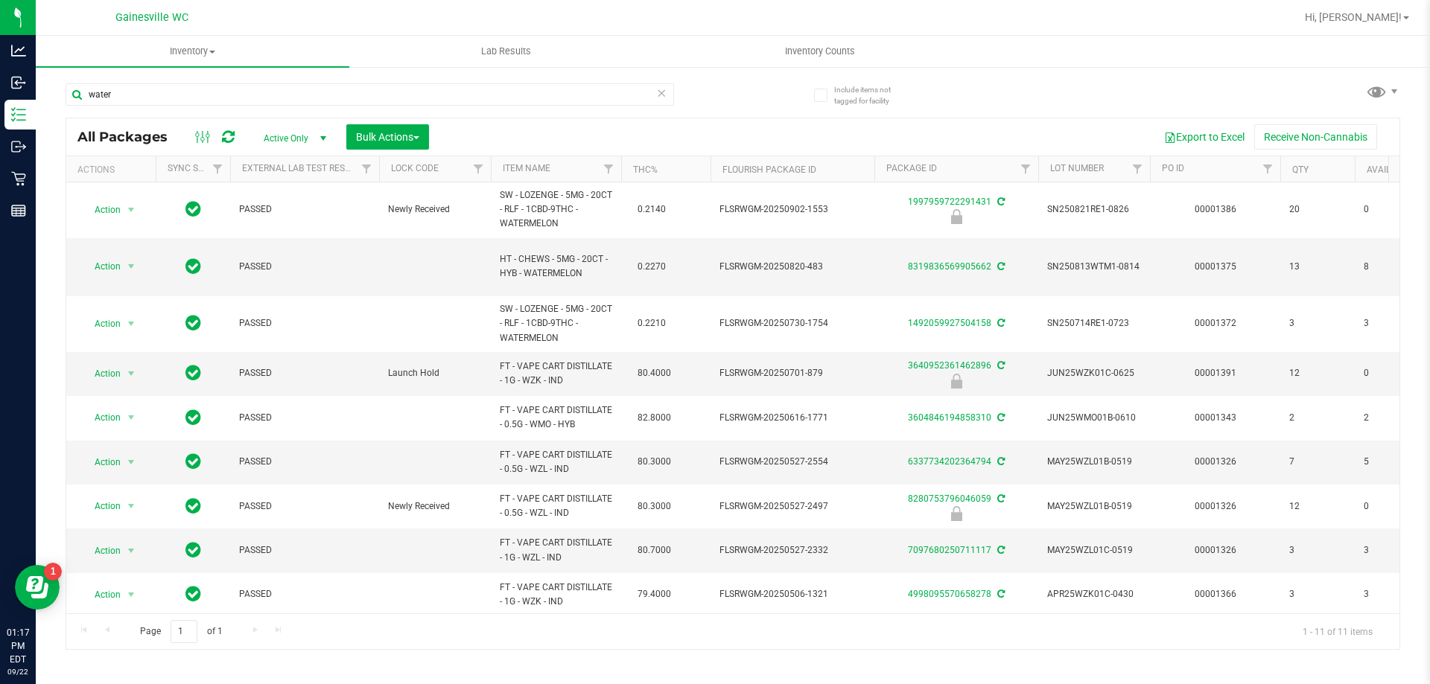
scroll to position [131, 0]
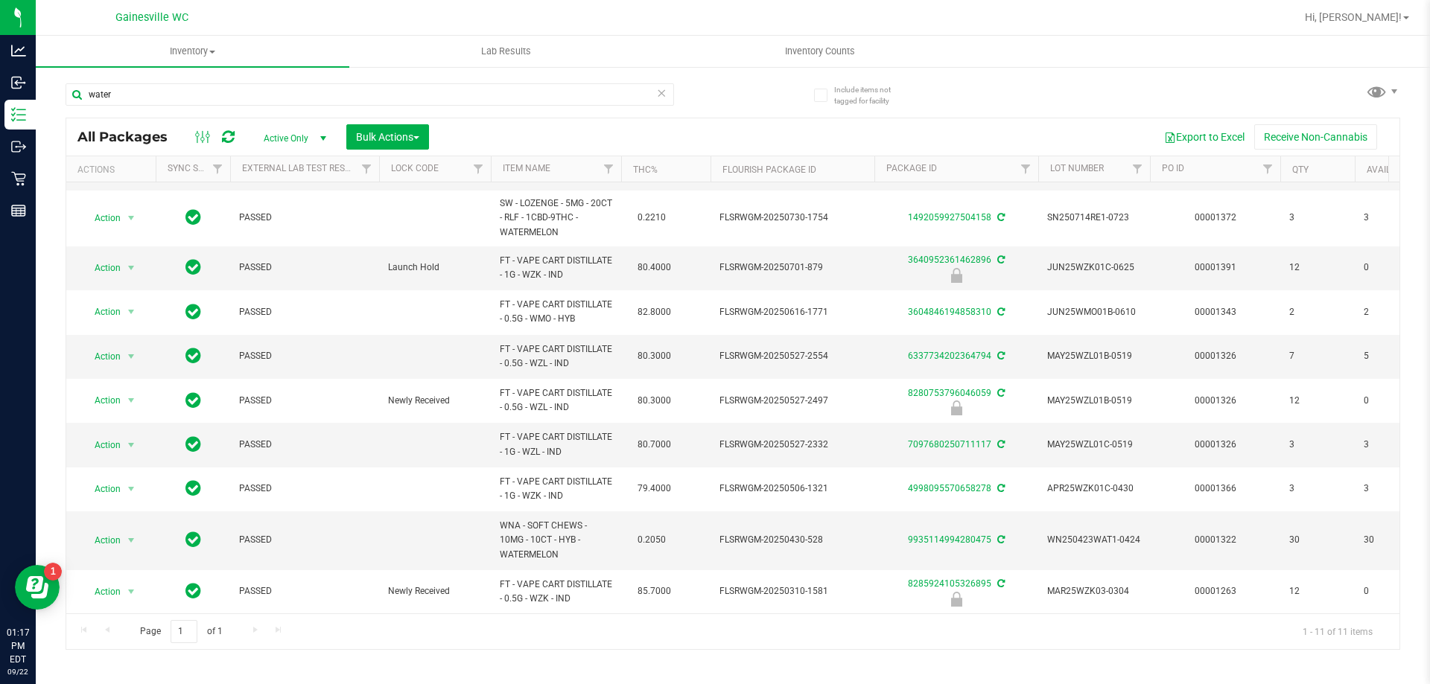
click at [666, 95] on icon at bounding box center [661, 92] width 10 height 18
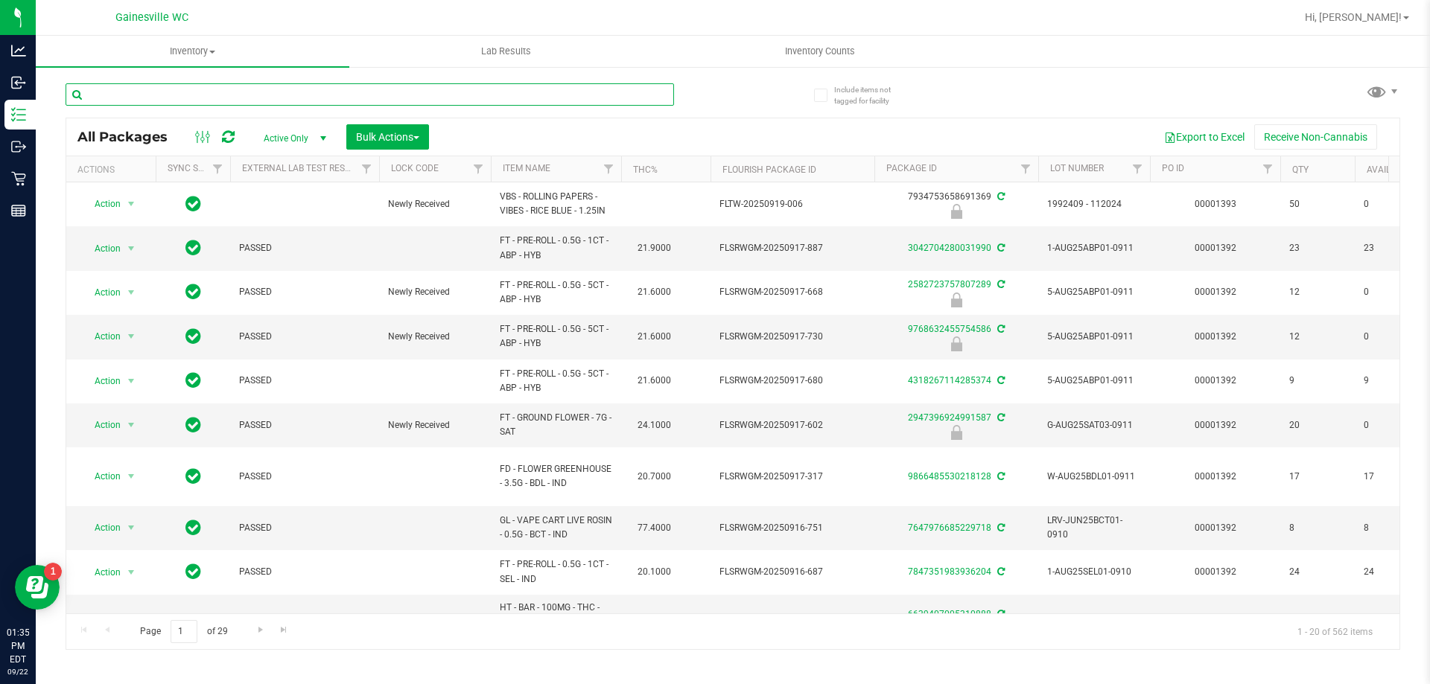
click at [378, 92] on input "text" at bounding box center [370, 94] width 608 height 22
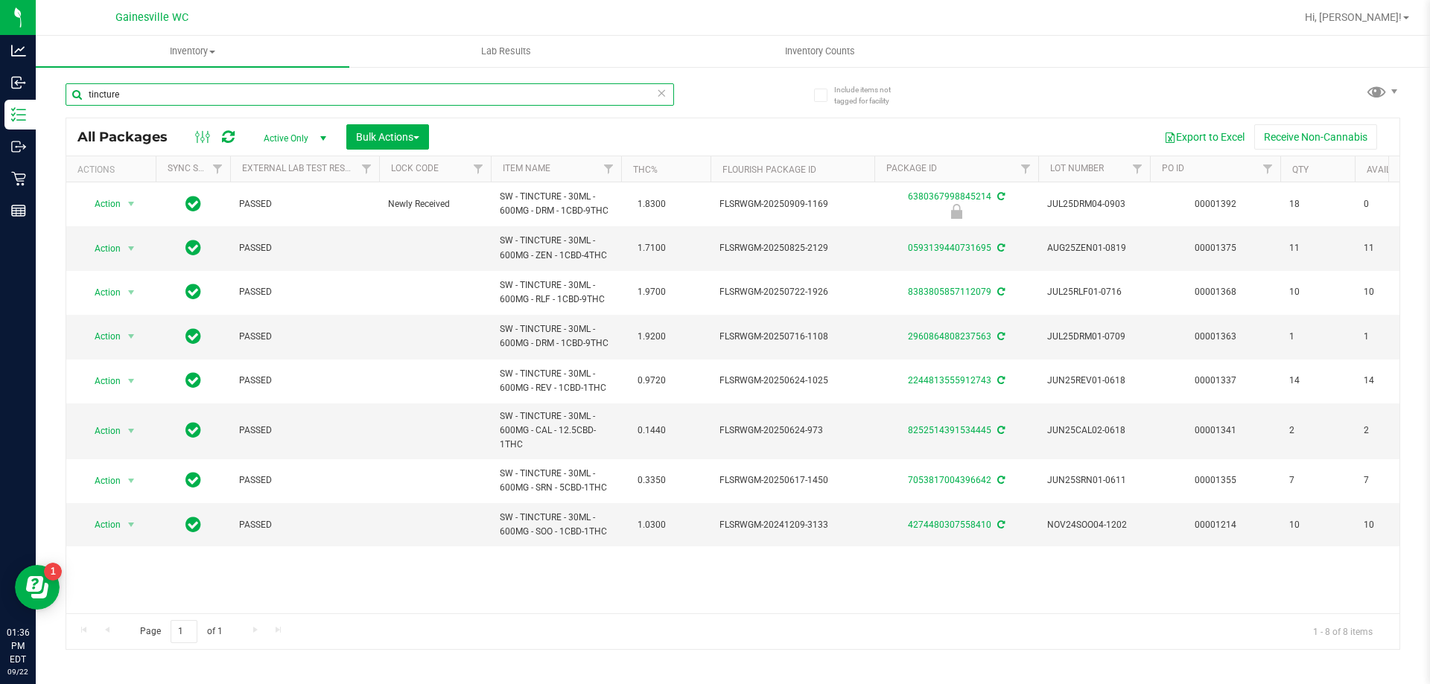
type input "tincture"
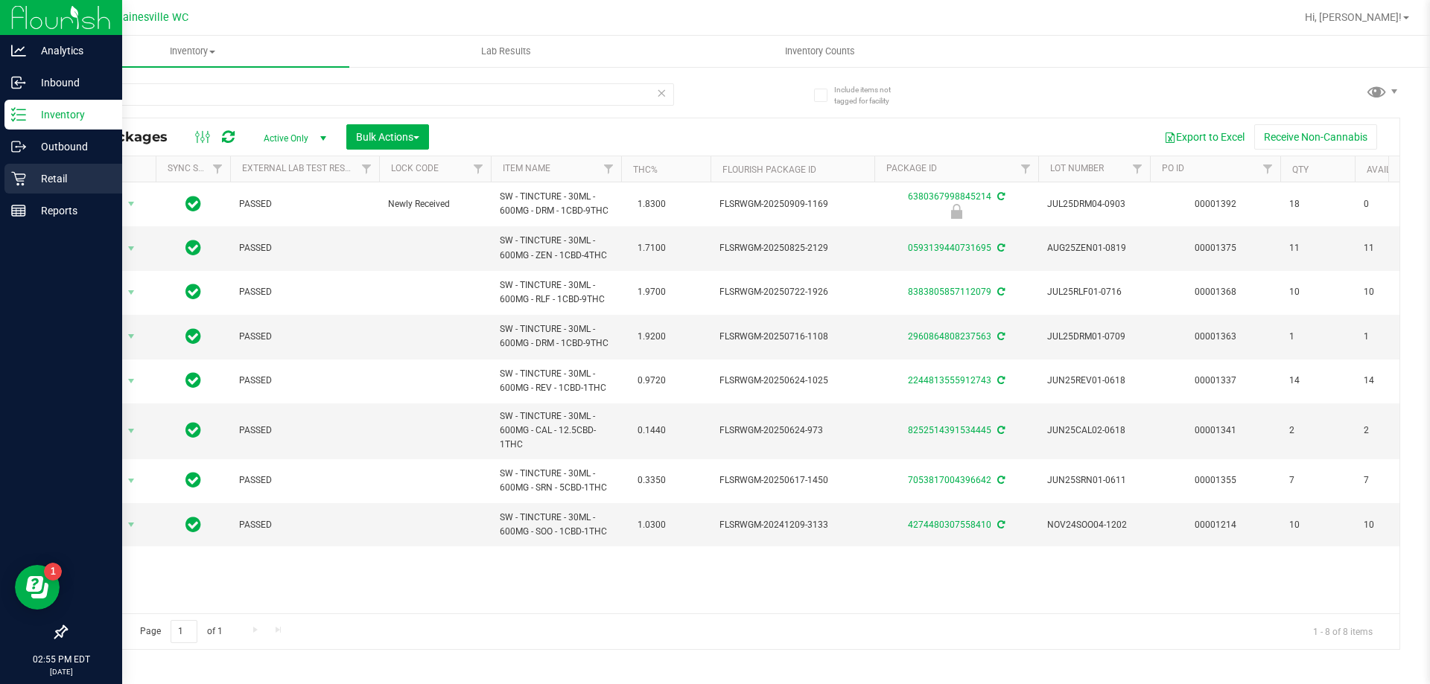
click at [56, 170] on p "Retail" at bounding box center [70, 179] width 89 height 18
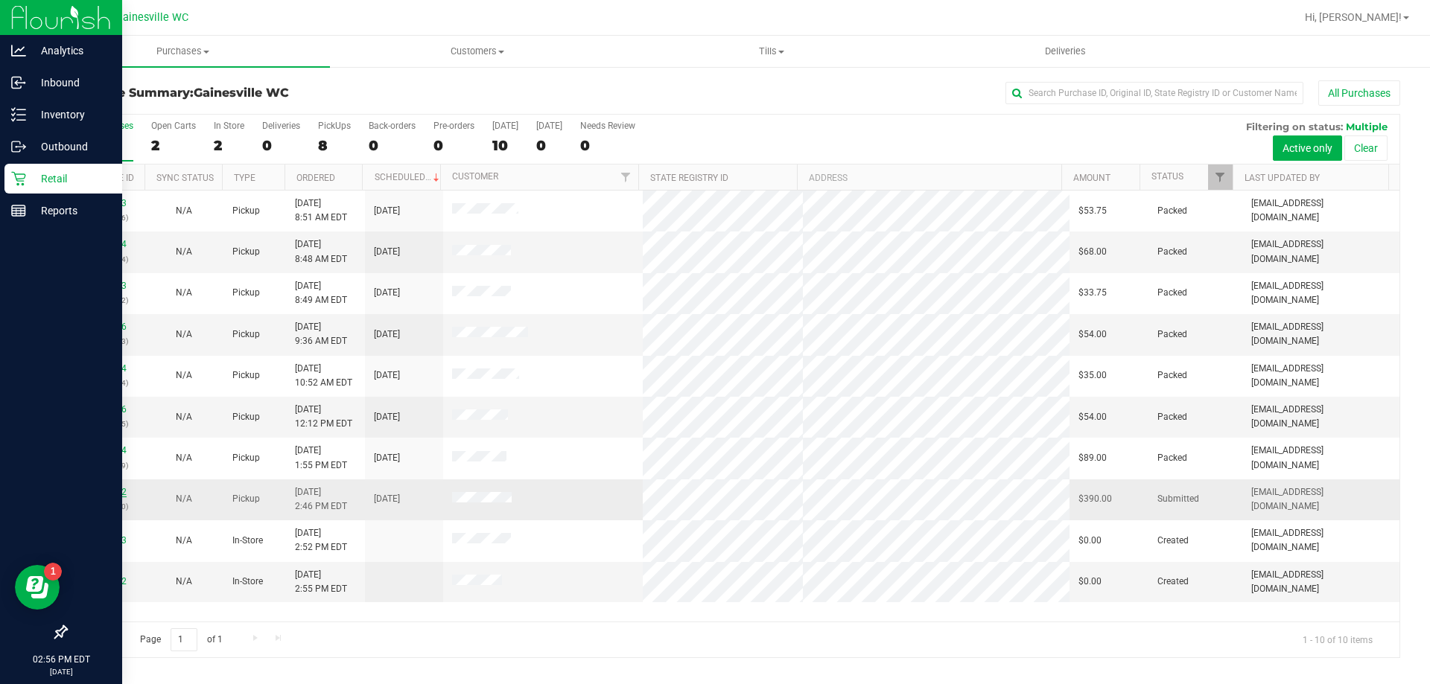
click at [102, 491] on link "11989422" at bounding box center [106, 492] width 42 height 10
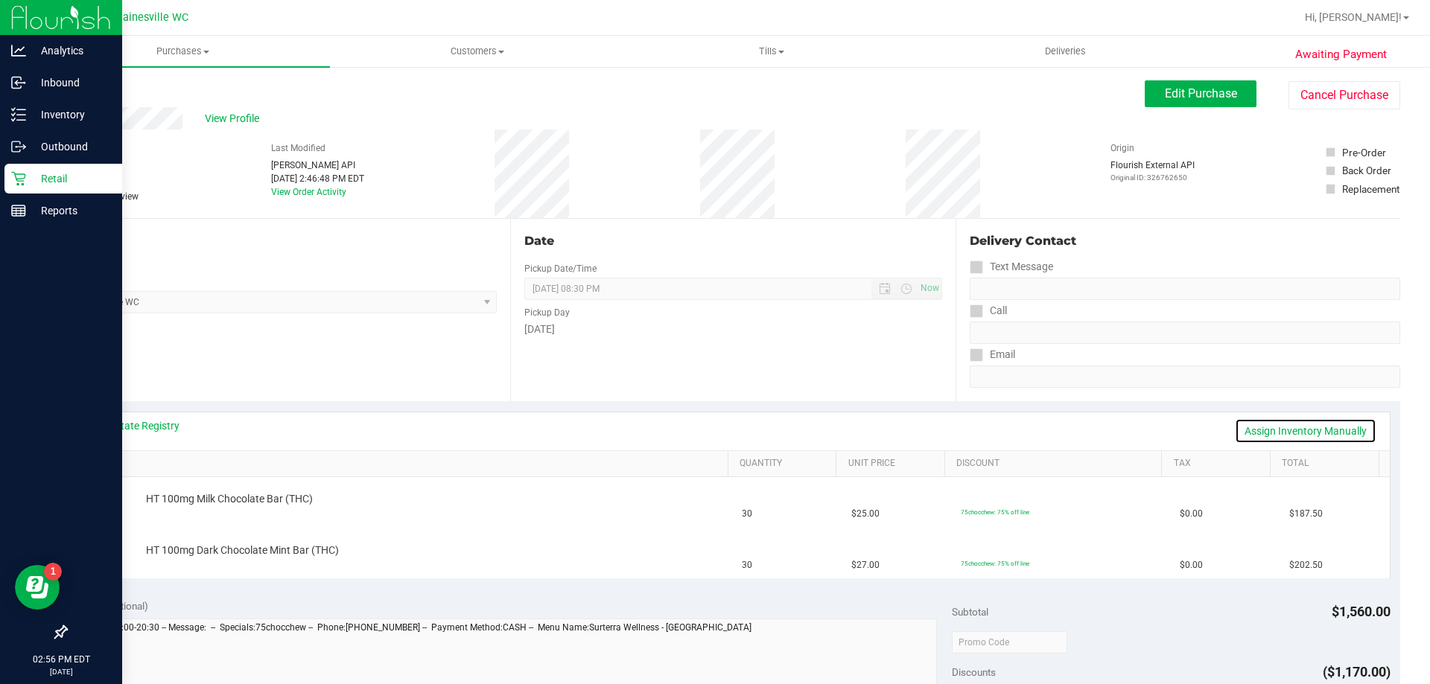
click at [1260, 429] on link "Assign Inventory Manually" at bounding box center [1305, 431] width 141 height 25
click at [176, 559] on link "Add Package" at bounding box center [173, 560] width 54 height 10
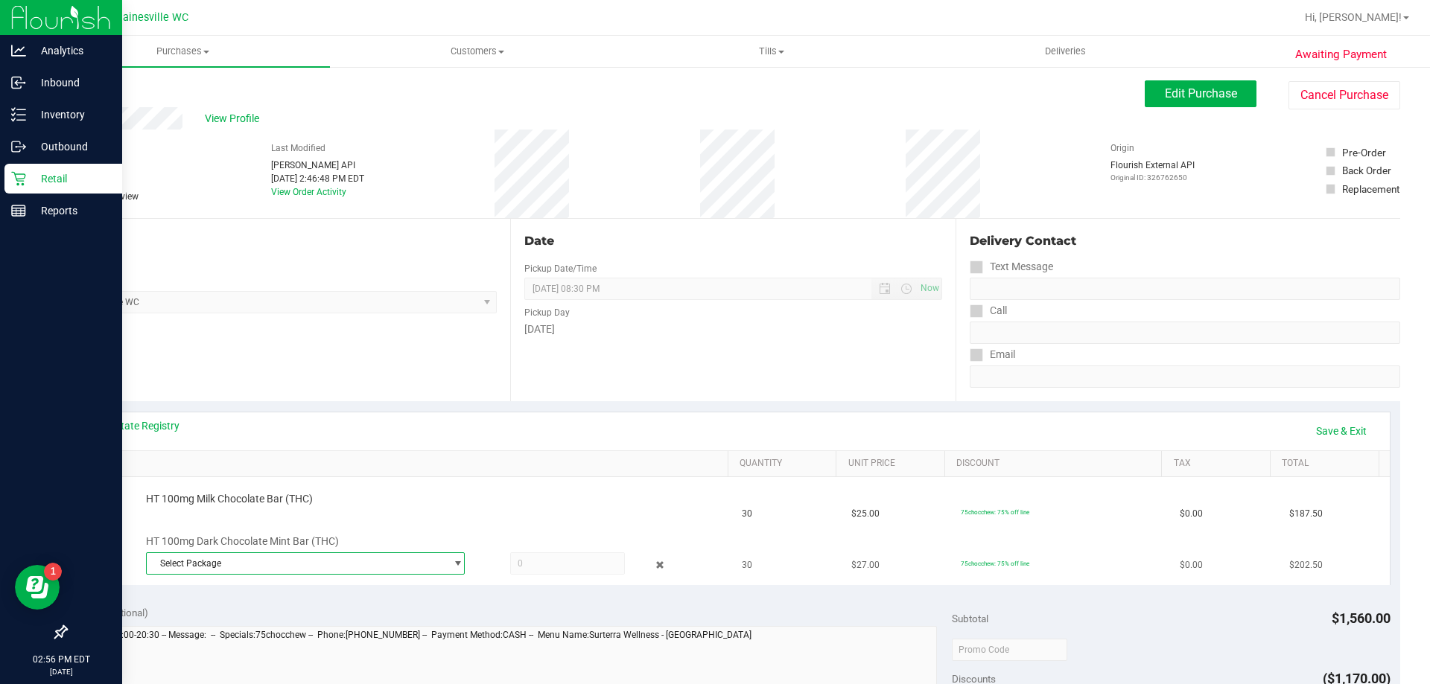
click at [238, 562] on span "Select Package" at bounding box center [296, 563] width 299 height 21
click at [273, 623] on span "( SN250804PC1-0806 | orig: FLSRWGM-20250812-1019 )" at bounding box center [355, 625] width 229 height 10
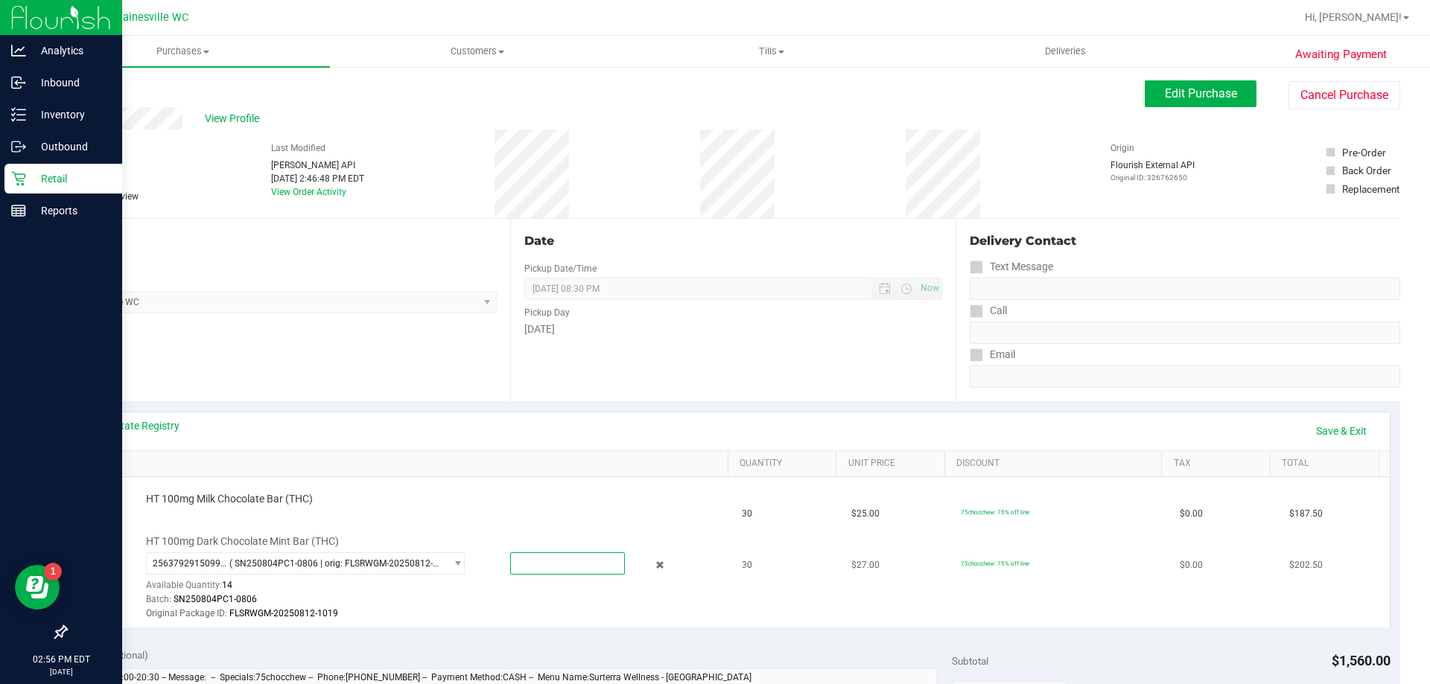
click at [591, 563] on span at bounding box center [567, 564] width 115 height 22
type input "14"
type input "14.0000"
click at [512, 520] on td "HT 100mg Milk Chocolate Bar (THC)" at bounding box center [405, 502] width 657 height 51
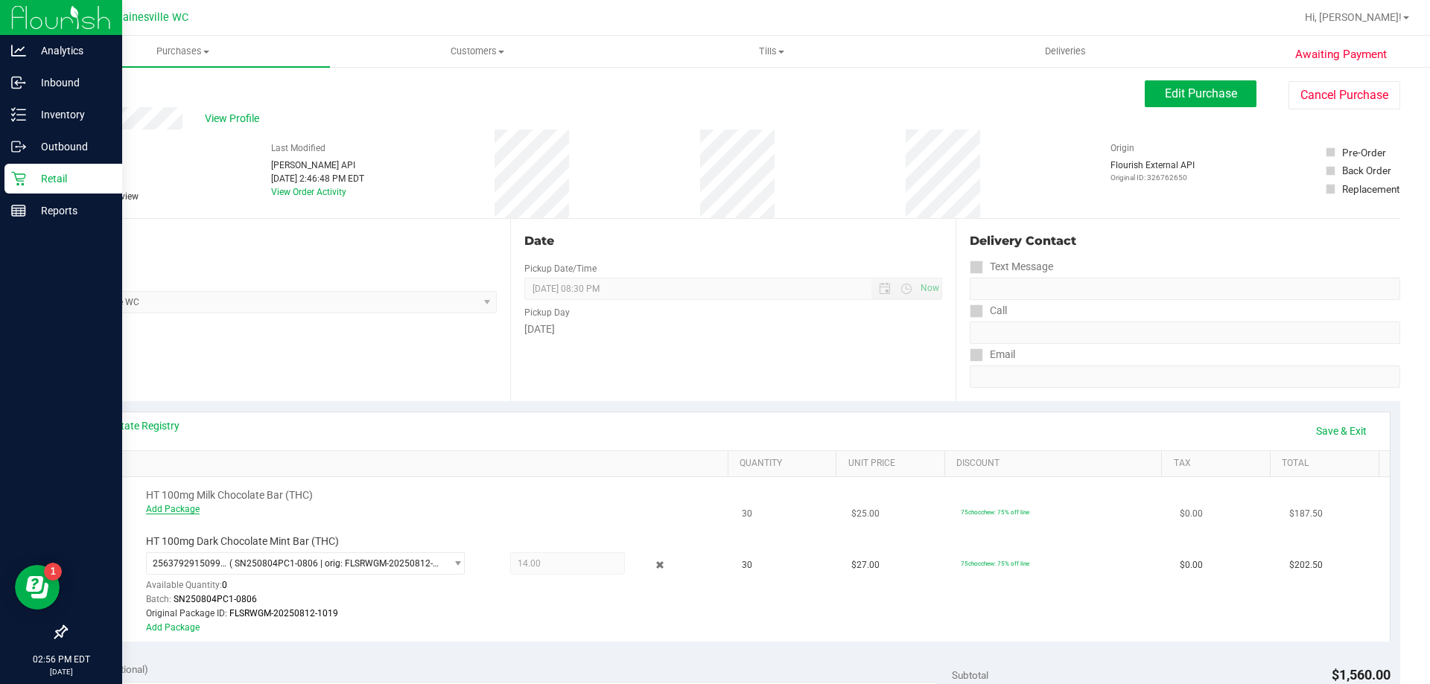
click at [173, 504] on link "Add Package" at bounding box center [173, 509] width 54 height 10
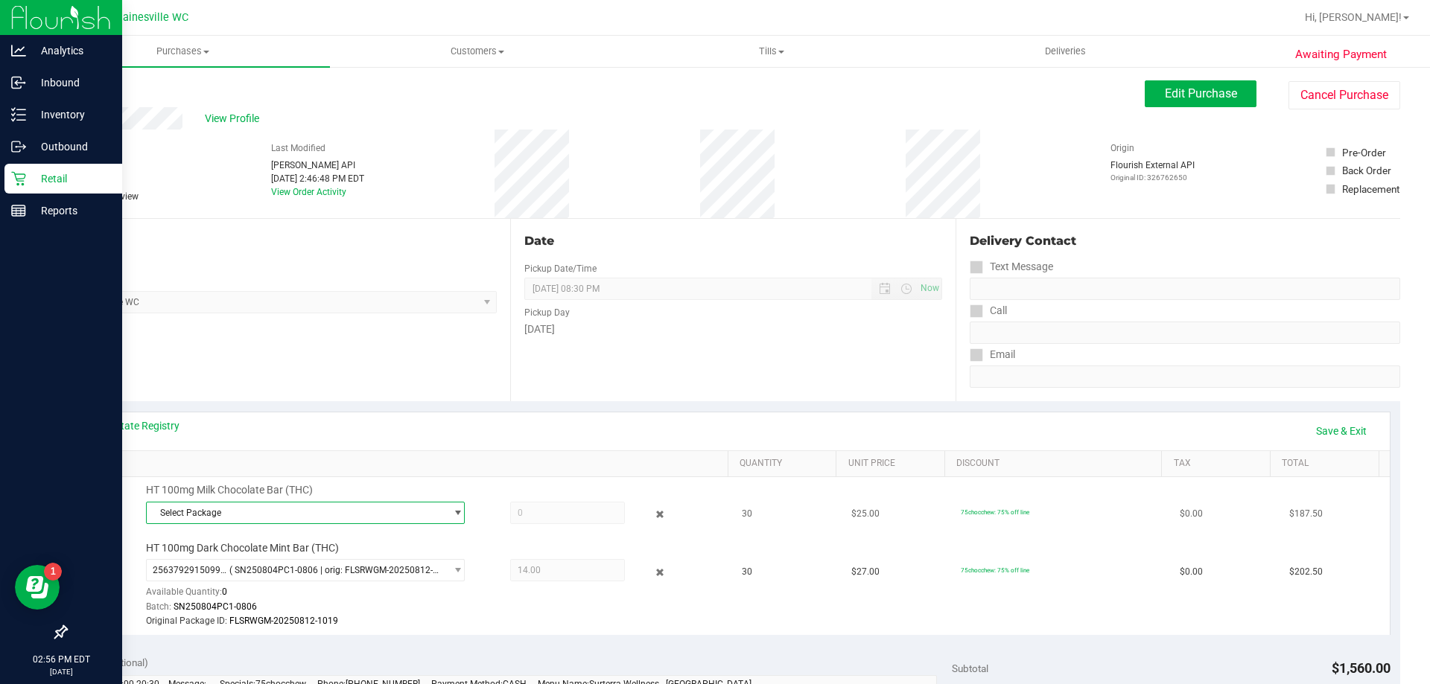
click at [193, 512] on span "Select Package" at bounding box center [296, 513] width 299 height 21
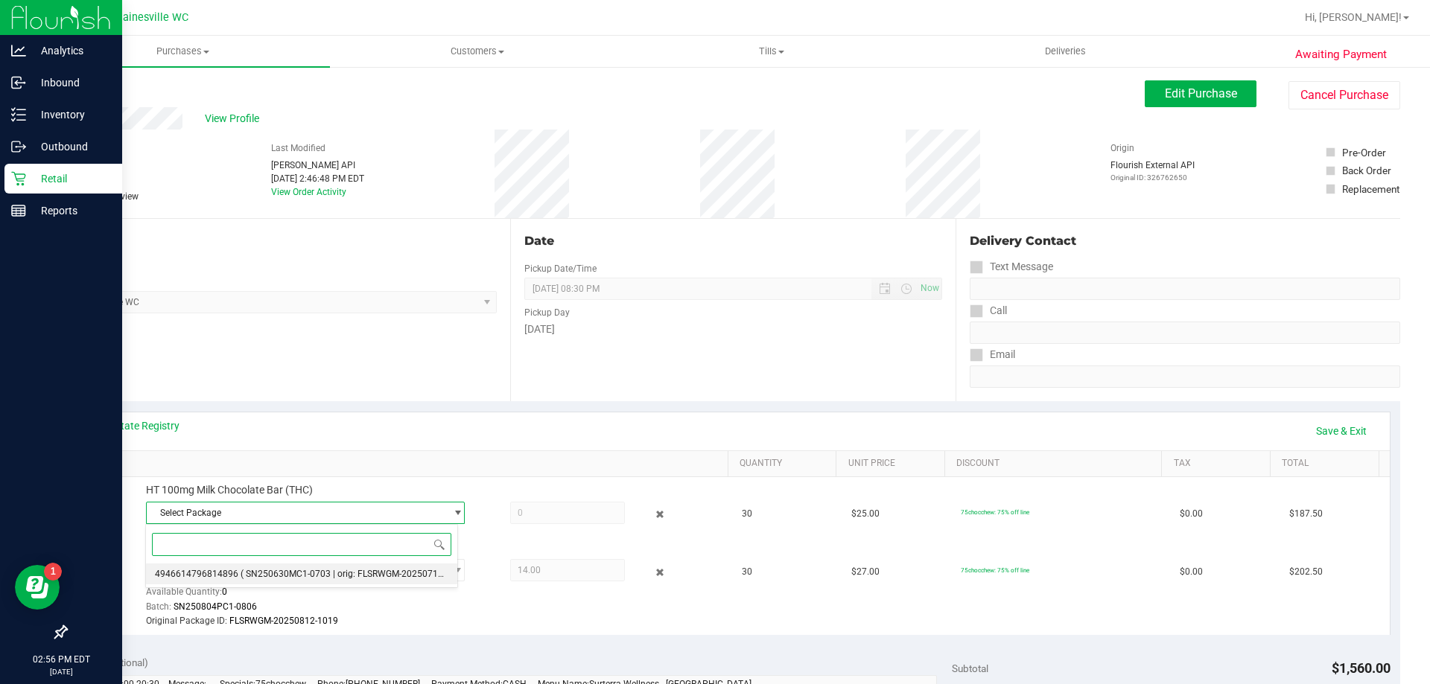
click at [215, 573] on span "4946614796814896" at bounding box center [196, 574] width 83 height 10
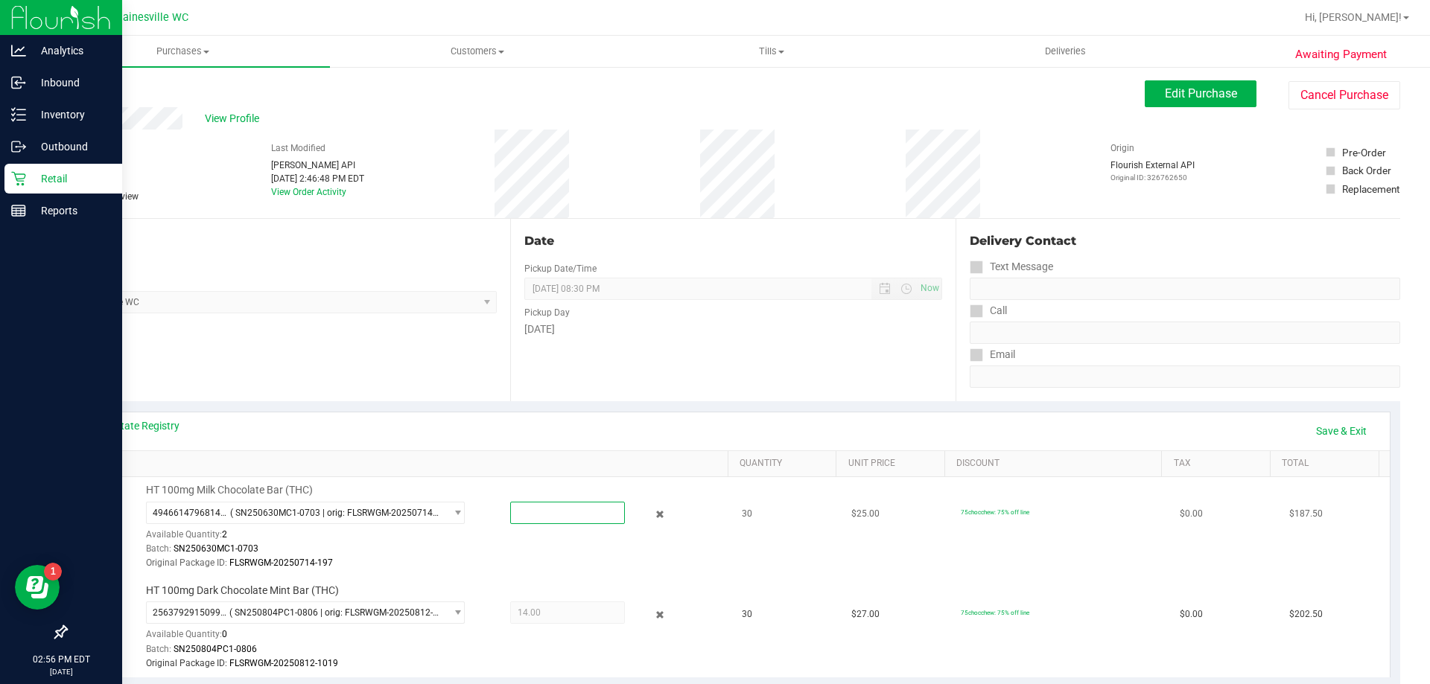
click at [536, 511] on span at bounding box center [567, 513] width 115 height 22
type input "2"
type input "2.0000"
click at [518, 557] on div "Original Package ID: FLSRWGM-20250714-197" at bounding box center [433, 563] width 575 height 14
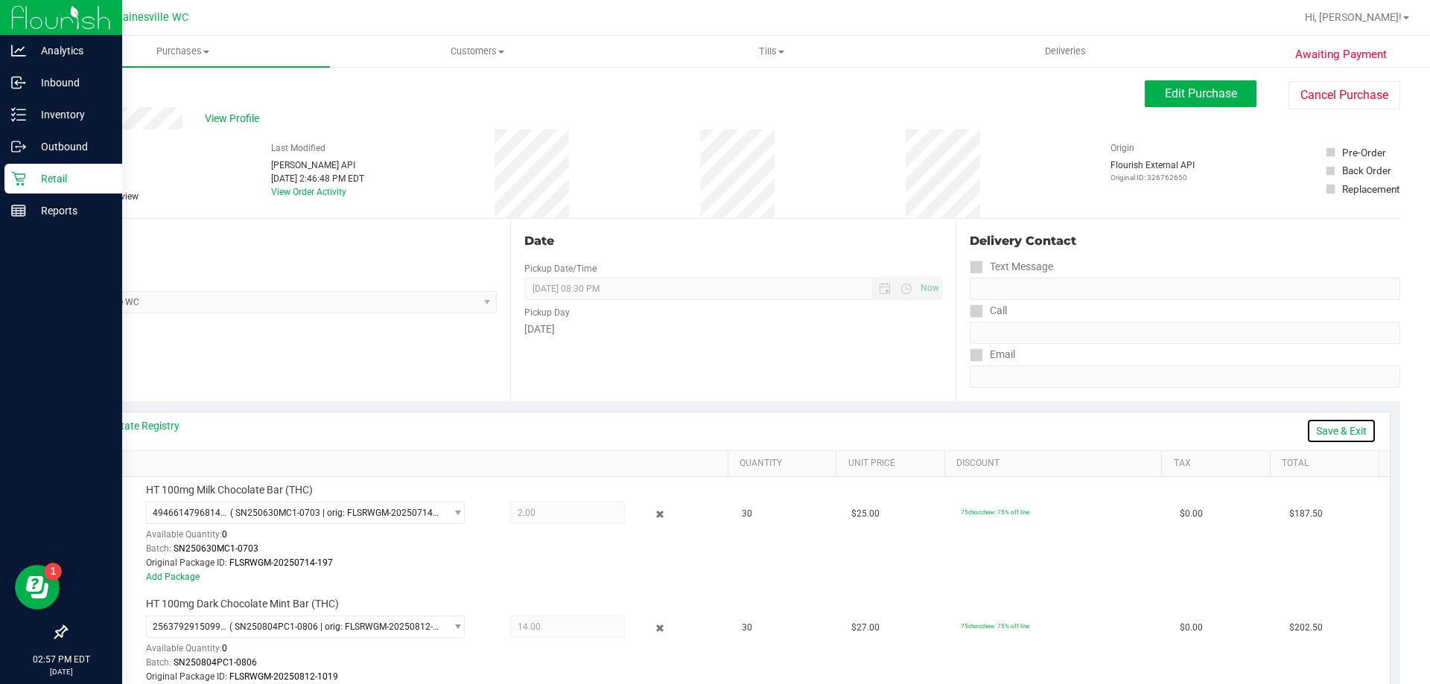
click at [1311, 430] on link "Save & Exit" at bounding box center [1341, 431] width 70 height 25
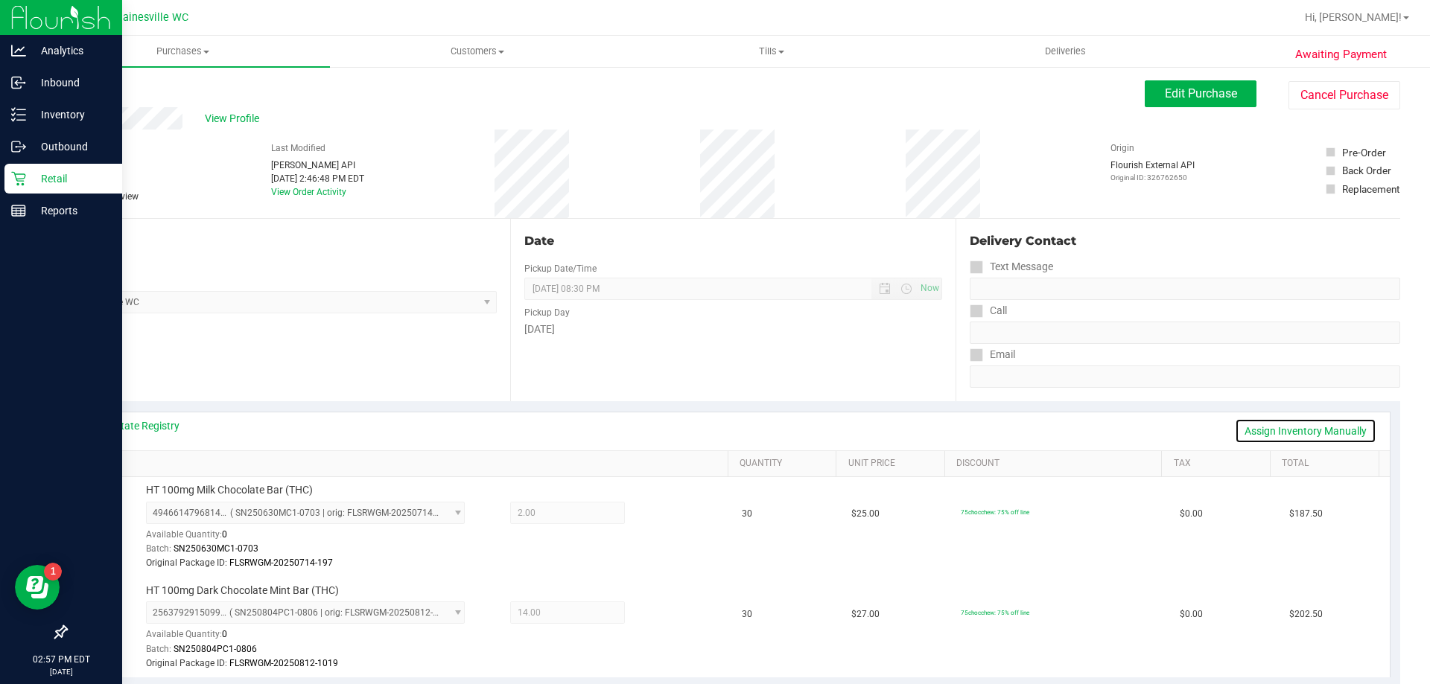
click at [1294, 431] on link "Assign Inventory Manually" at bounding box center [1305, 431] width 141 height 25
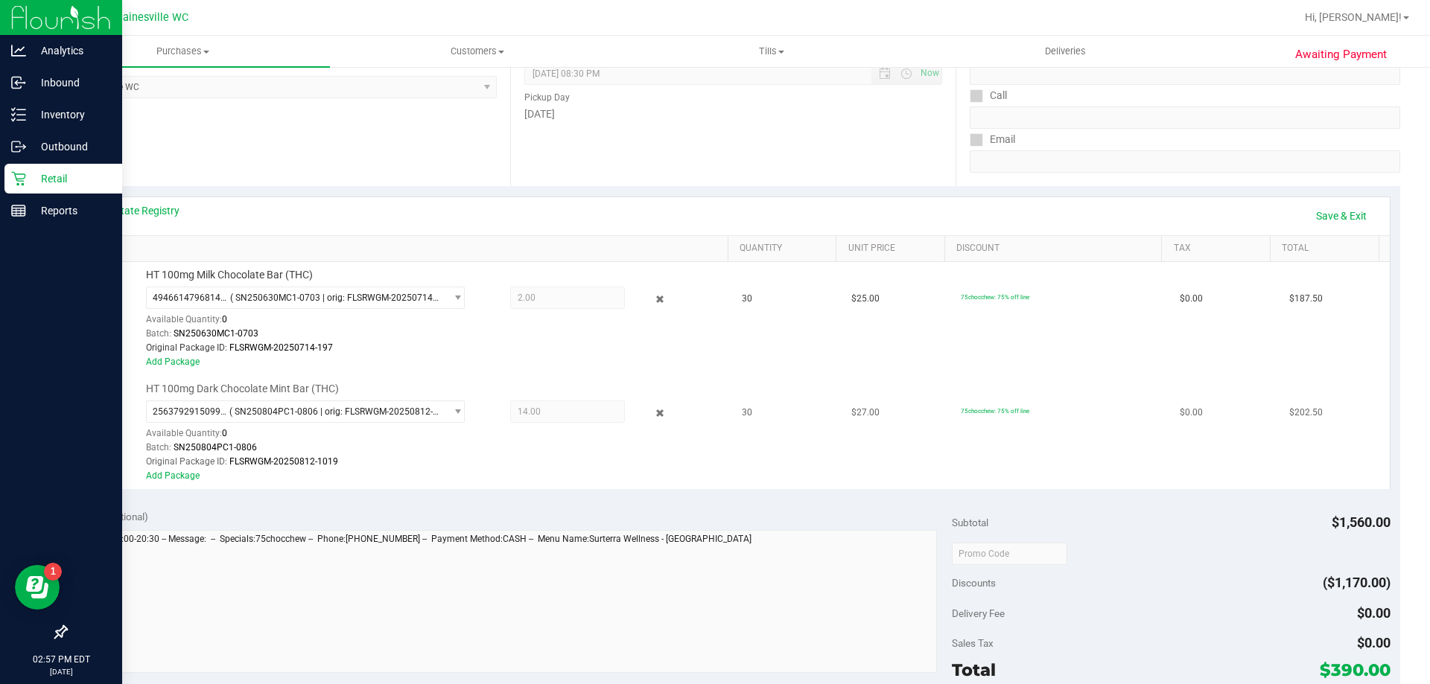
scroll to position [223, 0]
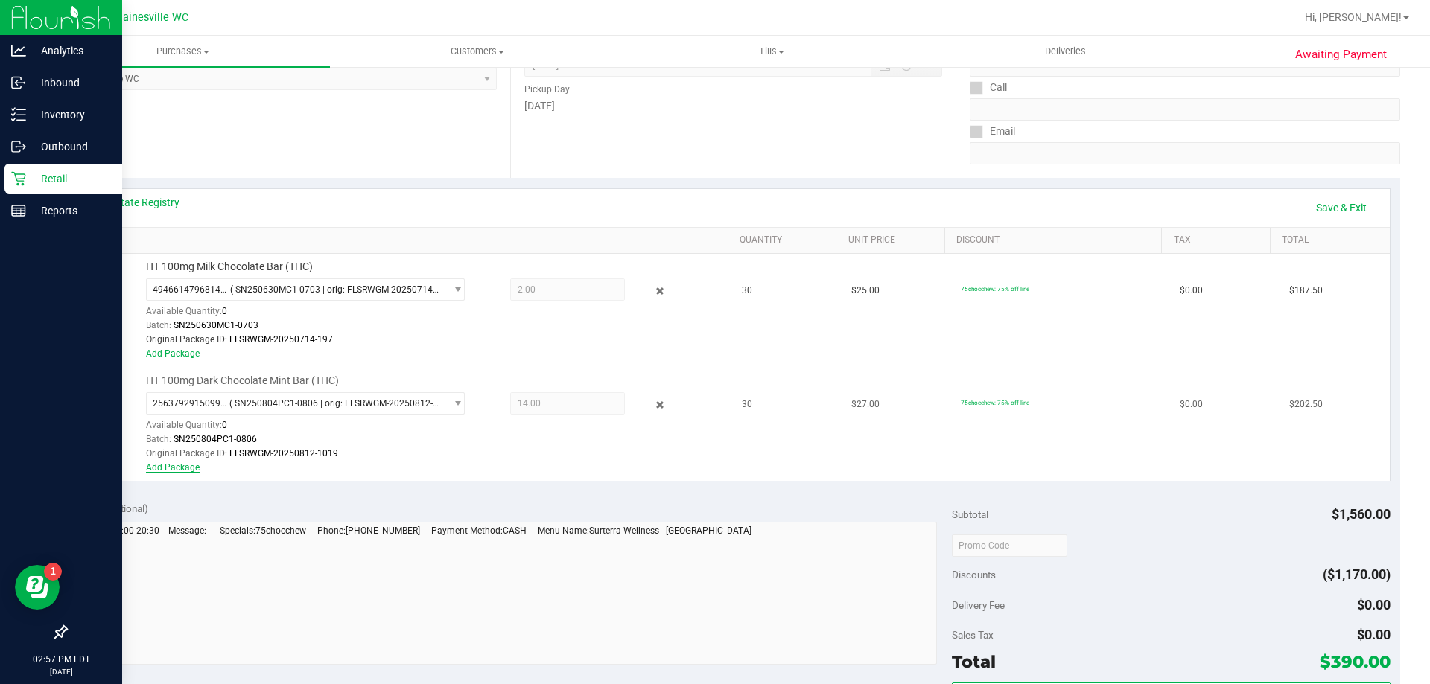
click at [176, 466] on link "Add Package" at bounding box center [173, 467] width 54 height 10
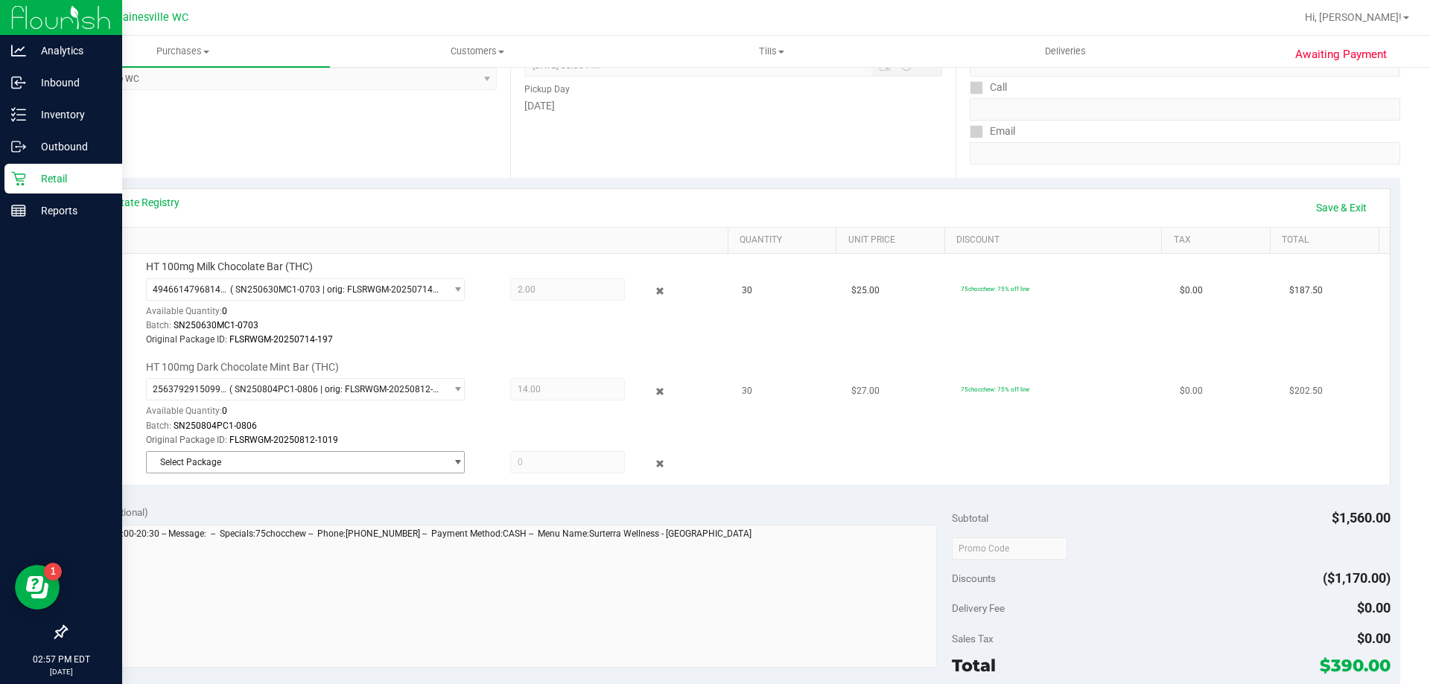
click at [182, 463] on span "Select Package" at bounding box center [296, 462] width 299 height 21
click at [174, 519] on span "2970172297824621" at bounding box center [196, 524] width 83 height 10
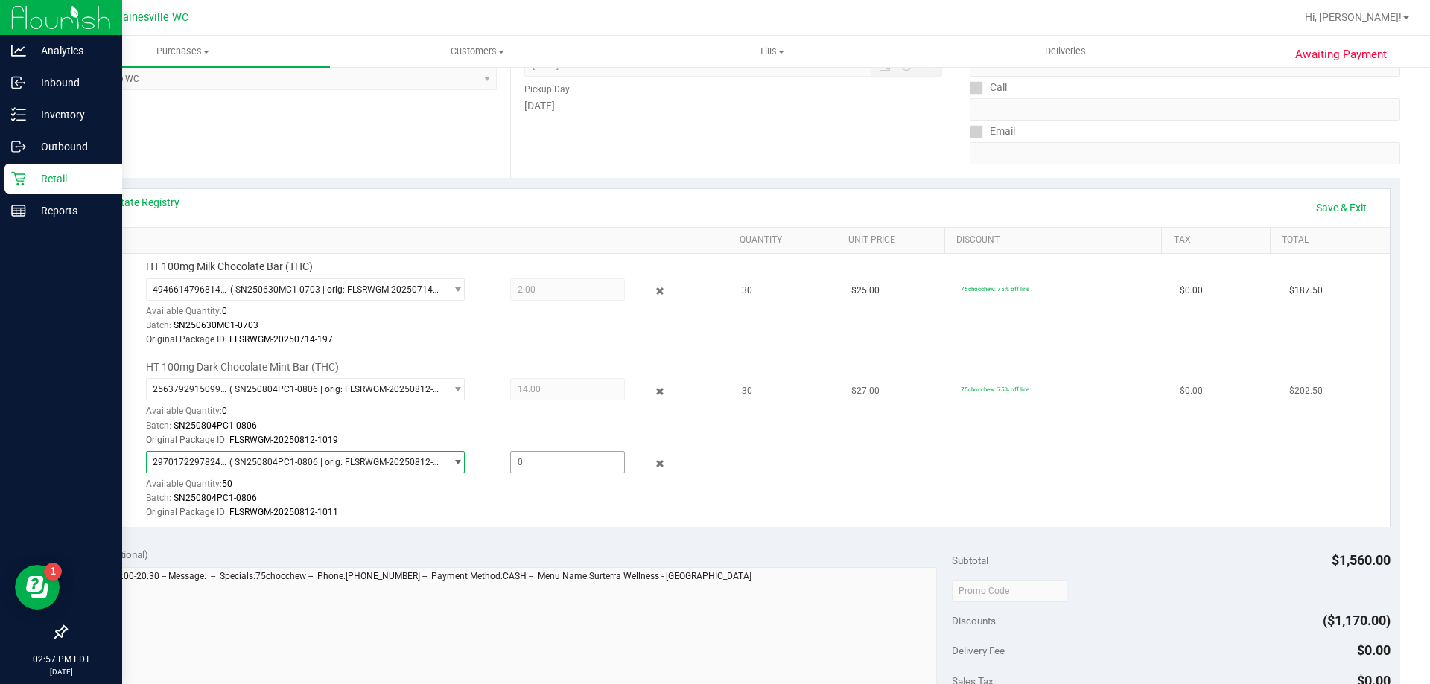
click at [555, 456] on span at bounding box center [567, 462] width 115 height 22
type input "16"
type input "16.0000"
click at [756, 509] on td "30" at bounding box center [787, 440] width 109 height 172
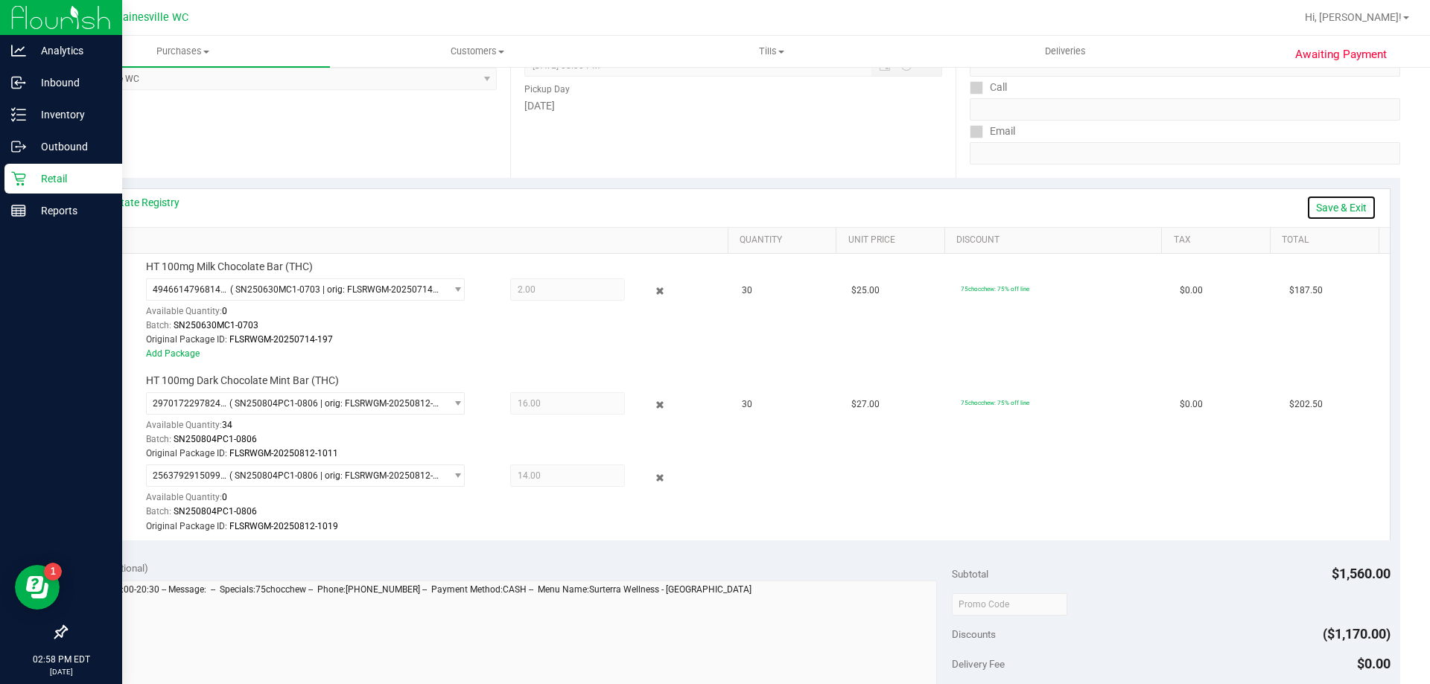
click at [1339, 206] on link "Save & Exit" at bounding box center [1341, 207] width 70 height 25
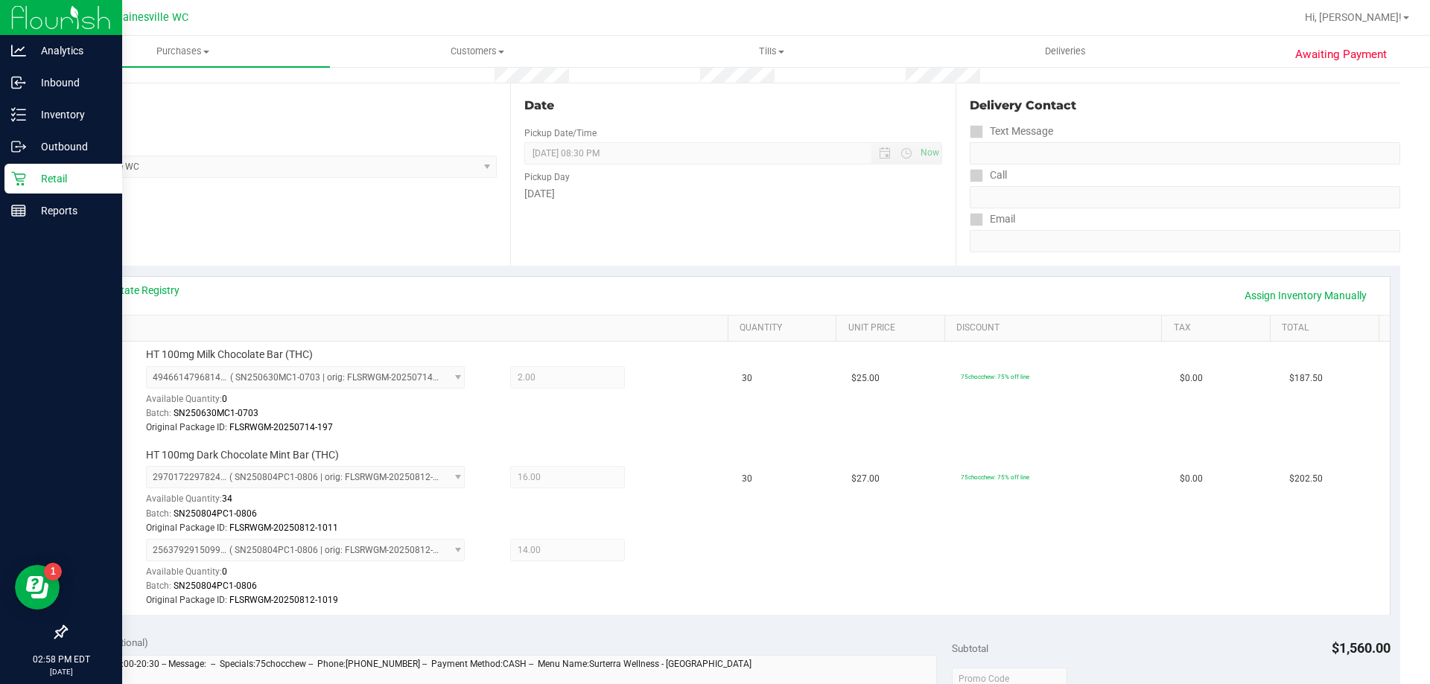
scroll to position [0, 0]
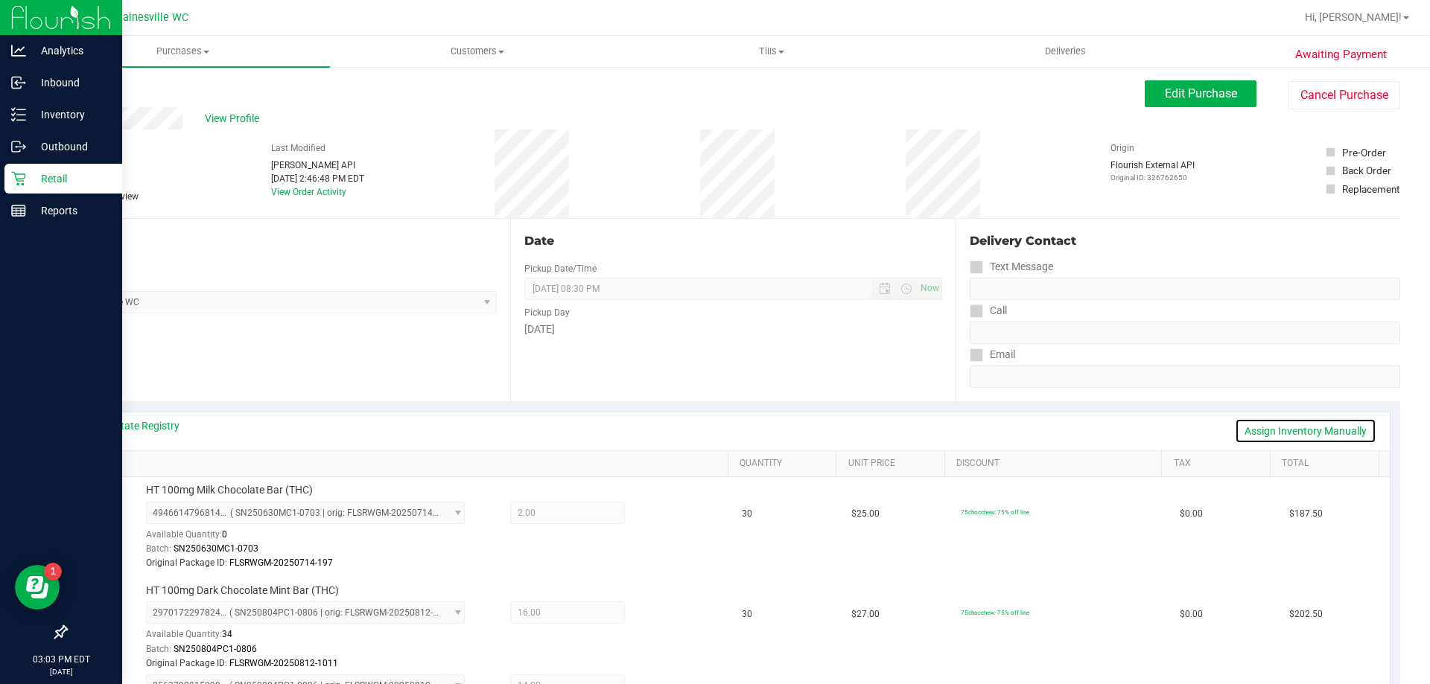
drag, startPoint x: 1291, startPoint y: 428, endPoint x: 1283, endPoint y: 429, distance: 8.2
click at [1291, 428] on link "Assign Inventory Manually" at bounding box center [1305, 431] width 141 height 25
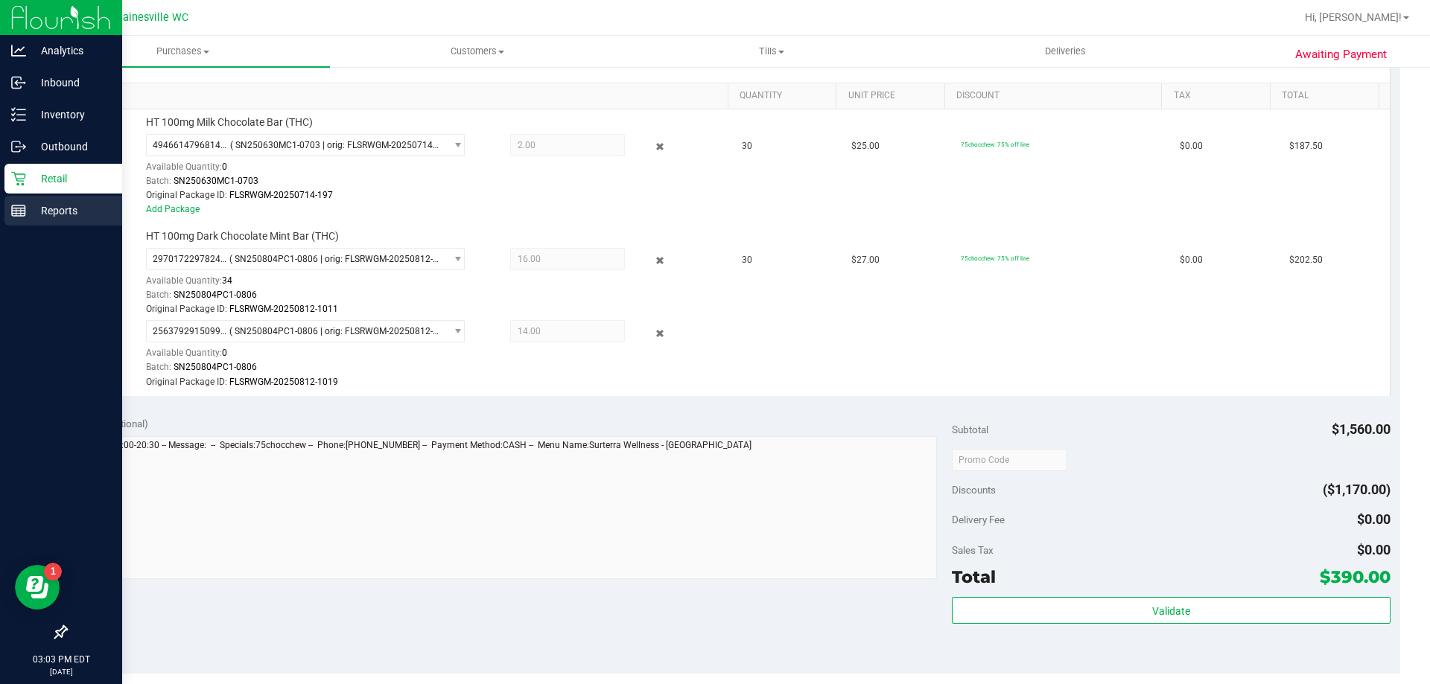
scroll to position [372, 0]
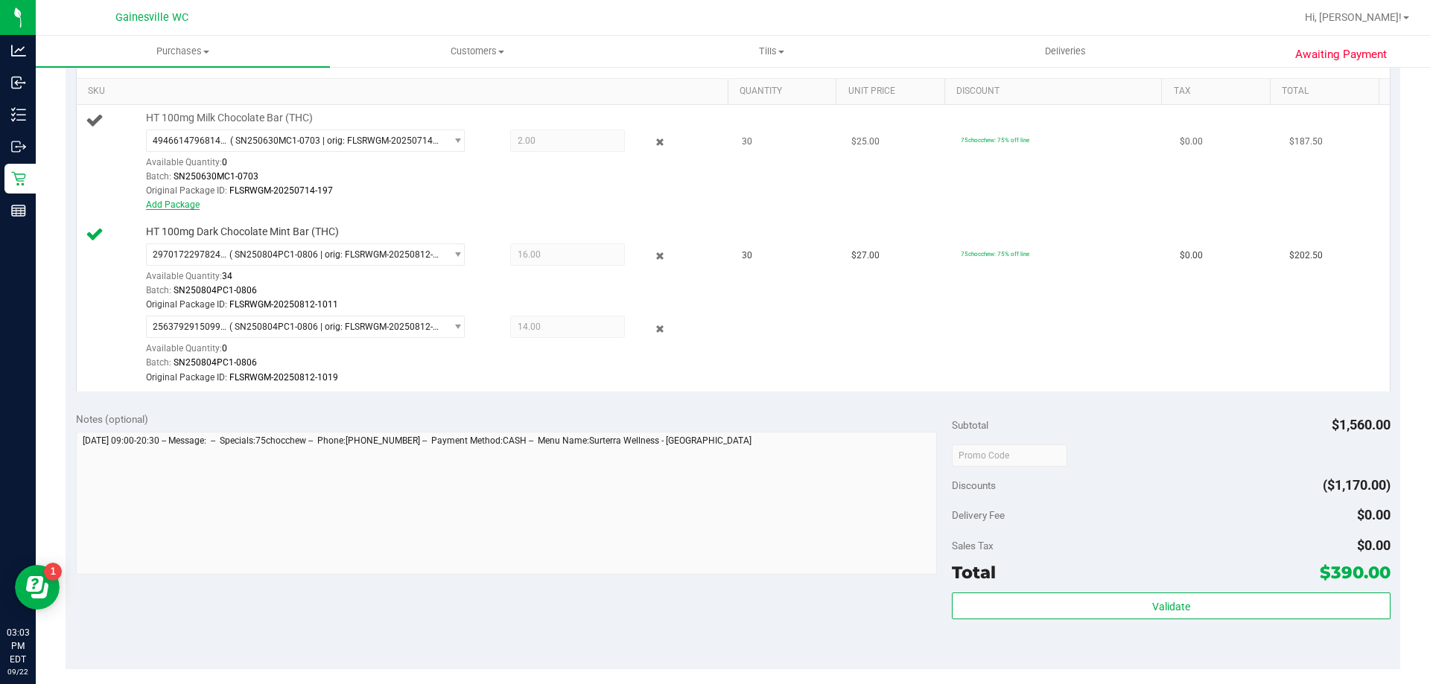
click at [174, 200] on link "Add Package" at bounding box center [173, 205] width 54 height 10
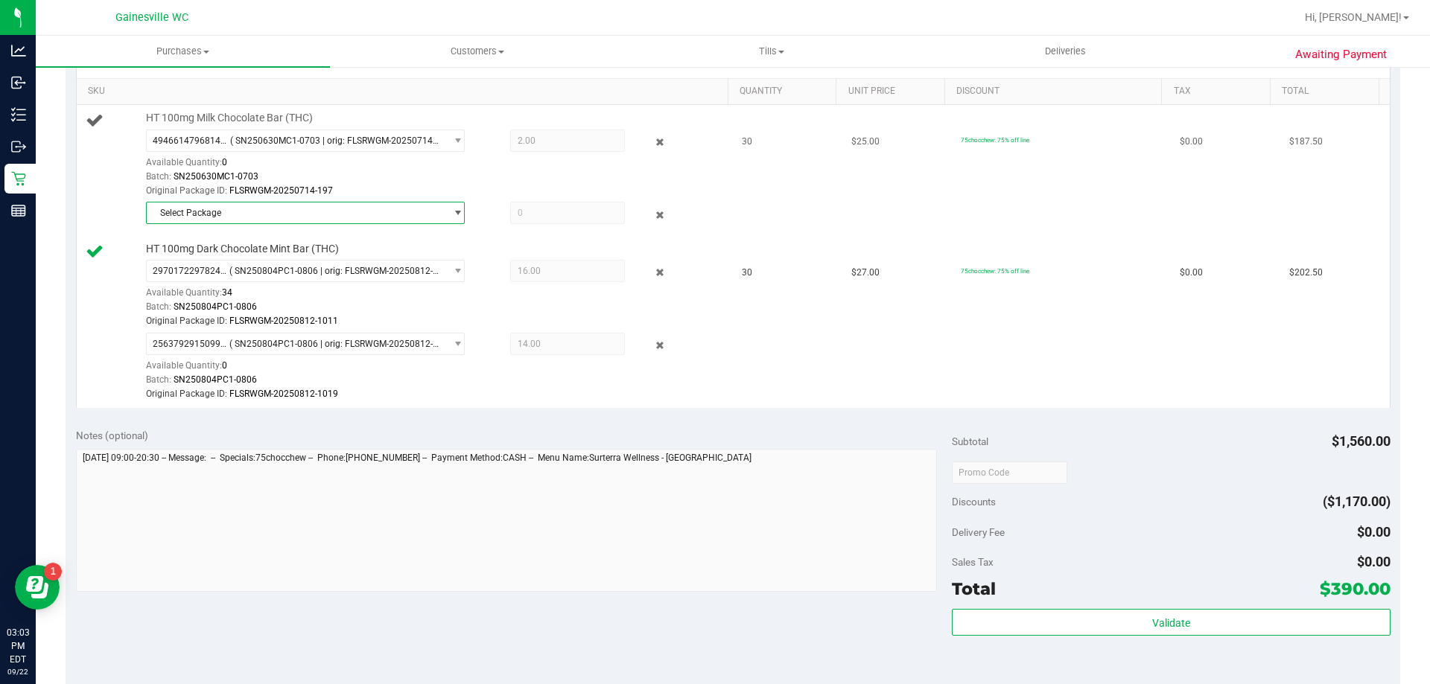
click at [232, 217] on span "Select Package" at bounding box center [296, 213] width 299 height 21
click at [233, 275] on span "3710454316068561" at bounding box center [196, 275] width 83 height 10
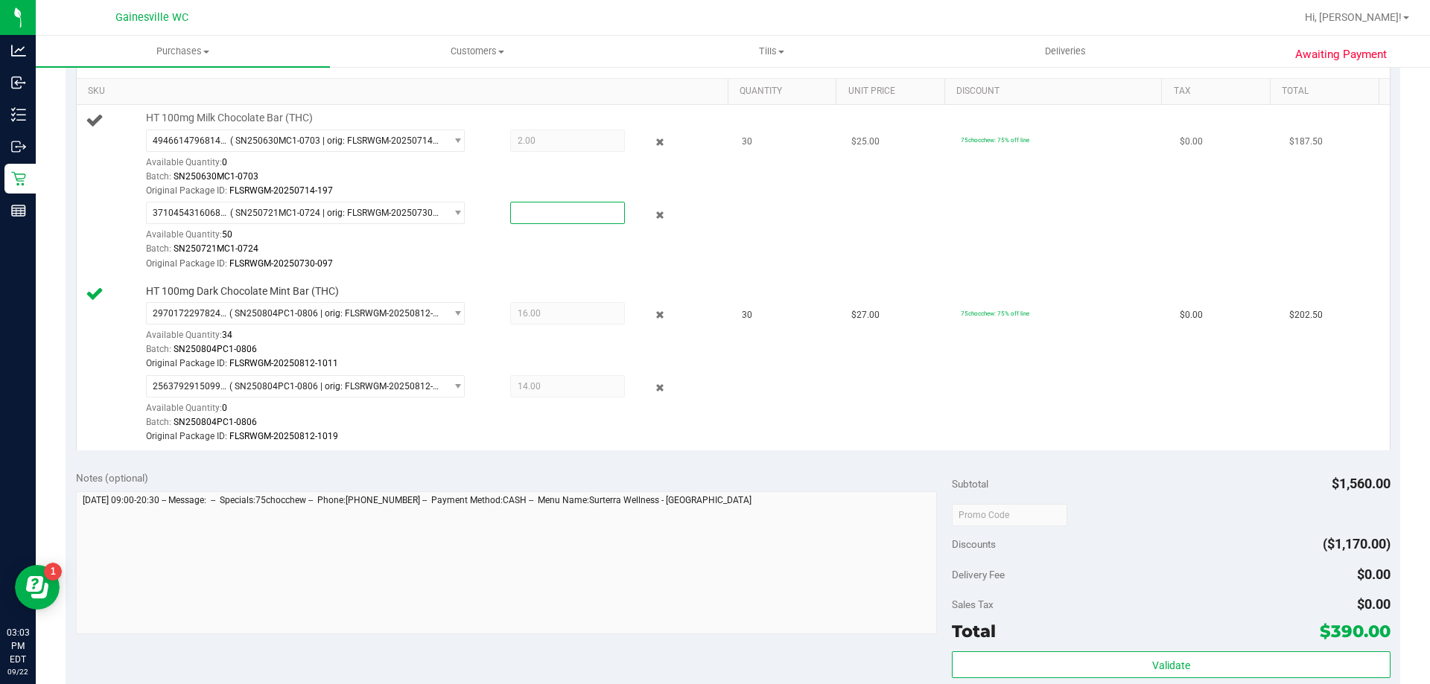
click at [553, 216] on span at bounding box center [567, 213] width 115 height 22
type input "28"
type input "28.0000"
click at [538, 279] on td "HT 100mg Dark Chocolate Mint Bar (THC) 2970172297824621 ( SN250804PC1-0806 | or…" at bounding box center [405, 365] width 657 height 172
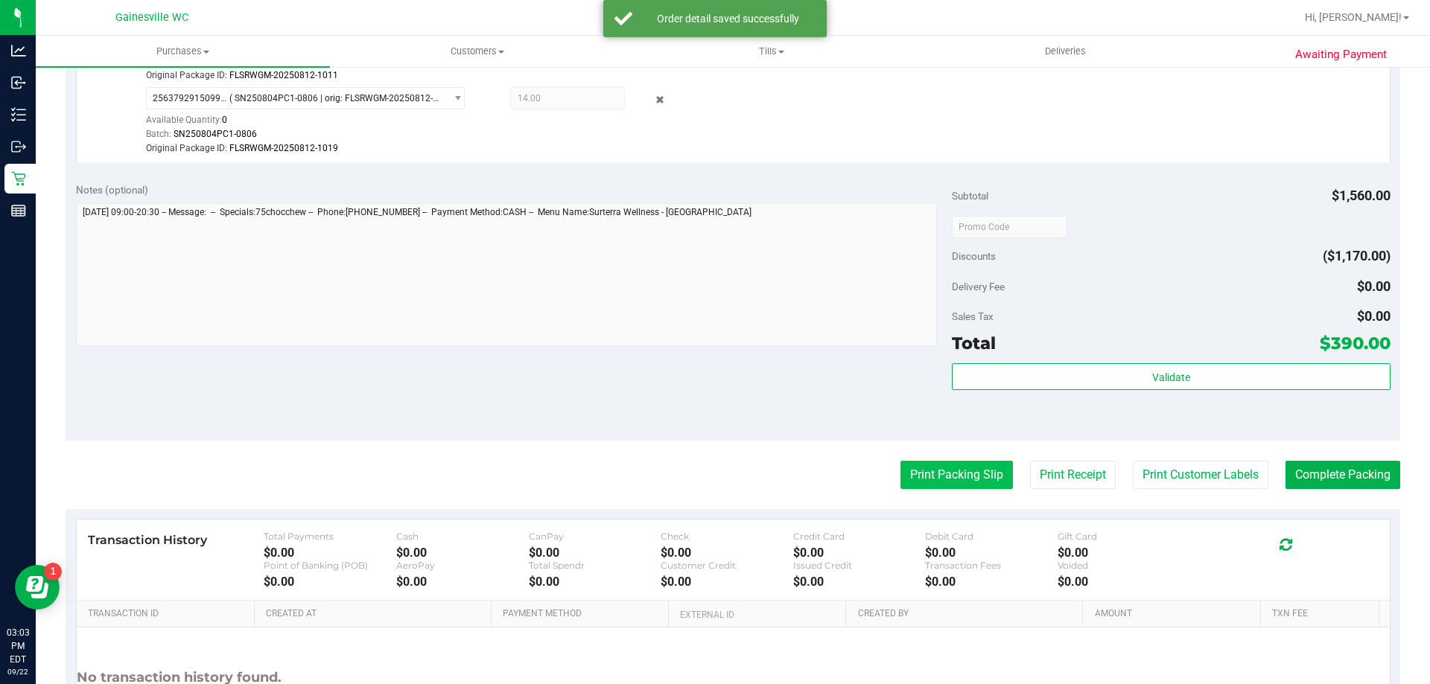
scroll to position [794, 0]
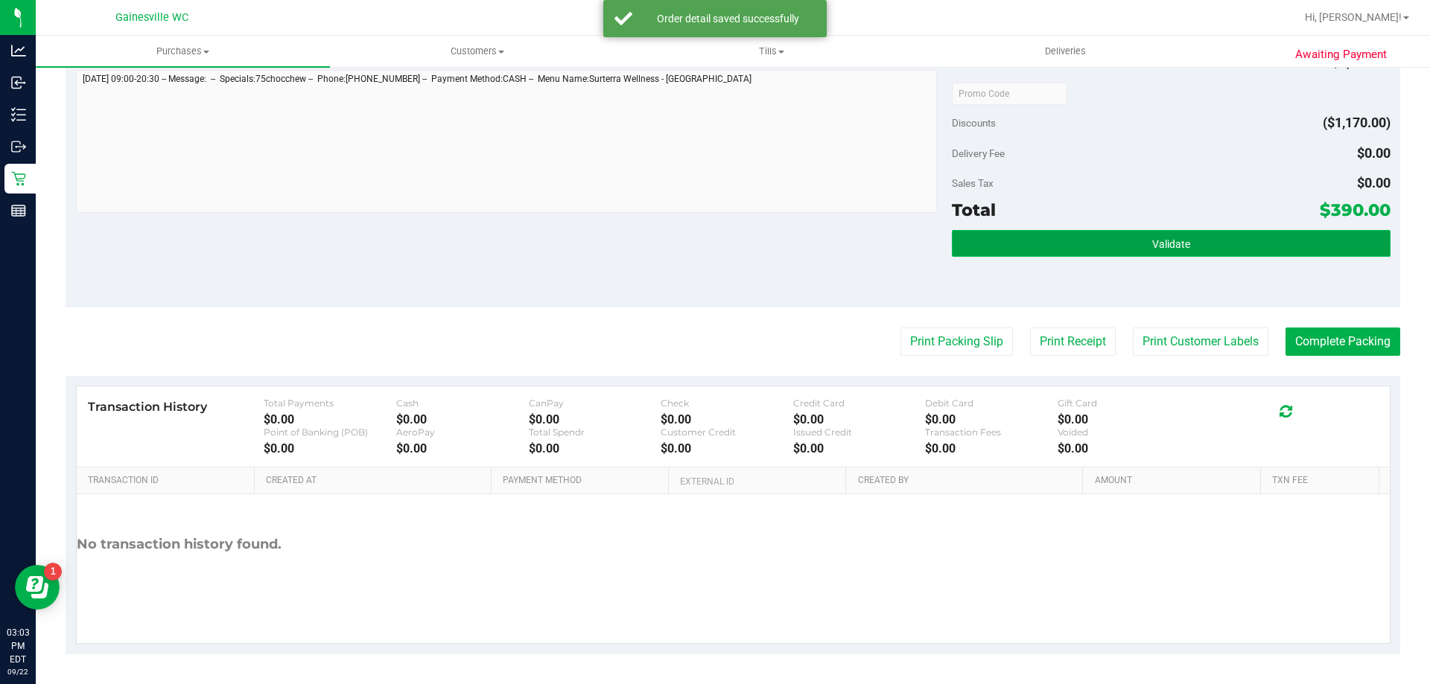
click at [1083, 249] on button "Validate" at bounding box center [1171, 243] width 438 height 27
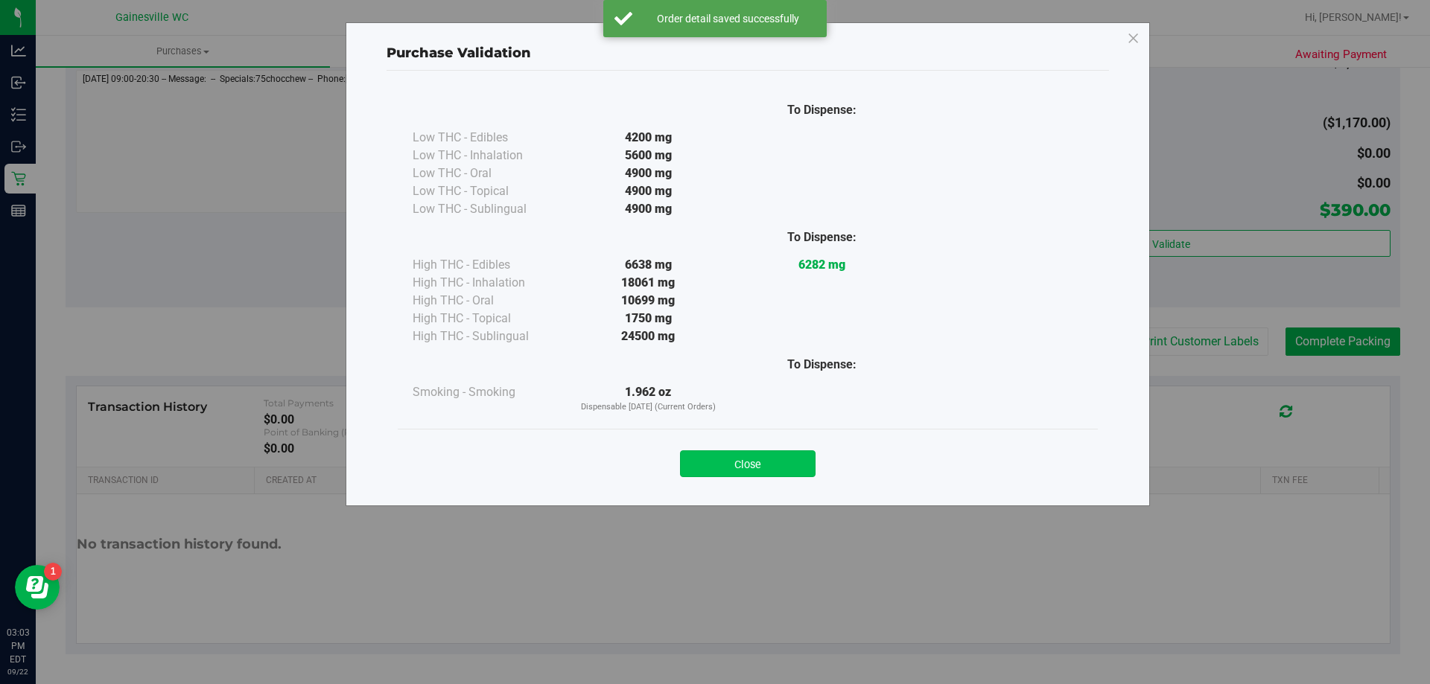
drag, startPoint x: 745, startPoint y: 465, endPoint x: 908, endPoint y: 374, distance: 187.1
click at [746, 465] on button "Close" at bounding box center [748, 464] width 136 height 27
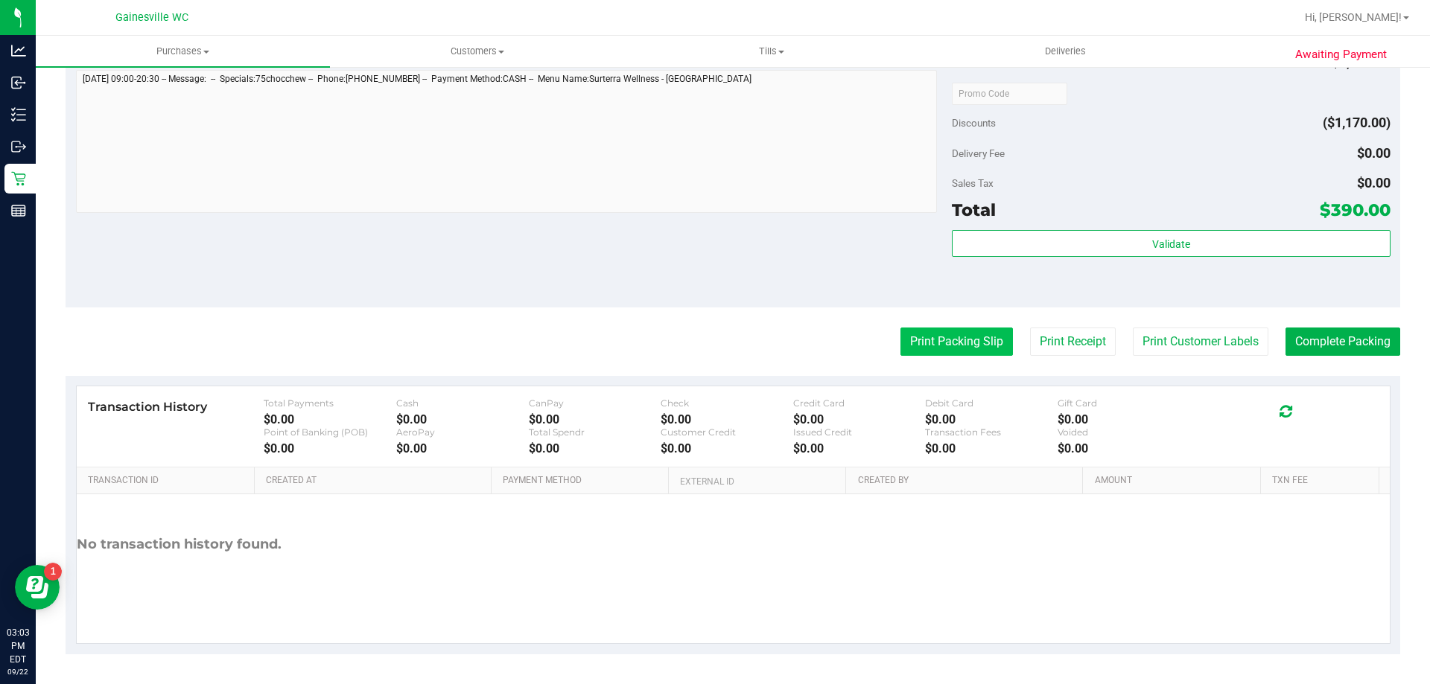
click at [949, 345] on button "Print Packing Slip" at bounding box center [956, 342] width 112 height 28
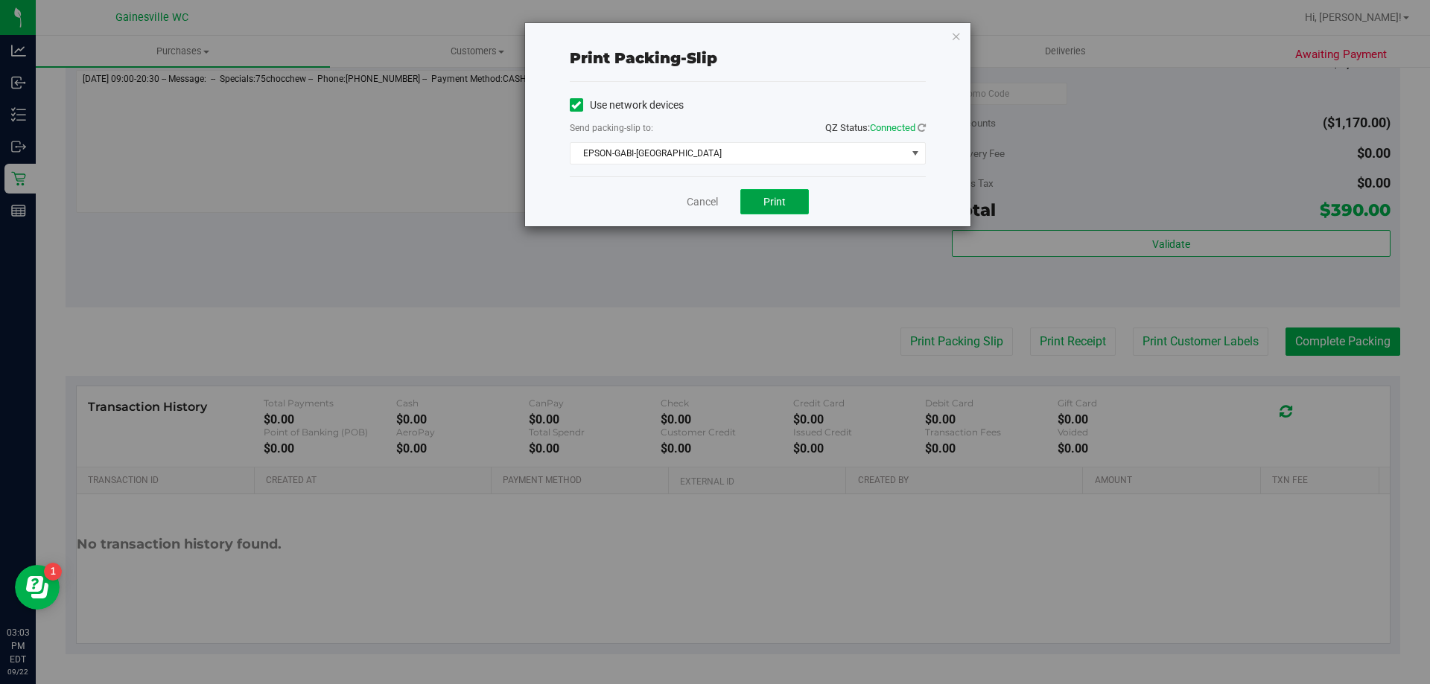
click at [788, 205] on button "Print" at bounding box center [774, 201] width 69 height 25
click at [792, 203] on button "Print" at bounding box center [774, 201] width 69 height 25
click at [698, 206] on link "Cancel" at bounding box center [702, 202] width 31 height 16
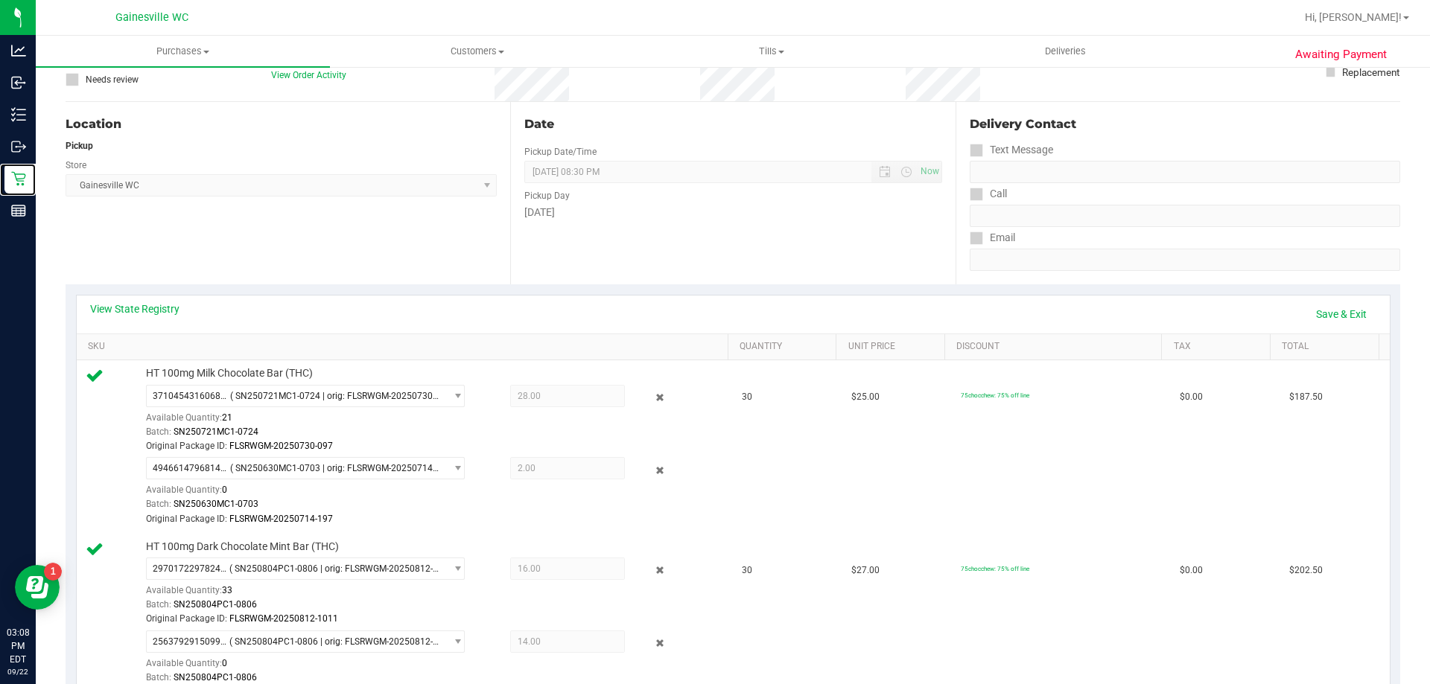
scroll to position [0, 0]
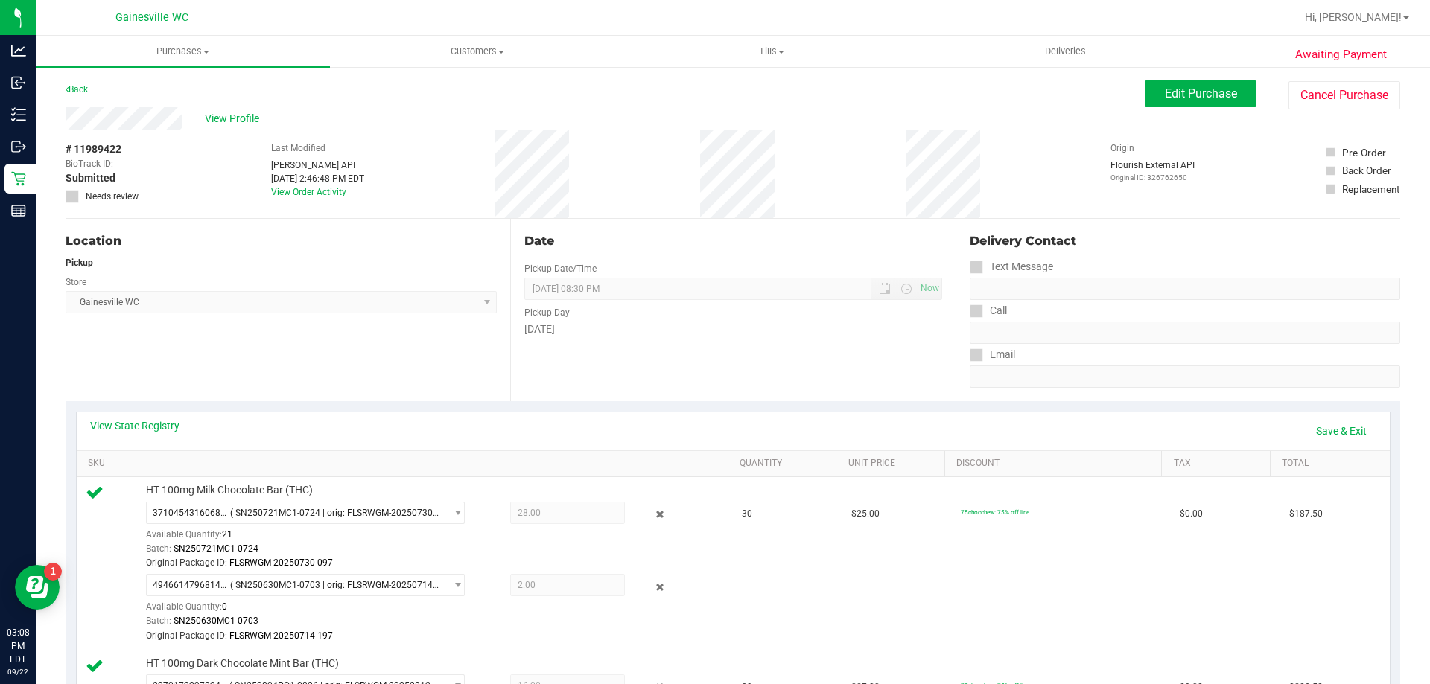
drag, startPoint x: 258, startPoint y: 253, endPoint x: 269, endPoint y: 250, distance: 10.8
click at [261, 252] on div "Location Pickup Store [GEOGRAPHIC_DATA] WC Select Store [PERSON_NAME][GEOGRAPHI…" at bounding box center [288, 310] width 445 height 182
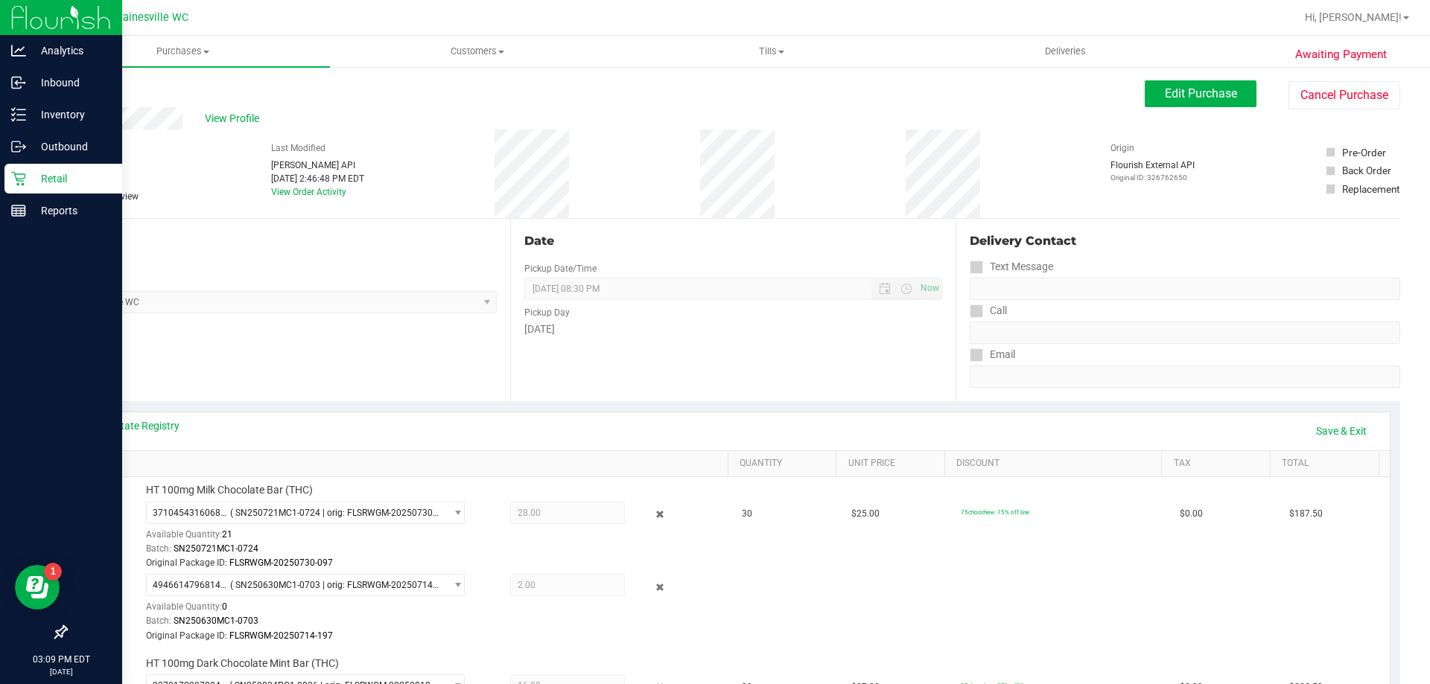
click at [37, 171] on p "Retail" at bounding box center [70, 179] width 89 height 18
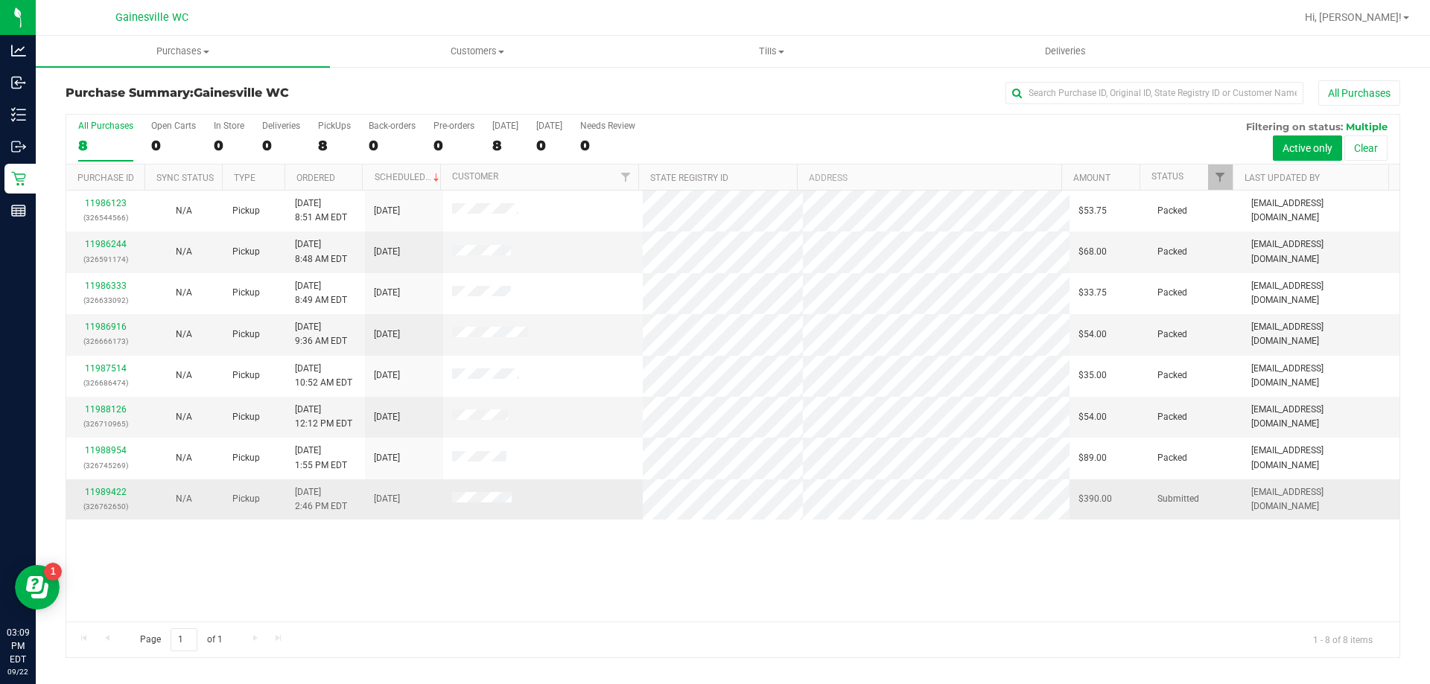
click at [124, 486] on div "11989422 (326762650)" at bounding box center [105, 500] width 60 height 28
click at [113, 494] on link "11989422" at bounding box center [106, 492] width 42 height 10
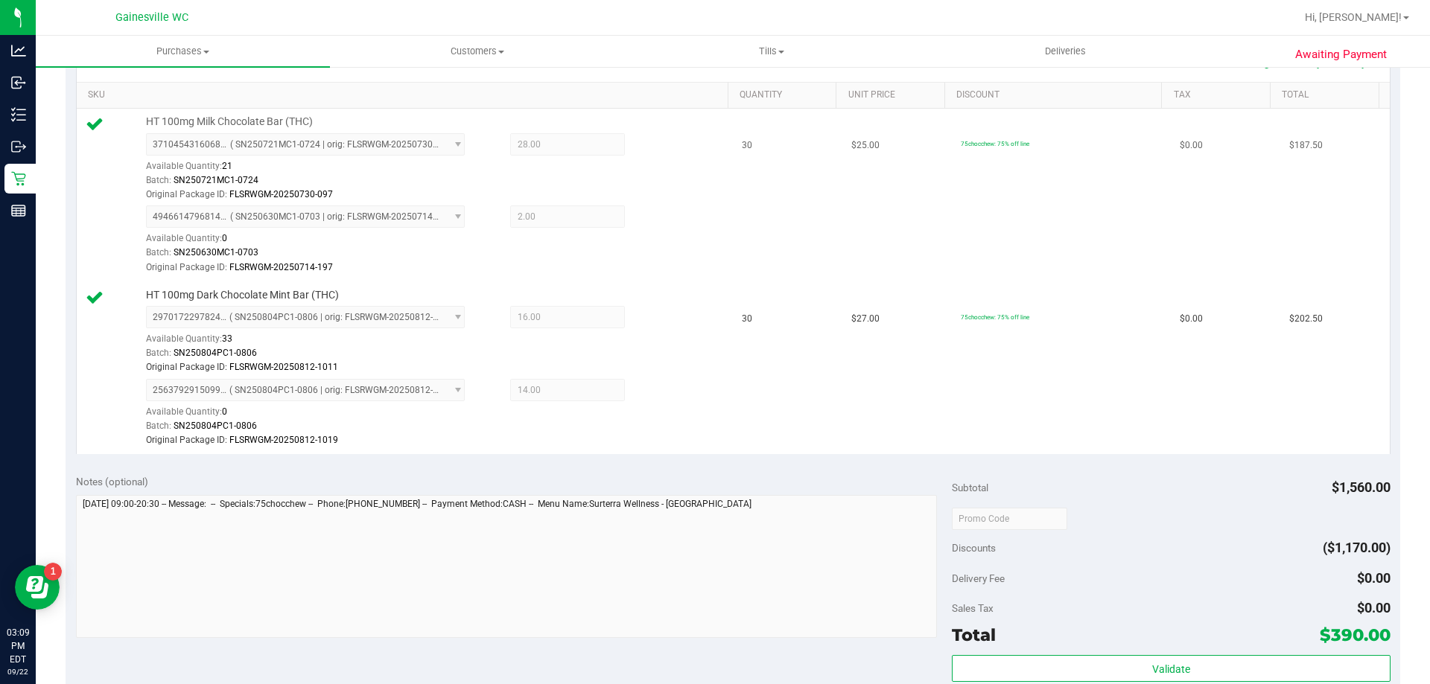
scroll to position [372, 0]
click at [999, 360] on td "75chocchew: 75% off line" at bounding box center [1061, 365] width 219 height 172
click at [1019, 395] on td "75chocchew: 75% off line" at bounding box center [1061, 365] width 219 height 172
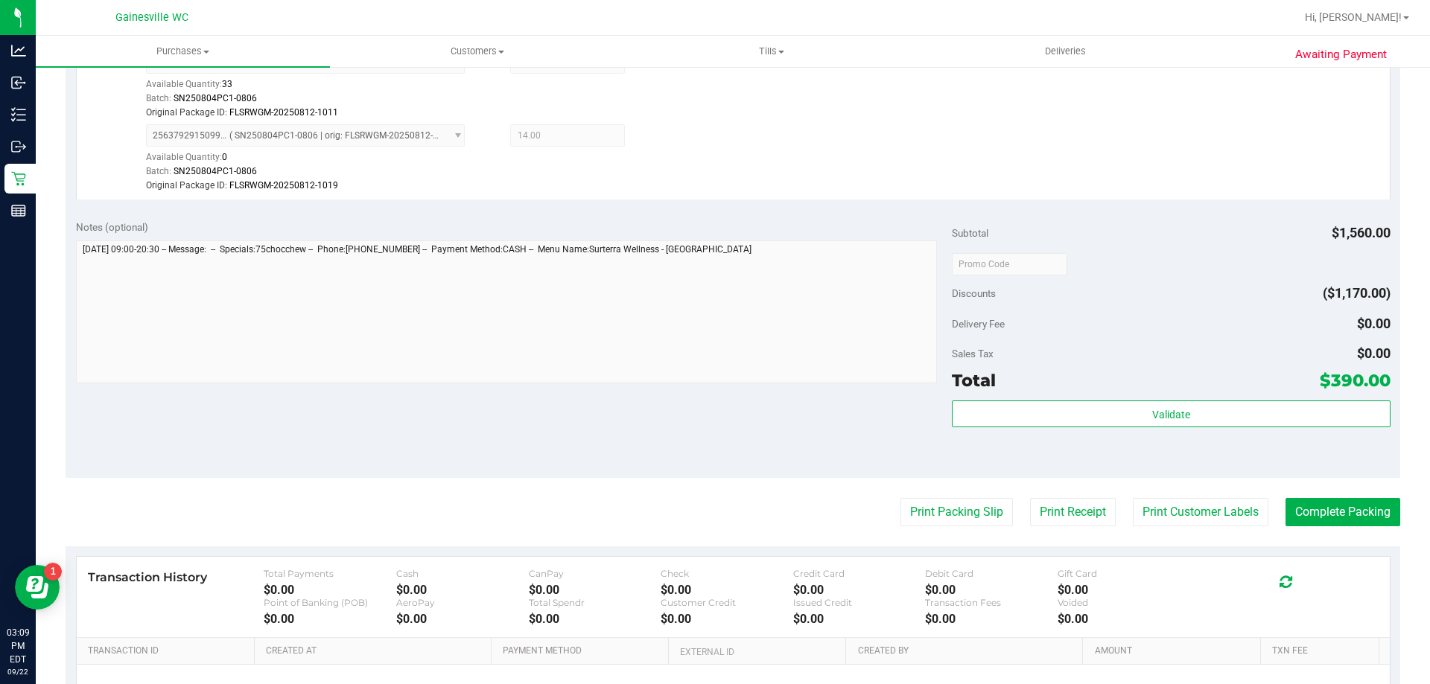
scroll to position [794, 0]
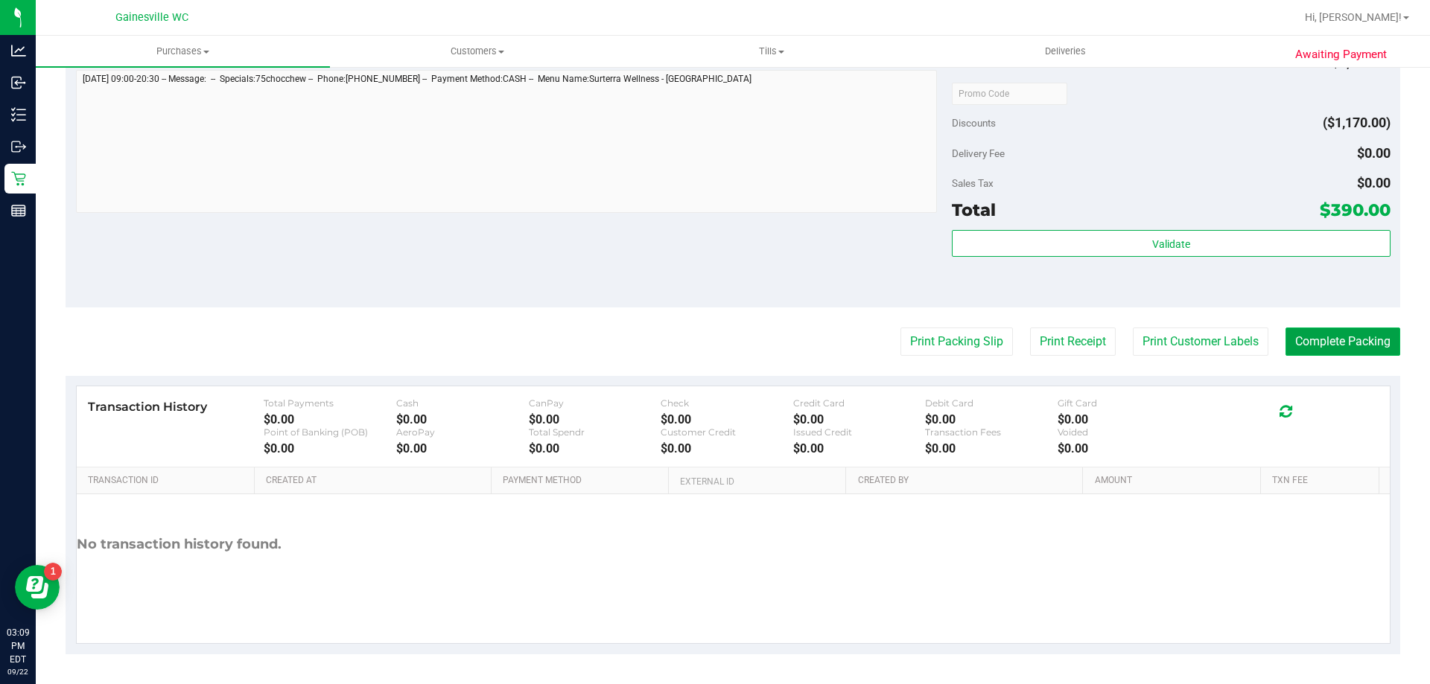
click at [1345, 341] on button "Complete Packing" at bounding box center [1342, 342] width 115 height 28
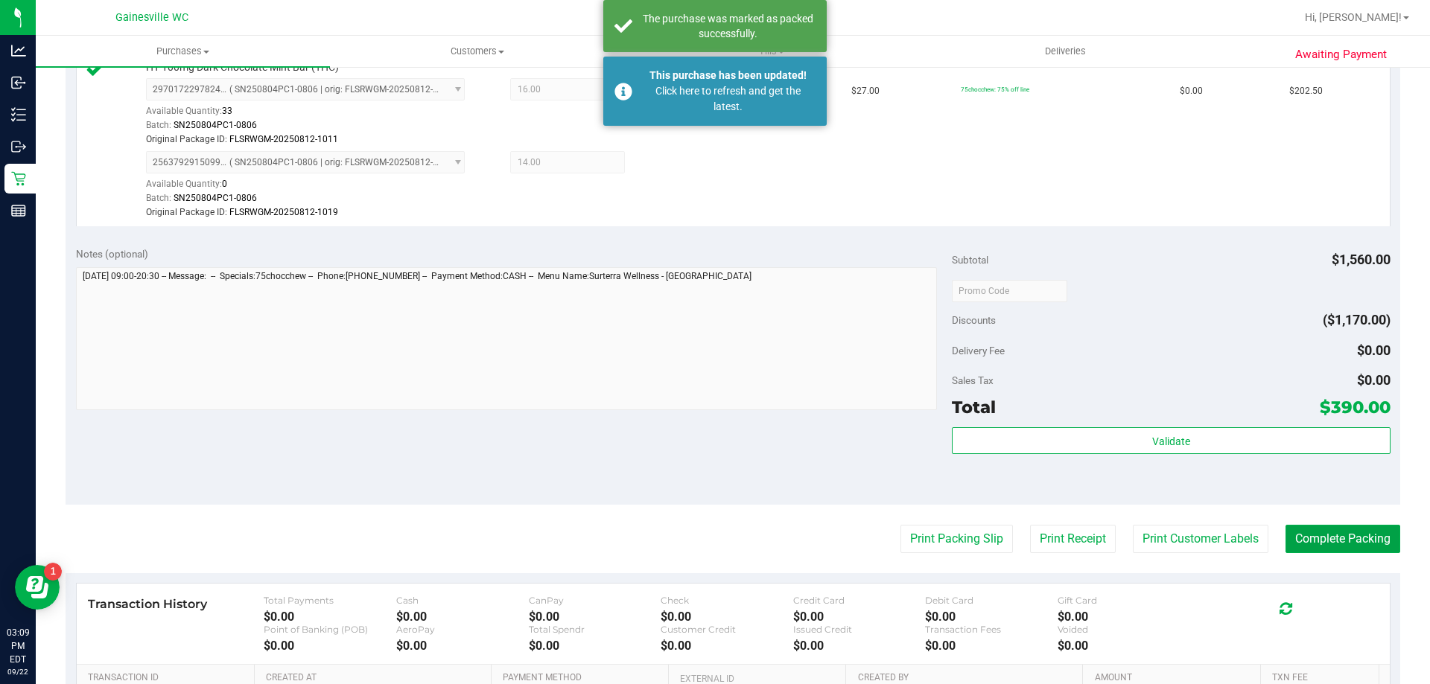
scroll to position [347, 0]
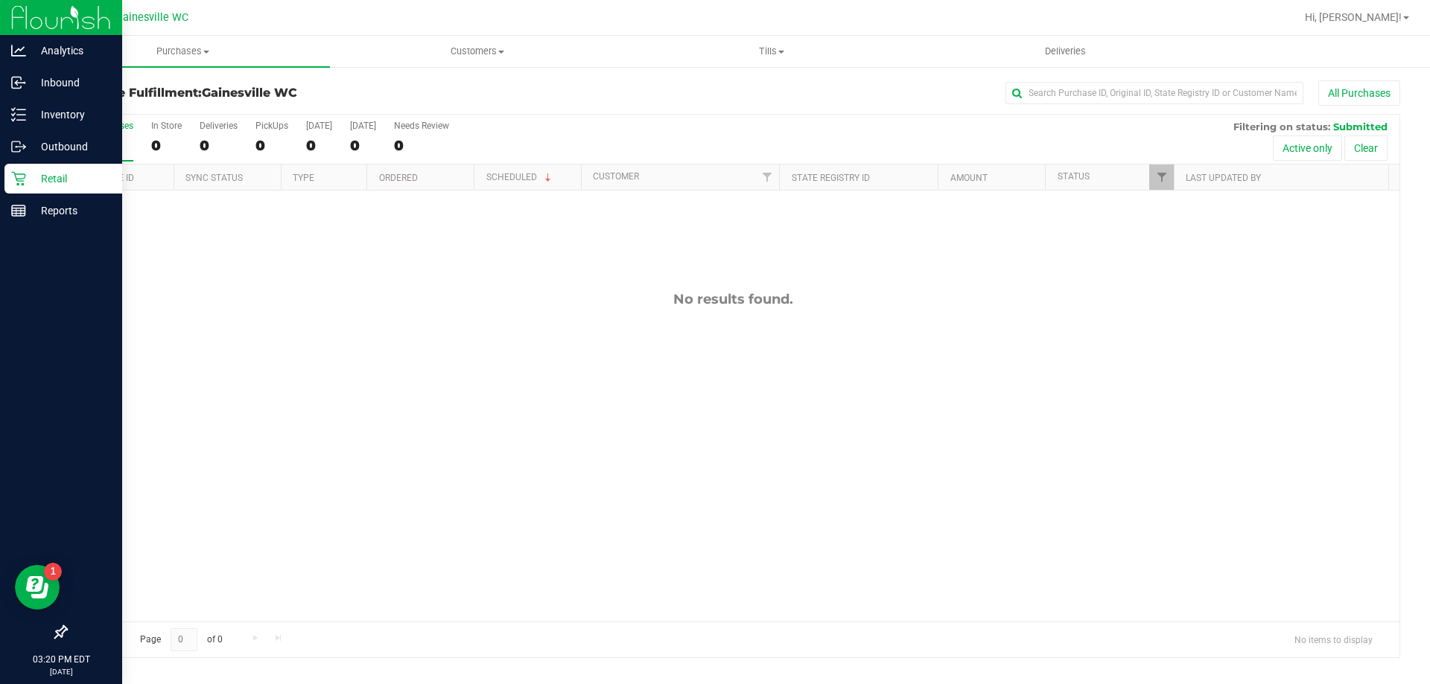
click at [46, 176] on p "Retail" at bounding box center [70, 179] width 89 height 18
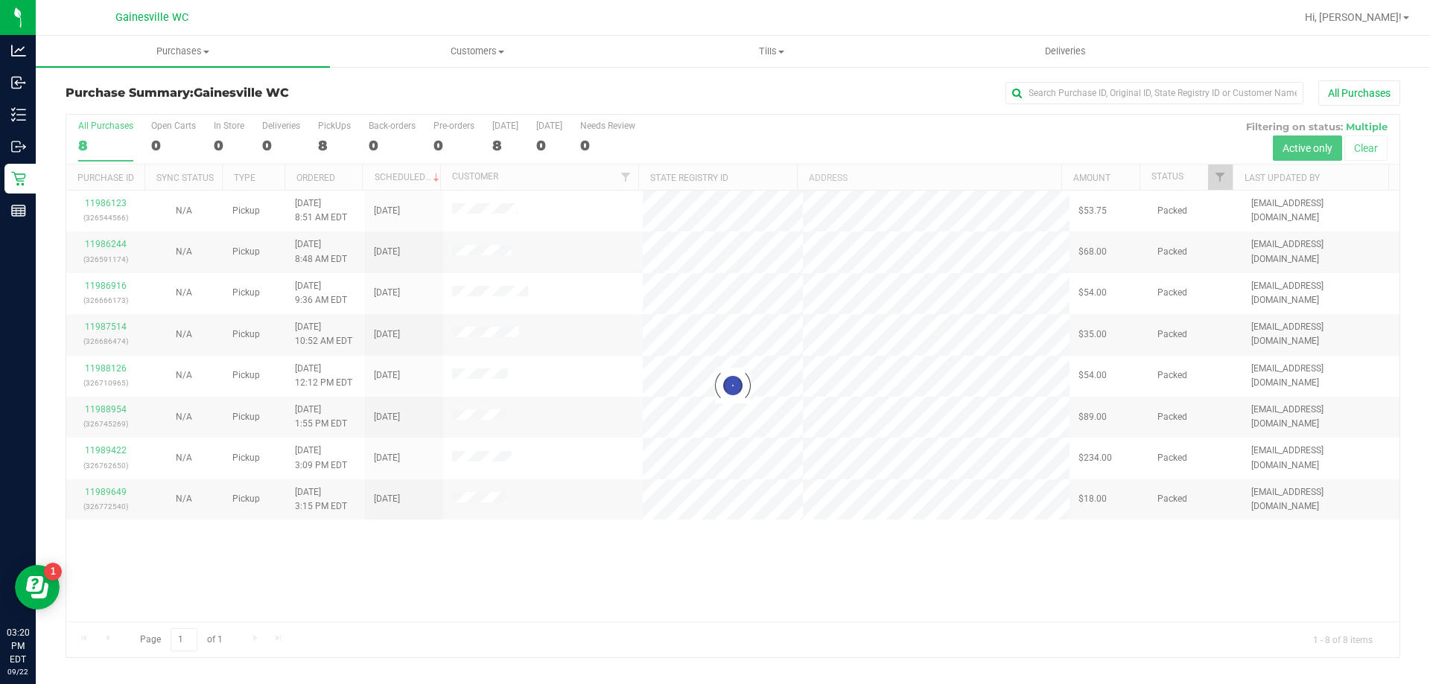
drag, startPoint x: 538, startPoint y: 314, endPoint x: 336, endPoint y: 599, distance: 349.4
click at [336, 599] on div at bounding box center [732, 386] width 1333 height 543
